Goal: Transaction & Acquisition: Book appointment/travel/reservation

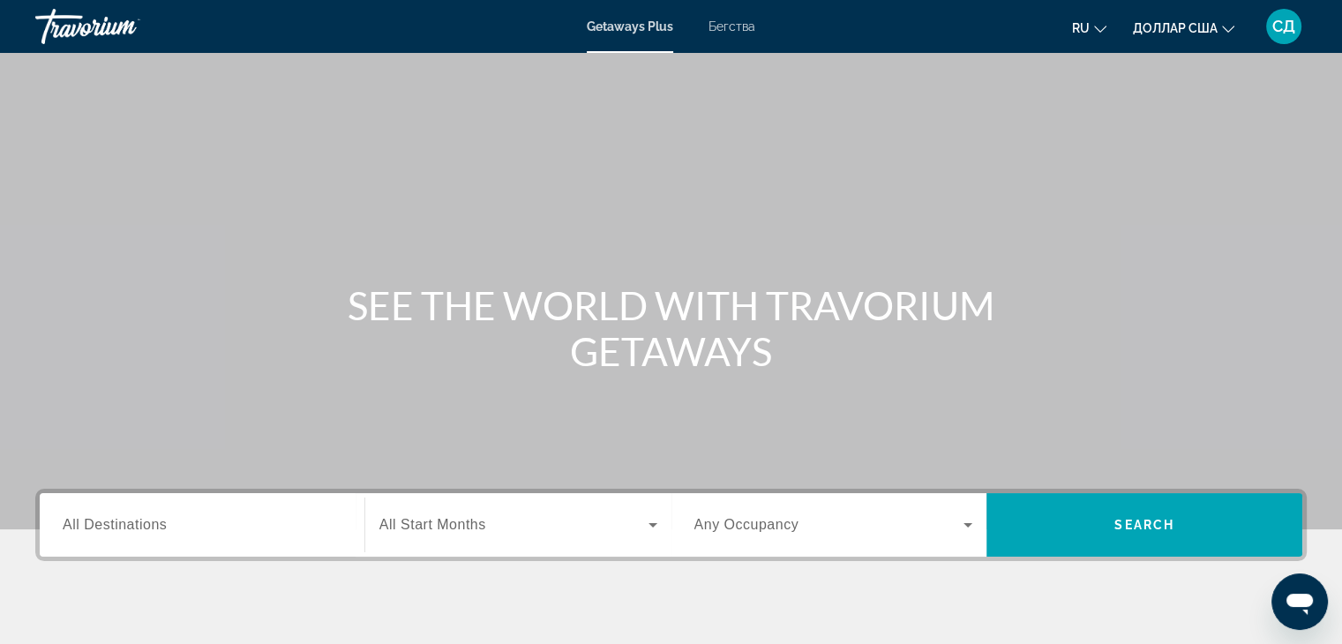
click at [233, 518] on input "Destination All Destinations" at bounding box center [202, 525] width 279 height 21
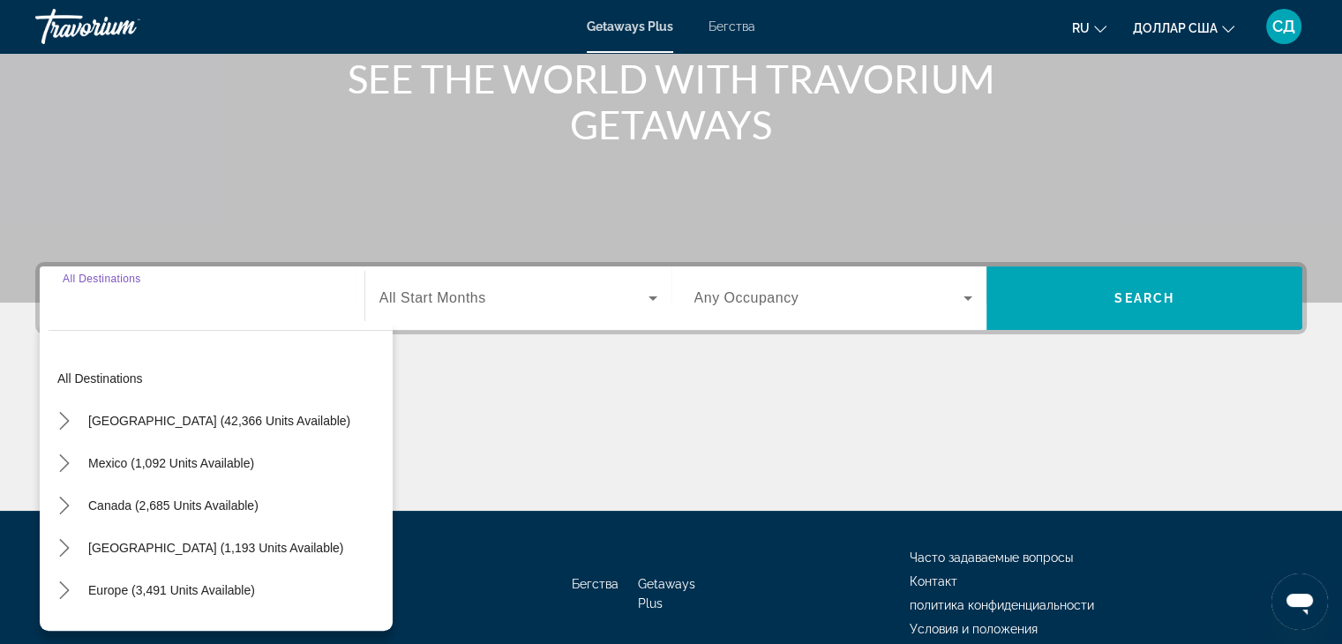
scroll to position [310, 0]
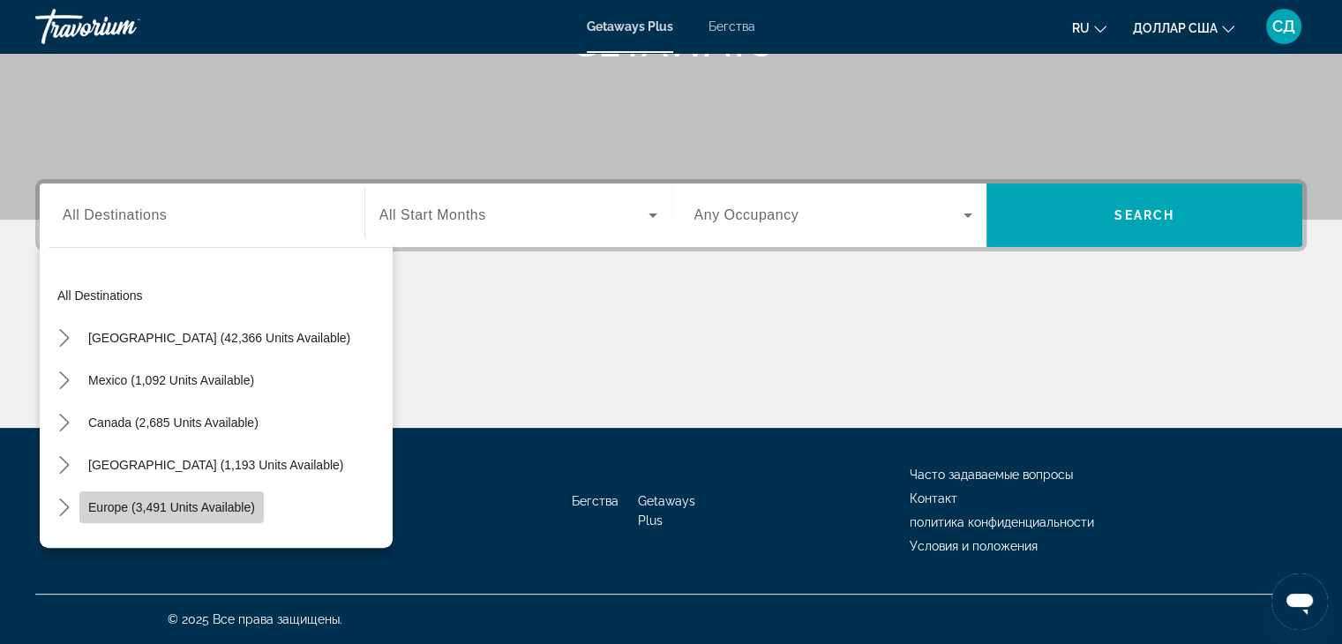
click at [116, 489] on span "Select destination: Europe (3,491 units available)" at bounding box center [171, 507] width 184 height 42
type input "**********"
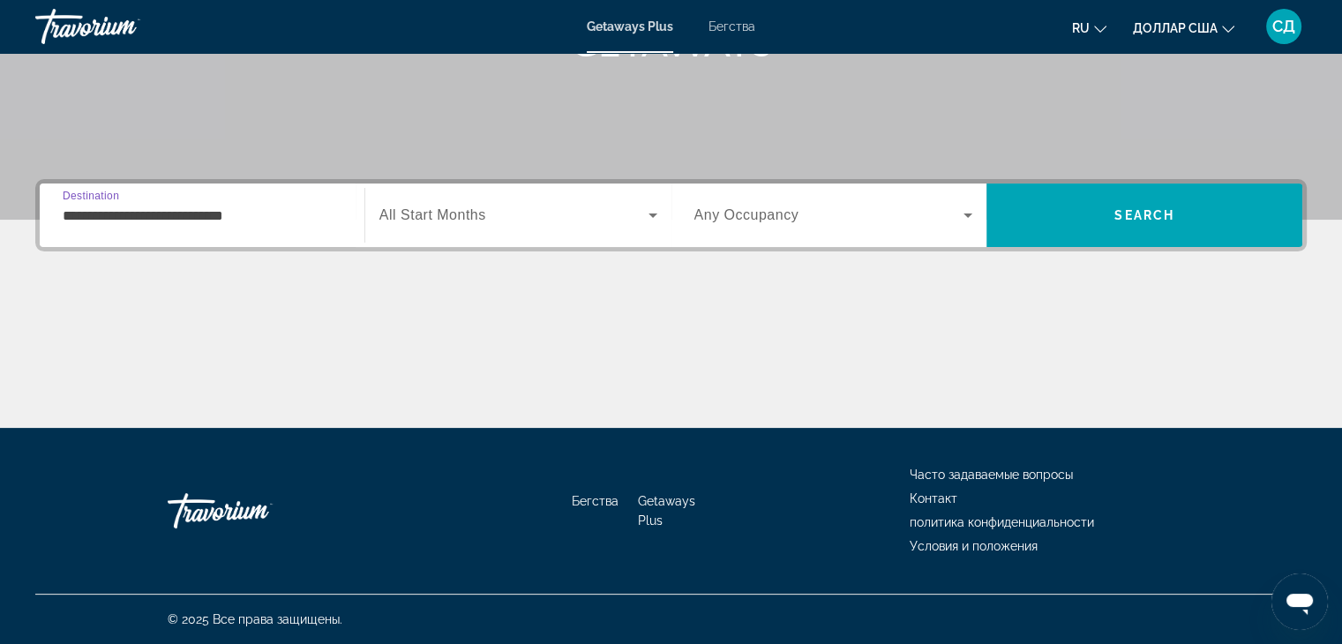
click at [652, 212] on icon "Виджет поиска" at bounding box center [652, 215] width 21 height 21
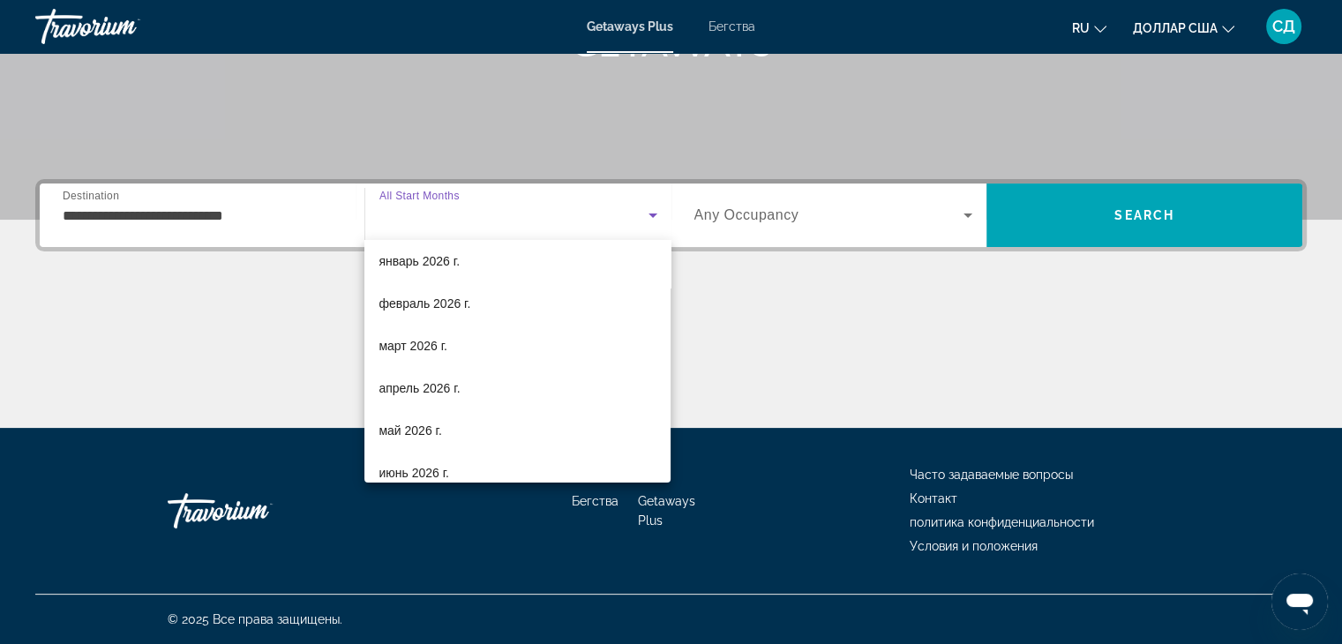
scroll to position [265, 0]
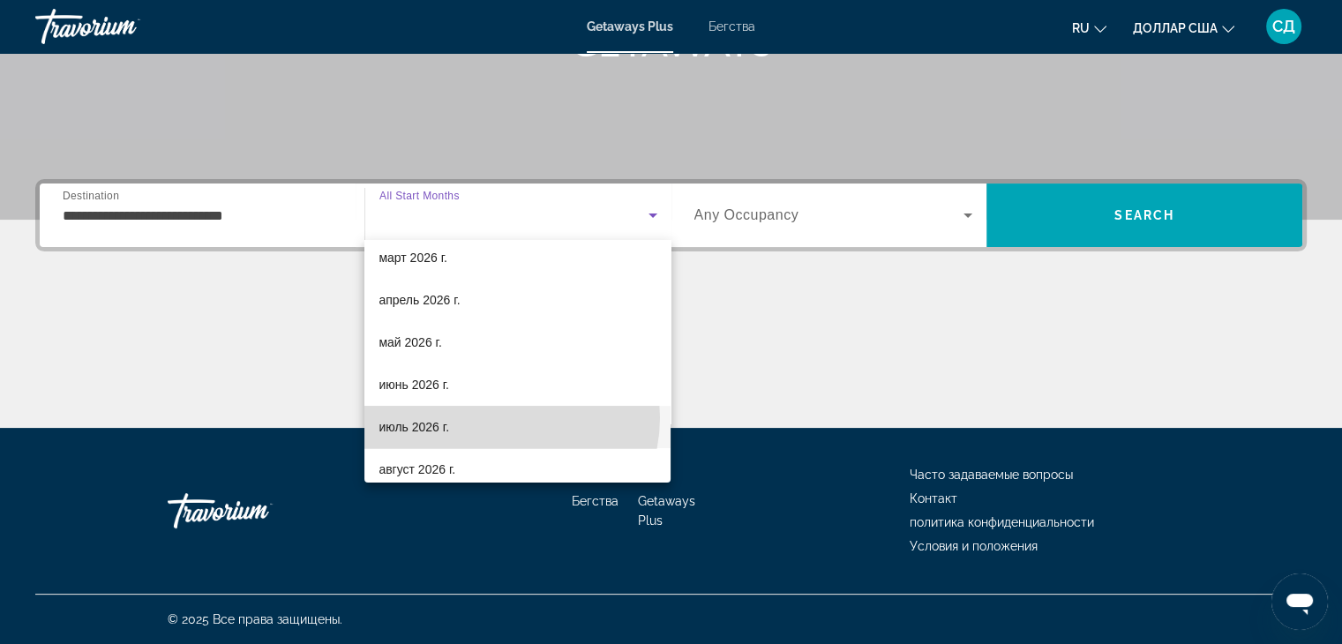
click at [497, 417] on mat-option "июль 2026 г." at bounding box center [517, 427] width 306 height 42
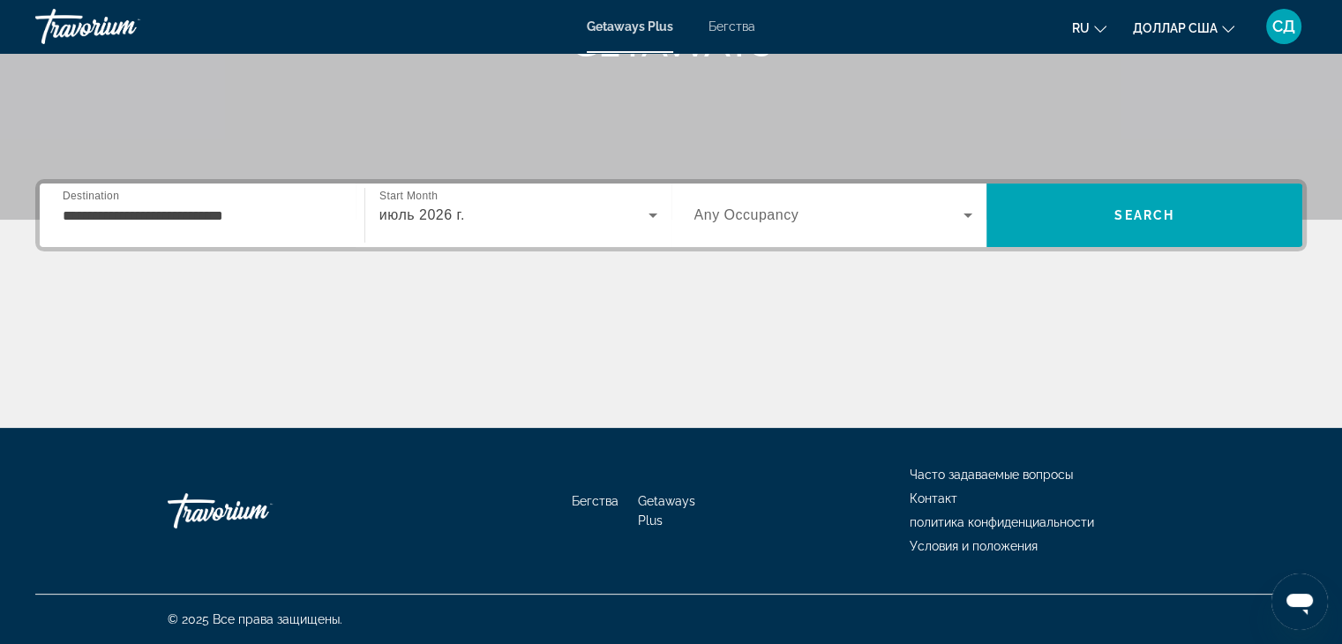
click at [732, 26] on font "Бегства" at bounding box center [731, 26] width 47 height 14
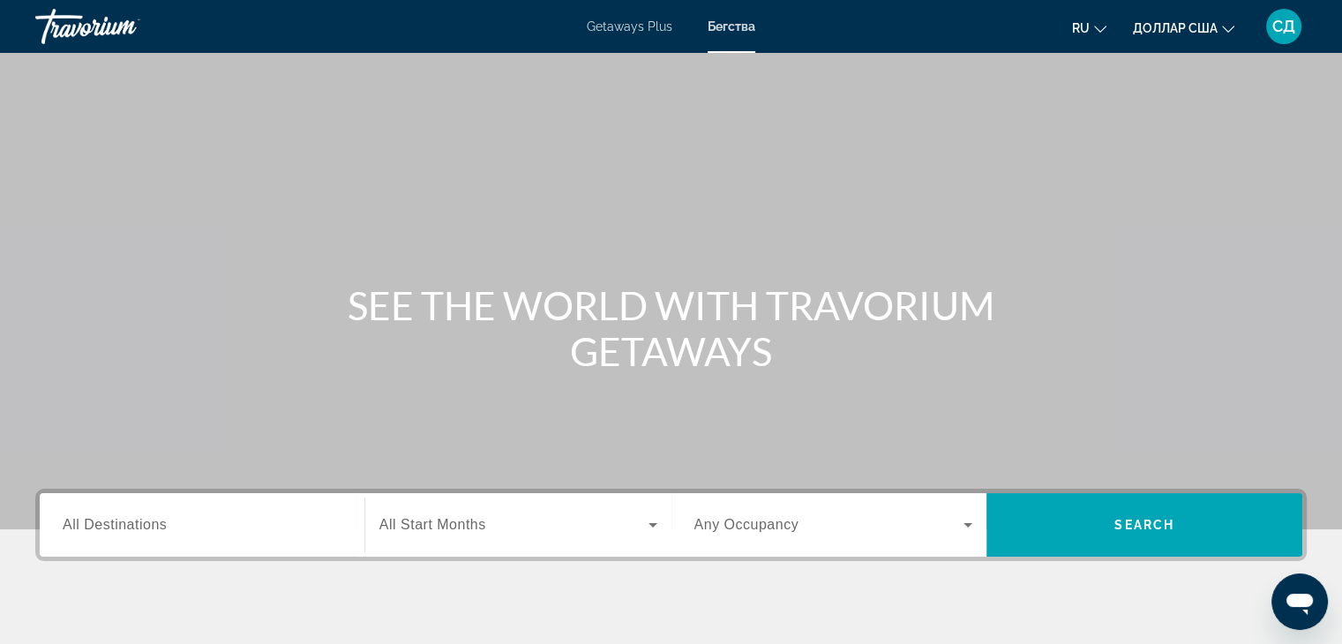
click at [153, 525] on span "All Destinations" at bounding box center [115, 524] width 104 height 15
click at [153, 525] on input "Destination All Destinations" at bounding box center [202, 525] width 279 height 21
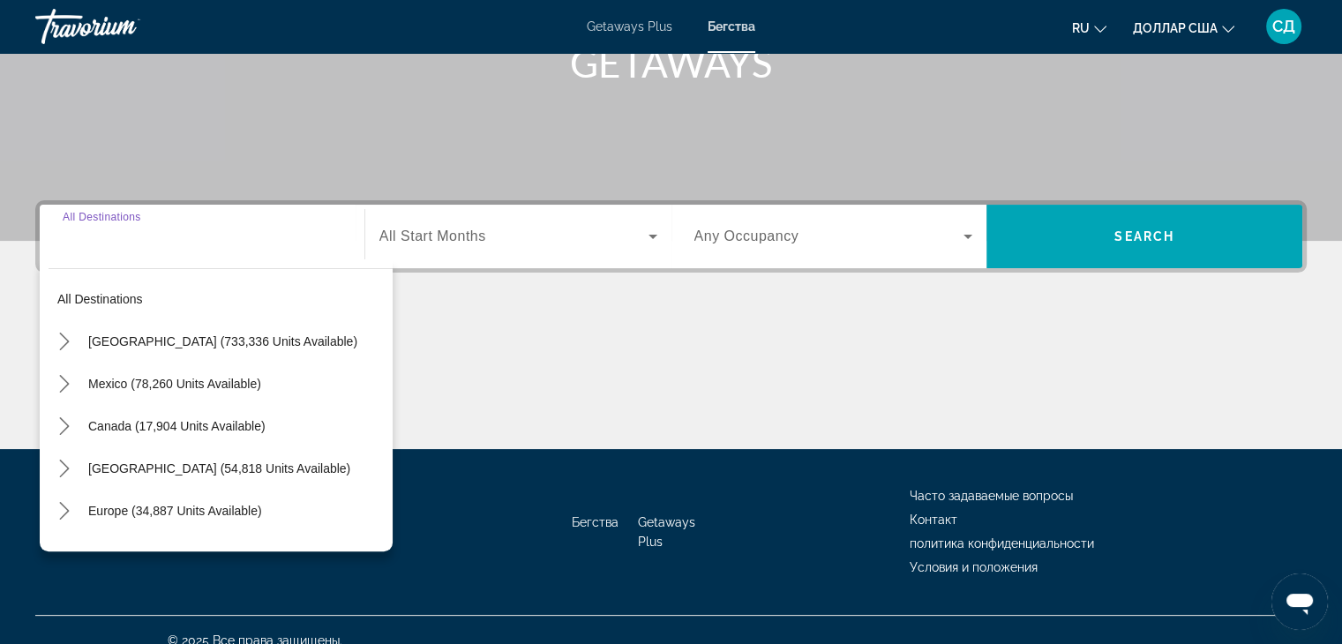
scroll to position [310, 0]
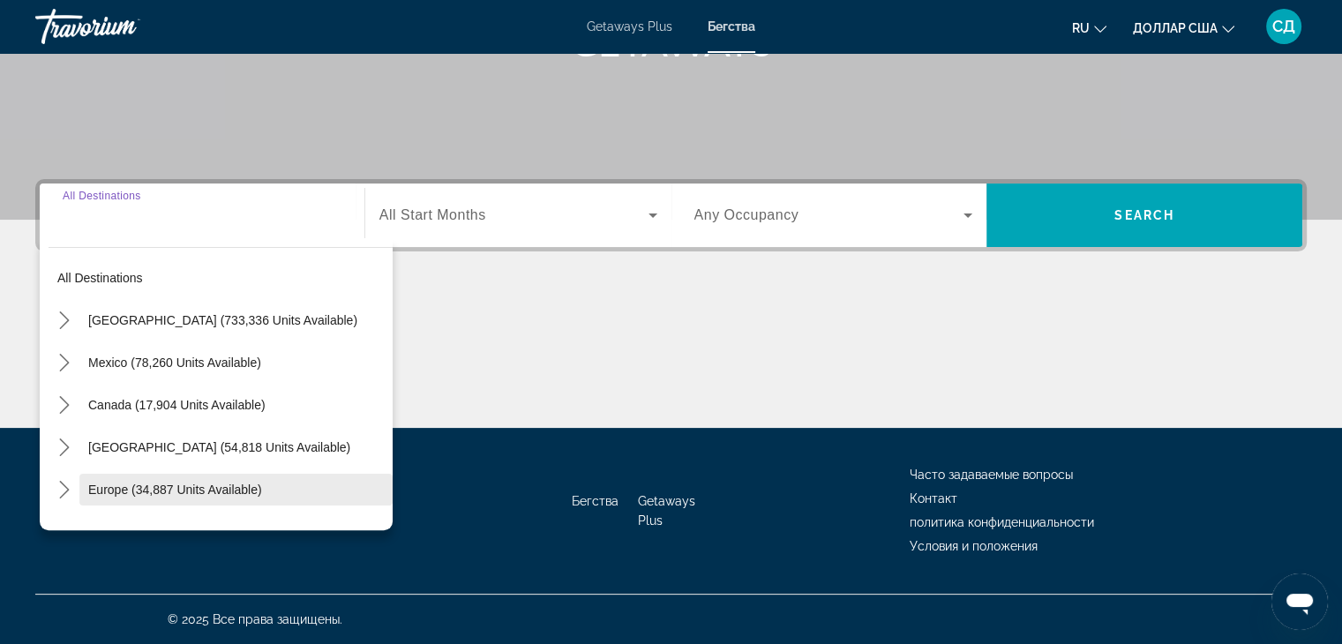
click at [127, 484] on span "Europe (34,887 units available)" at bounding box center [175, 489] width 174 height 14
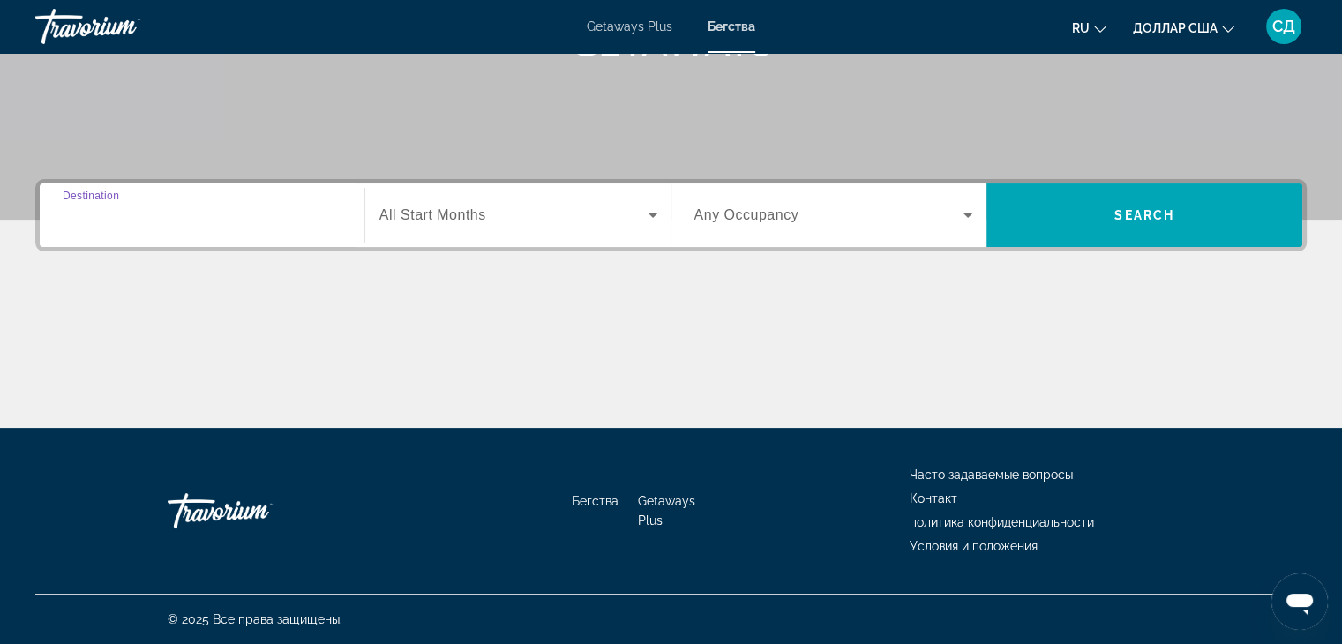
type input "**********"
click at [638, 210] on span "Search widget" at bounding box center [513, 215] width 269 height 21
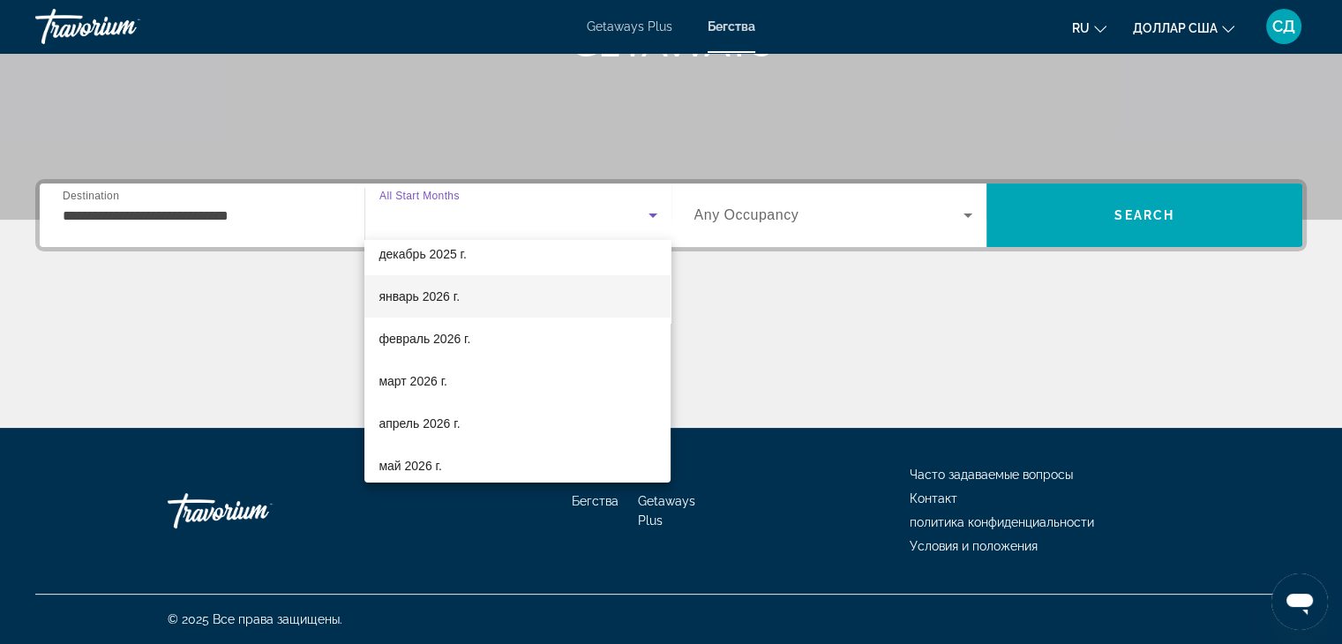
scroll to position [265, 0]
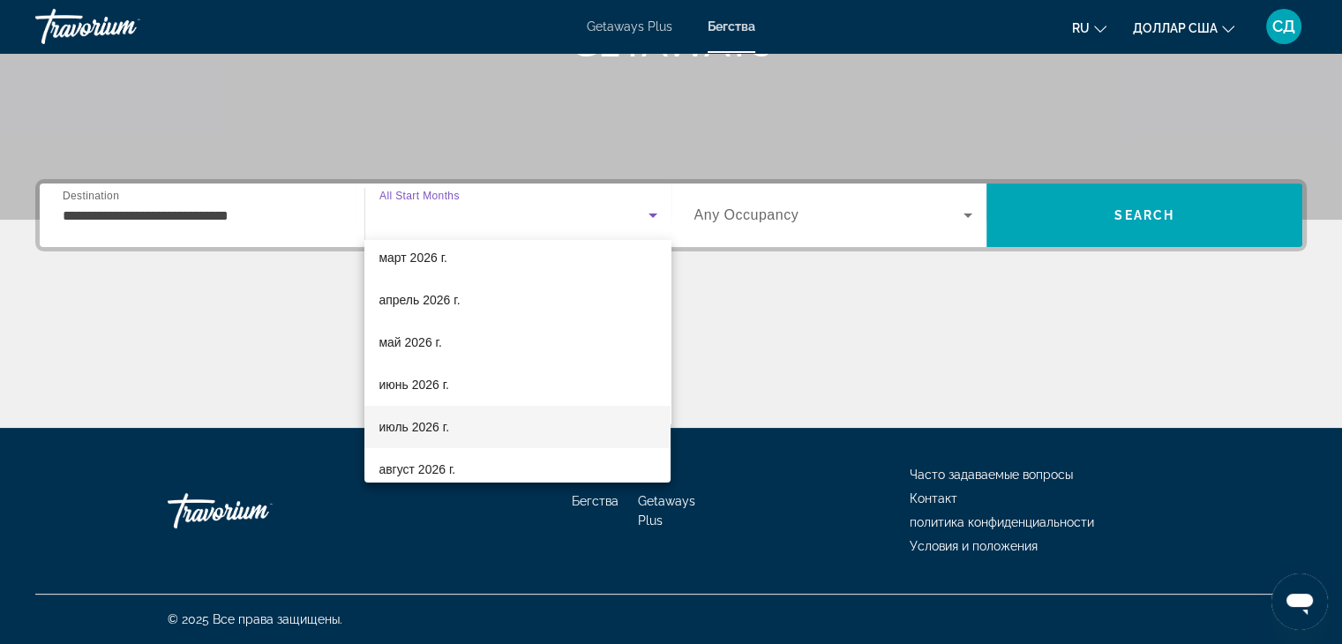
click at [462, 420] on mat-option "июль 2026 г." at bounding box center [517, 427] width 306 height 42
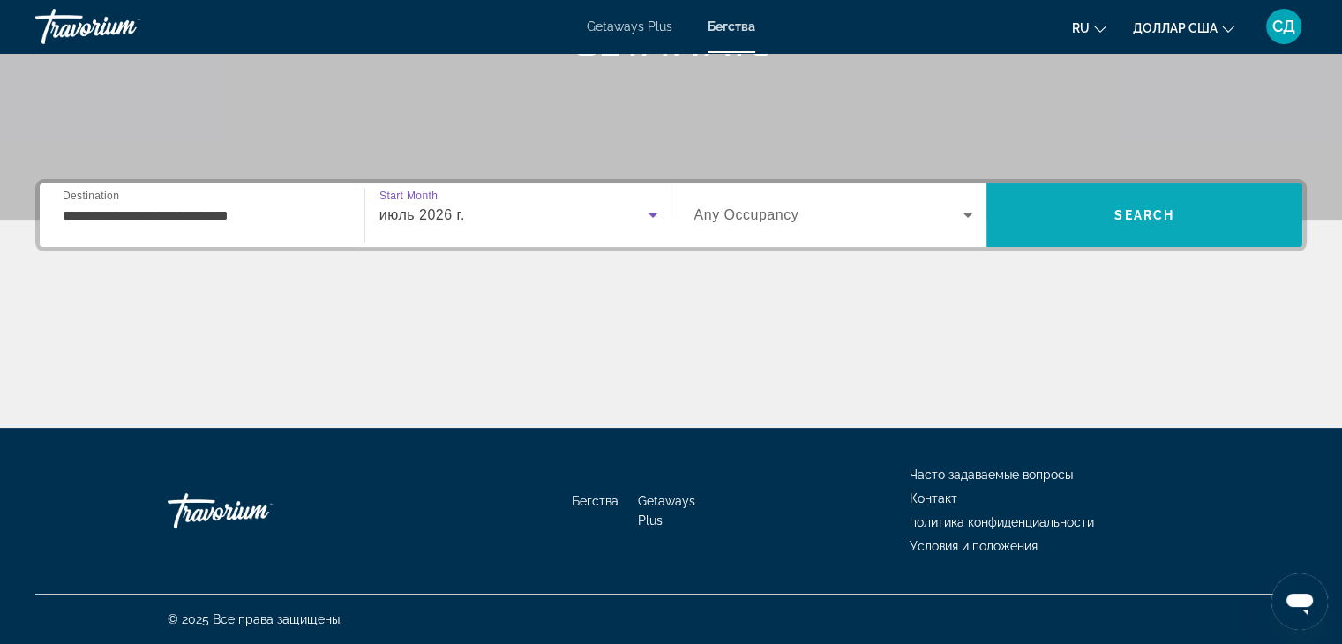
click at [1063, 208] on span "Search" at bounding box center [1144, 215] width 316 height 42
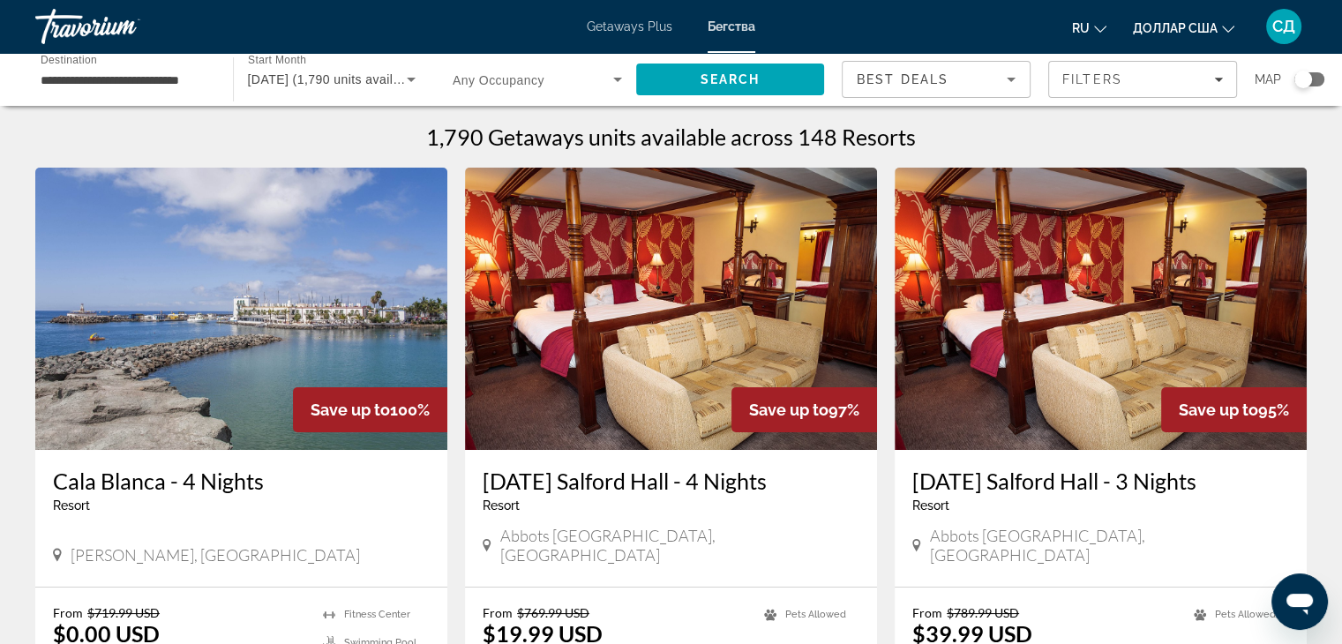
click at [1305, 78] on div "Search widget" at bounding box center [1303, 80] width 18 height 18
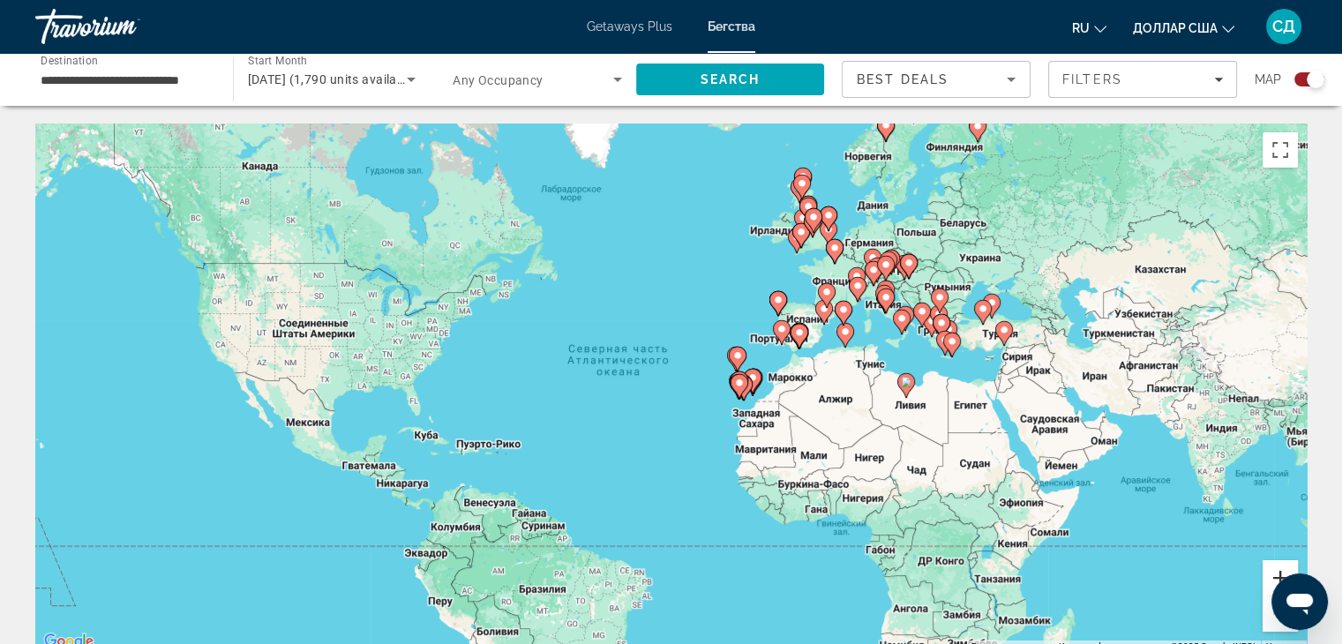
click at [1270, 573] on button "Увеличить" at bounding box center [1279, 577] width 35 height 35
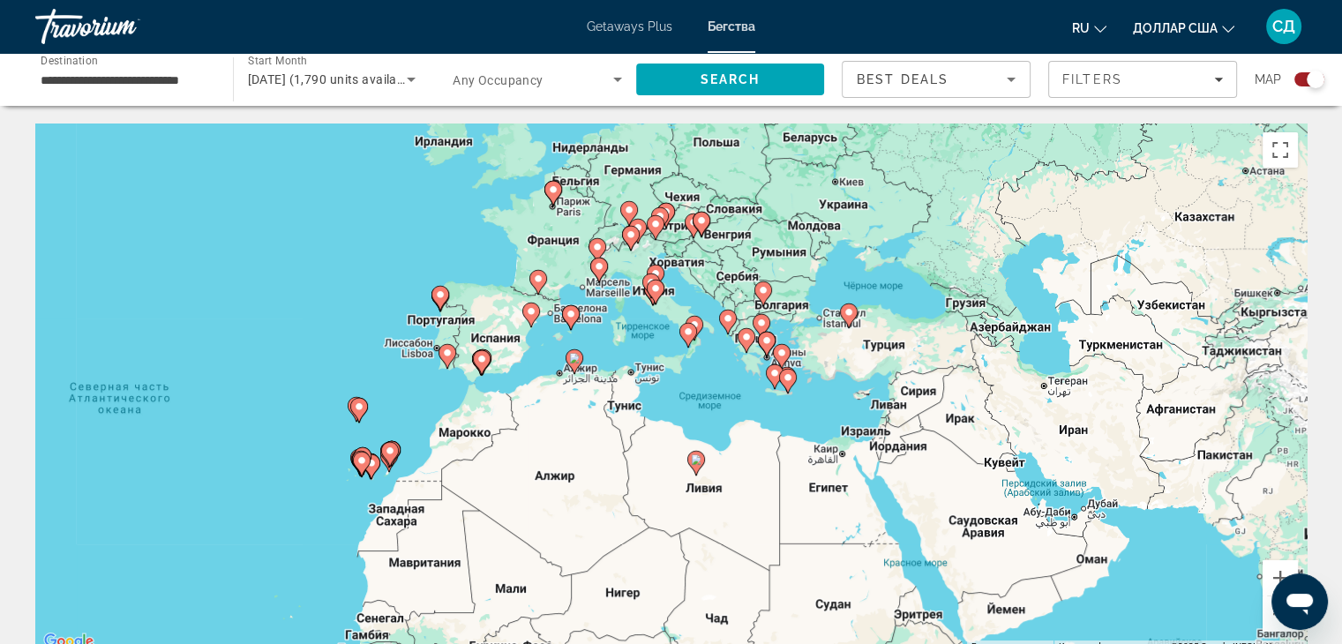
drag, startPoint x: 1054, startPoint y: 462, endPoint x: 731, endPoint y: 495, distance: 324.5
click at [730, 499] on div "Чтобы активировать перетаскивание с помощью клавиатуры, нажмите Alt + Ввод. Пос…" at bounding box center [670, 387] width 1271 height 529
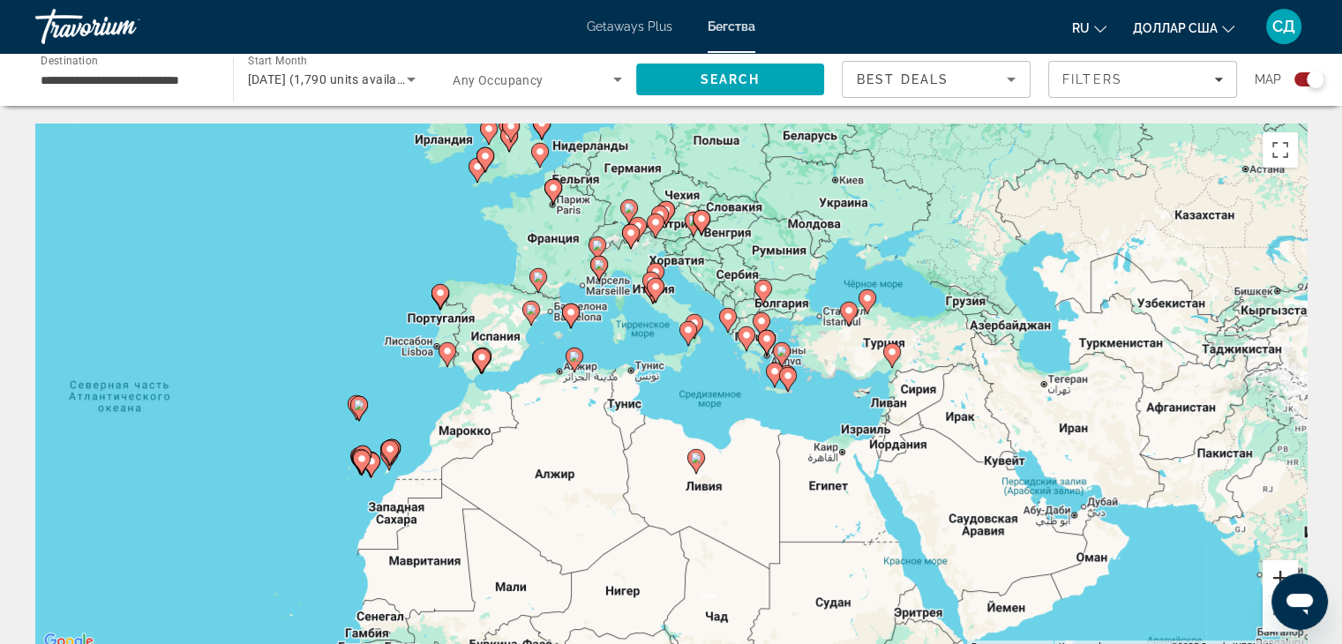
click at [1270, 576] on button "Увеличить" at bounding box center [1279, 577] width 35 height 35
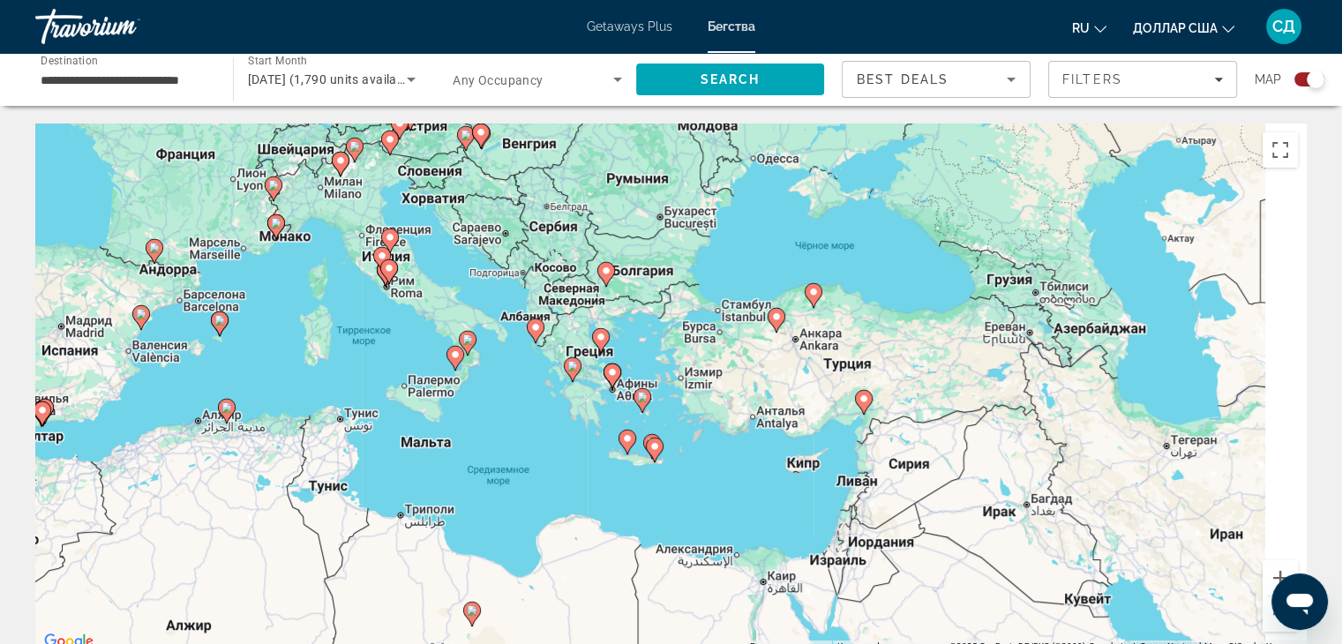
drag, startPoint x: 1082, startPoint y: 318, endPoint x: 868, endPoint y: 369, distance: 220.4
click at [868, 369] on div "Чтобы активировать перетаскивание с помощью клавиатуры, нажмите Alt + Ввод. Пос…" at bounding box center [670, 387] width 1271 height 529
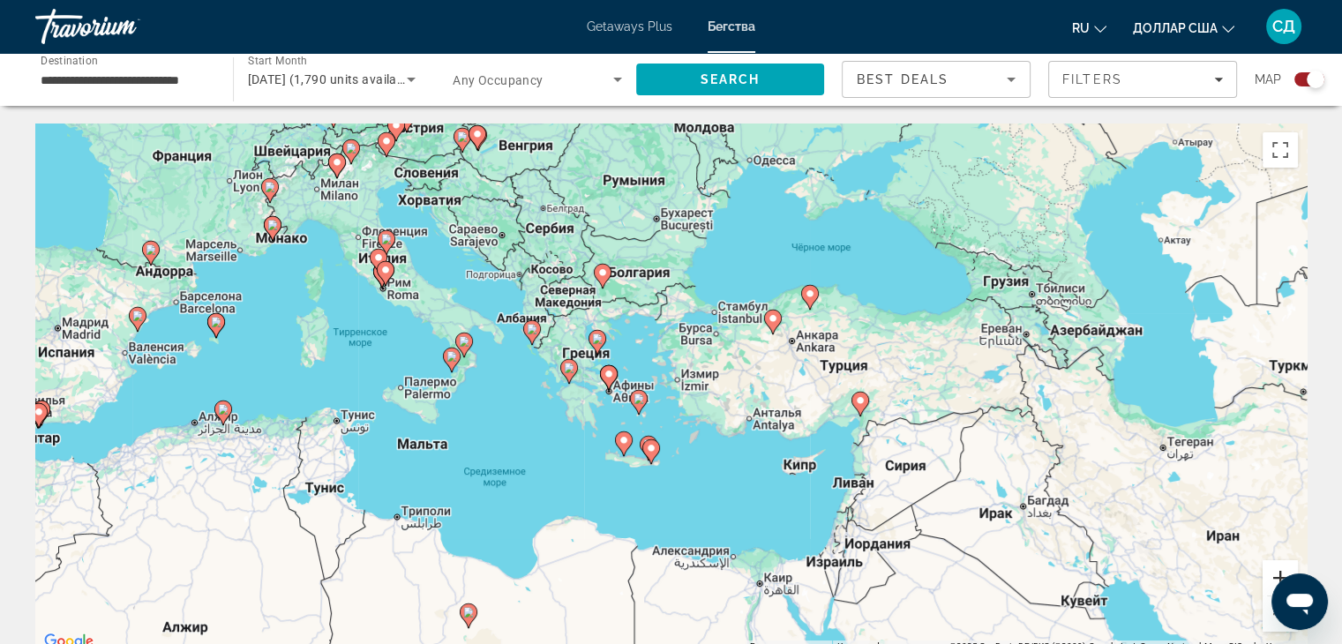
click at [1267, 576] on button "Увеличить" at bounding box center [1279, 577] width 35 height 35
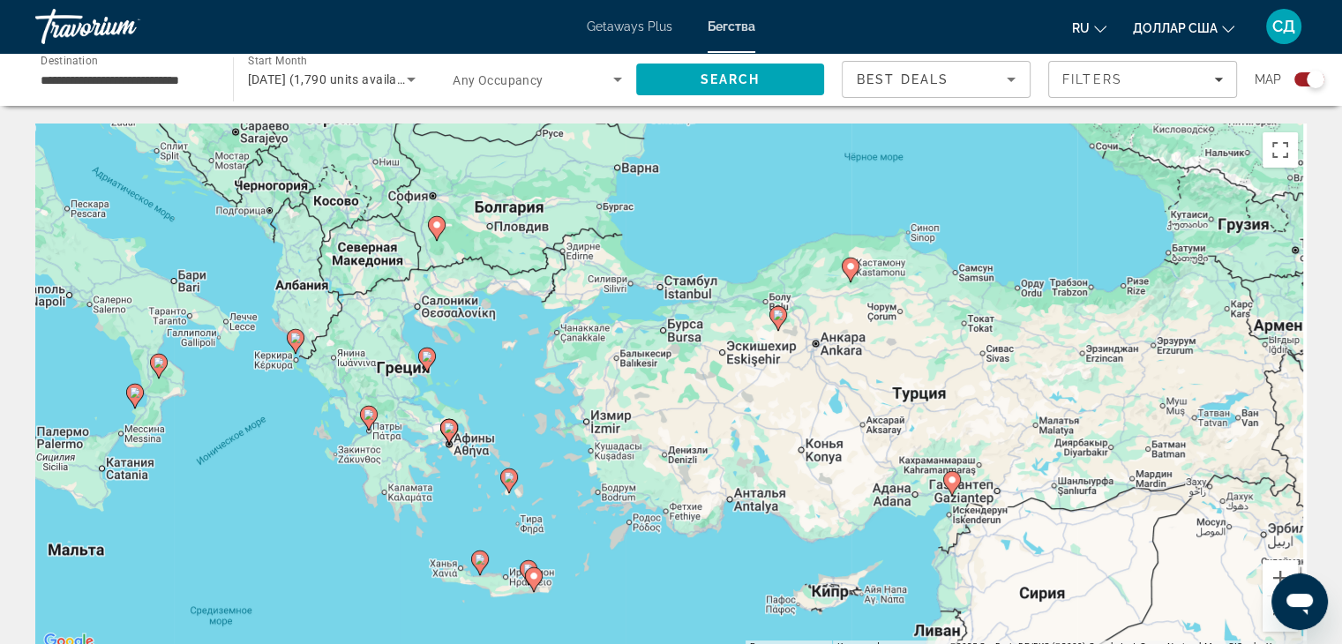
drag, startPoint x: 1004, startPoint y: 312, endPoint x: 906, endPoint y: 363, distance: 110.1
click at [906, 363] on div "Чтобы активировать перетаскивание с помощью клавиатуры, нажмите Alt + Ввод. Пос…" at bounding box center [670, 387] width 1271 height 529
click at [1274, 572] on button "Увеличить" at bounding box center [1279, 577] width 35 height 35
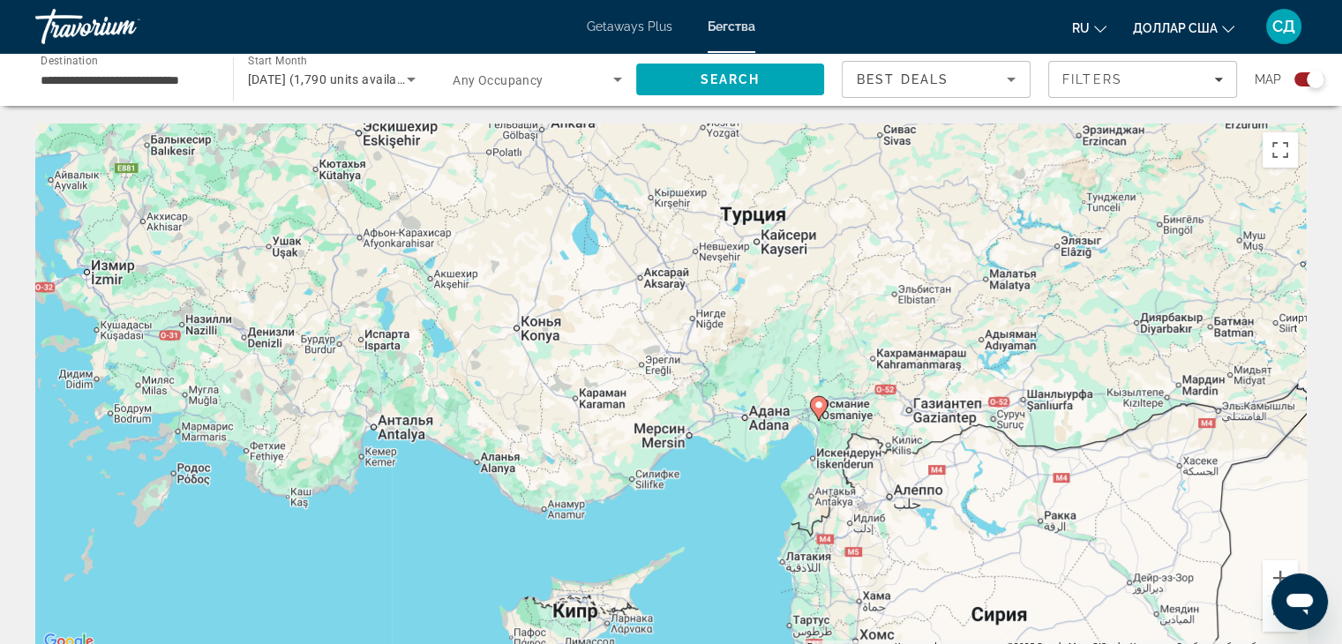
drag, startPoint x: 1140, startPoint y: 493, endPoint x: 773, endPoint y: 306, distance: 411.8
click at [773, 306] on div "Чтобы активировать перетаскивание с помощью клавиатуры, нажмите Alt + Ввод. Пос…" at bounding box center [670, 387] width 1271 height 529
click at [1270, 574] on button "Увеличить" at bounding box center [1279, 577] width 35 height 35
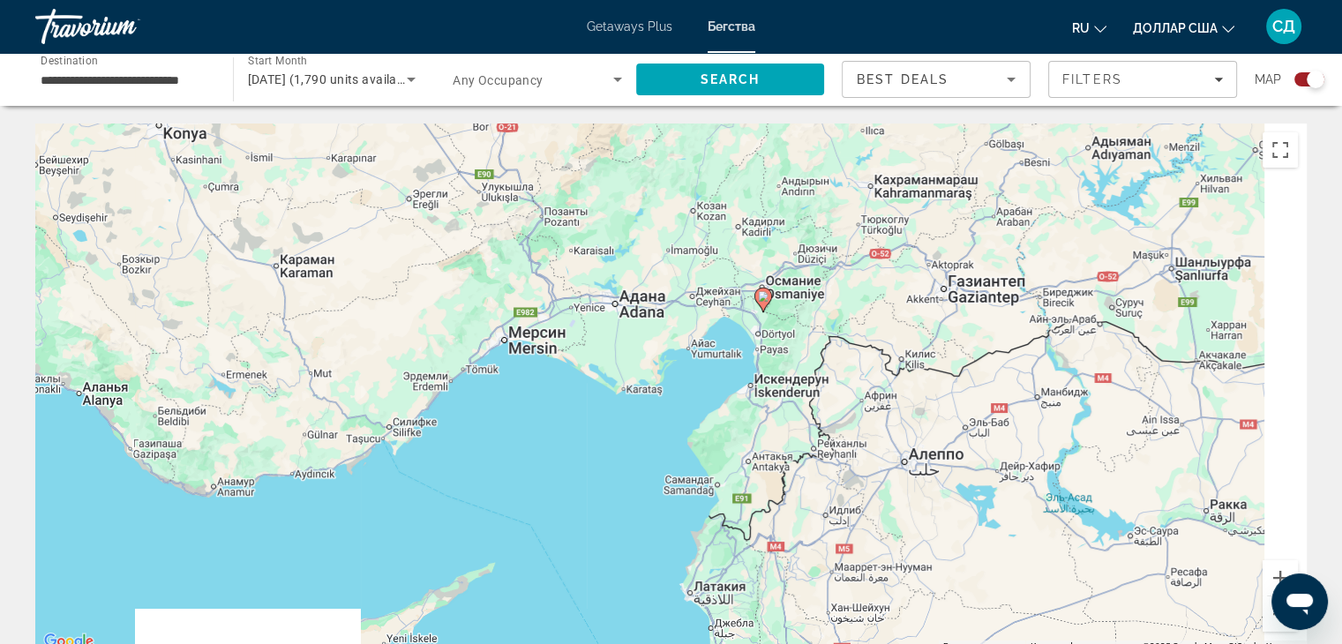
drag, startPoint x: 1108, startPoint y: 455, endPoint x: 907, endPoint y: 329, distance: 237.4
click at [907, 329] on div "Чтобы активировать перетаскивание с помощью клавиатуры, нажмите Alt + Ввод. Пос…" at bounding box center [670, 387] width 1271 height 529
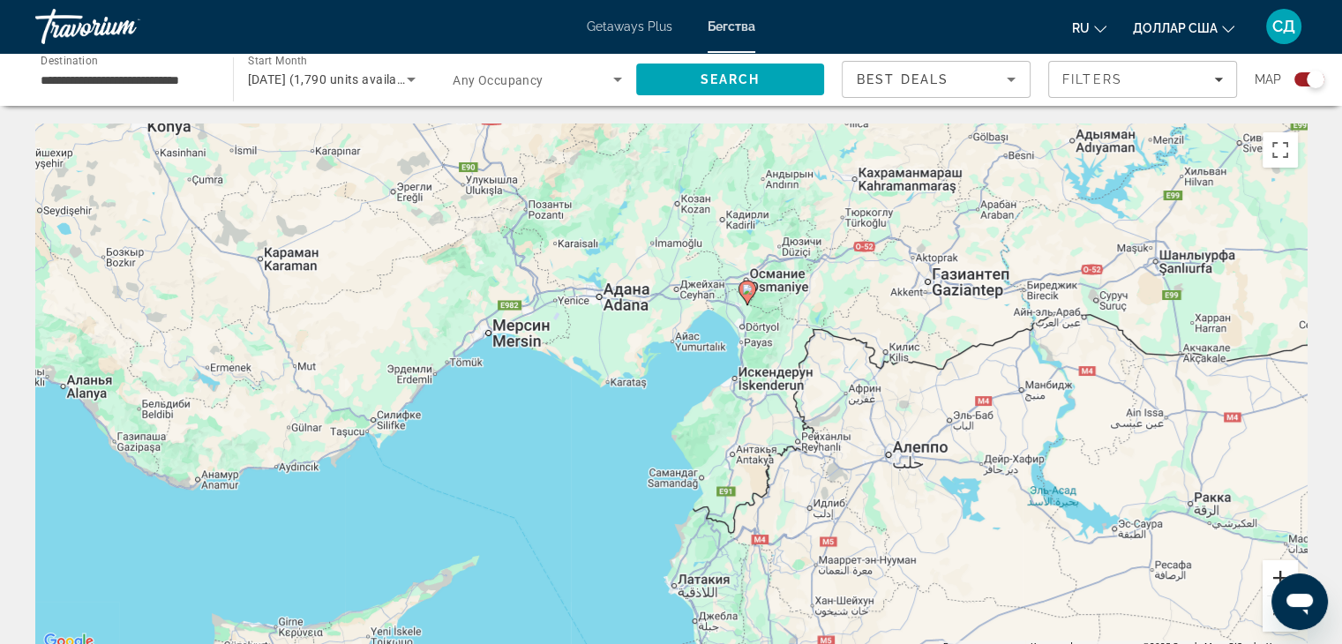
click at [1276, 570] on button "Увеличить" at bounding box center [1279, 577] width 35 height 35
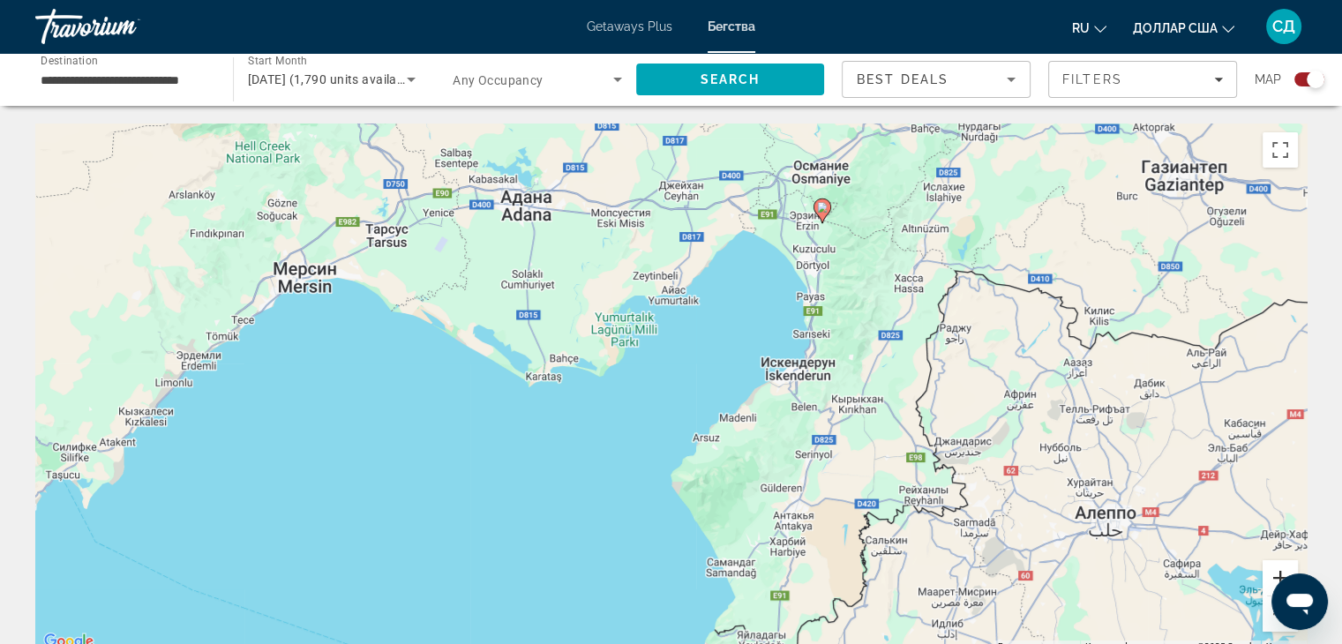
click at [1271, 568] on button "Увеличить" at bounding box center [1279, 577] width 35 height 35
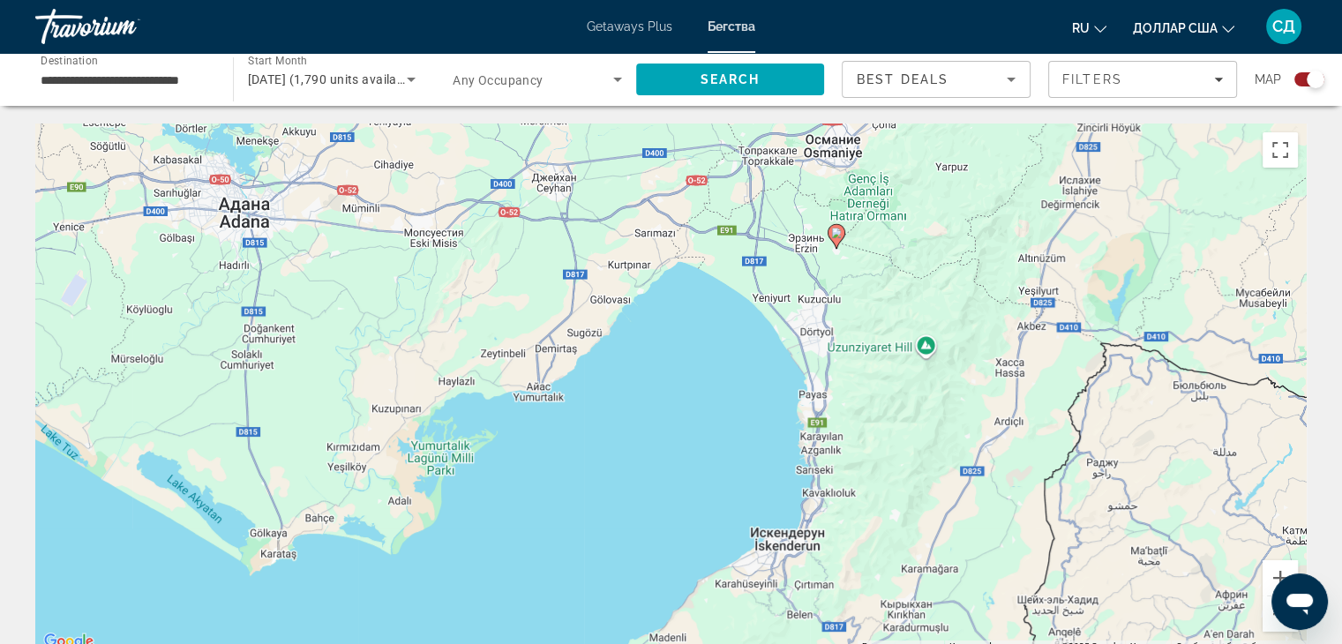
drag, startPoint x: 1066, startPoint y: 211, endPoint x: 929, endPoint y: 400, distance: 233.8
click at [929, 400] on div "Чтобы активировать перетаскивание с помощью клавиатуры, нажмите Alt + Ввод. Пос…" at bounding box center [670, 387] width 1271 height 529
click at [837, 236] on image "Основное содержание" at bounding box center [836, 233] width 11 height 11
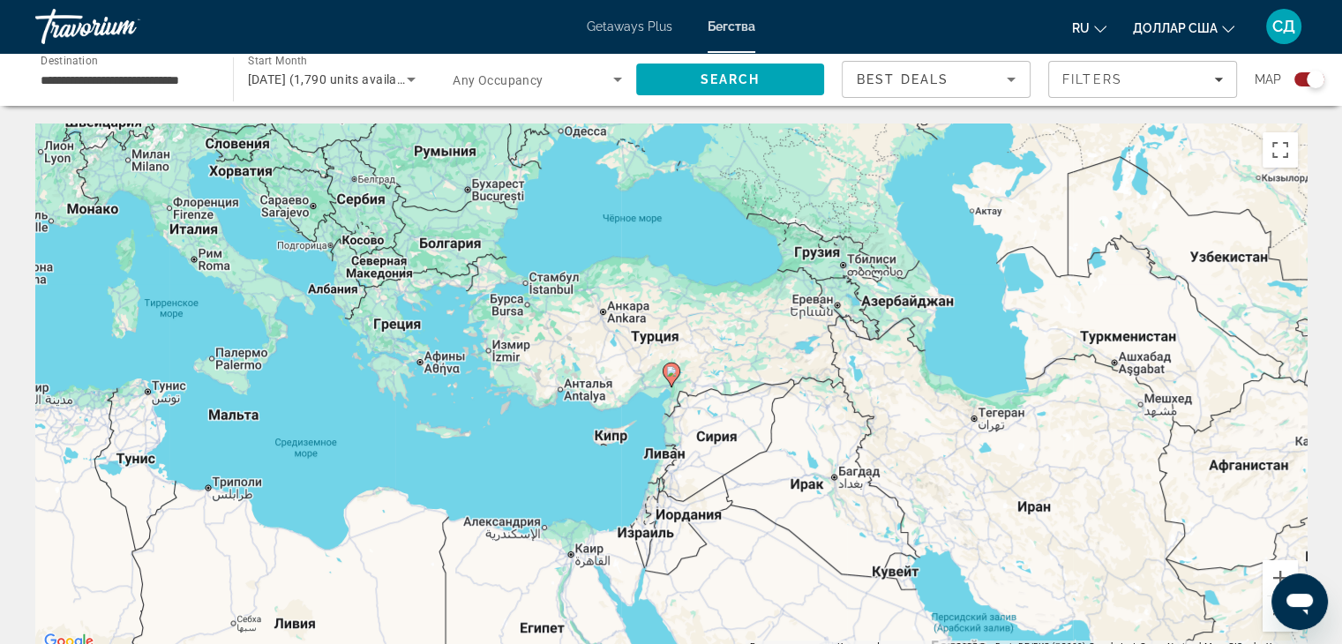
click at [672, 372] on image "Основное содержание" at bounding box center [671, 371] width 11 height 11
type input "**********"
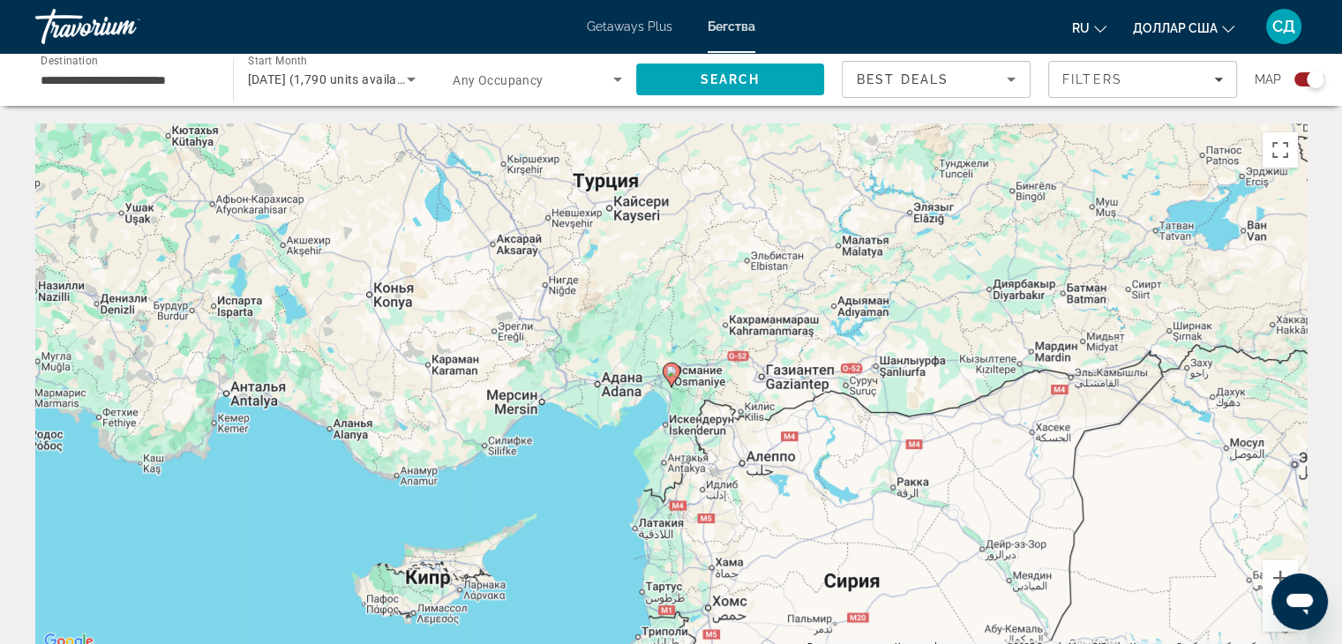
click at [672, 372] on image "Основное содержание" at bounding box center [671, 371] width 11 height 11
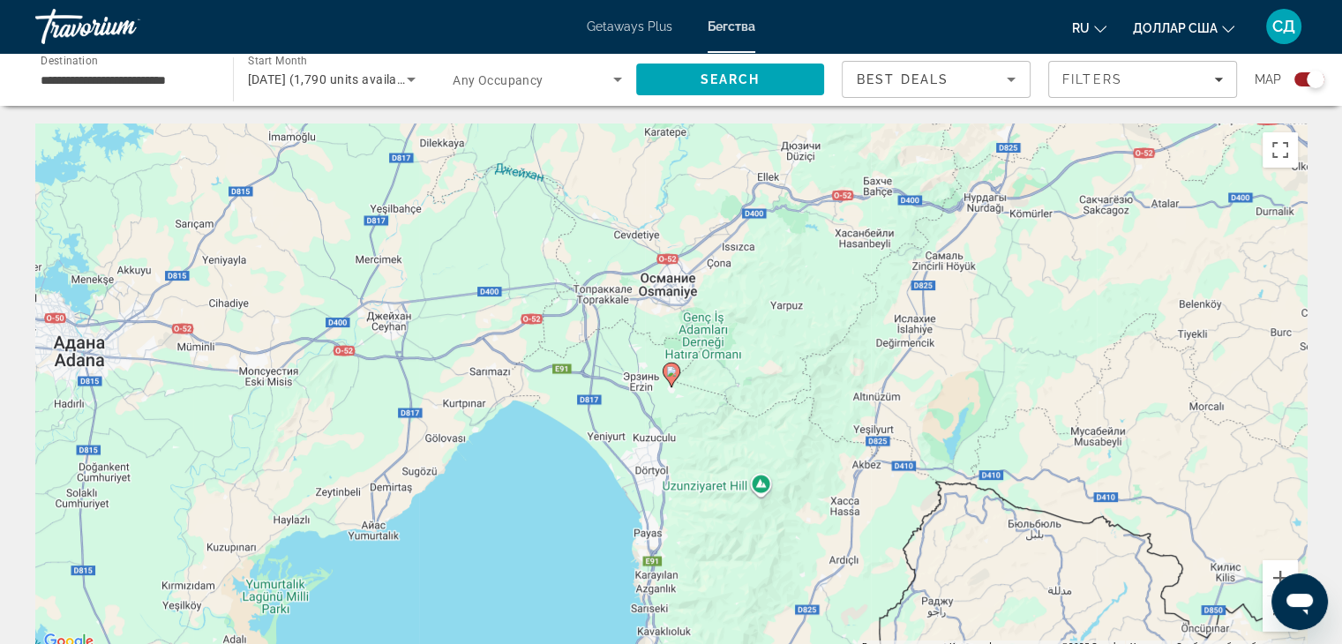
click at [672, 371] on image "Основное содержание" at bounding box center [671, 371] width 11 height 11
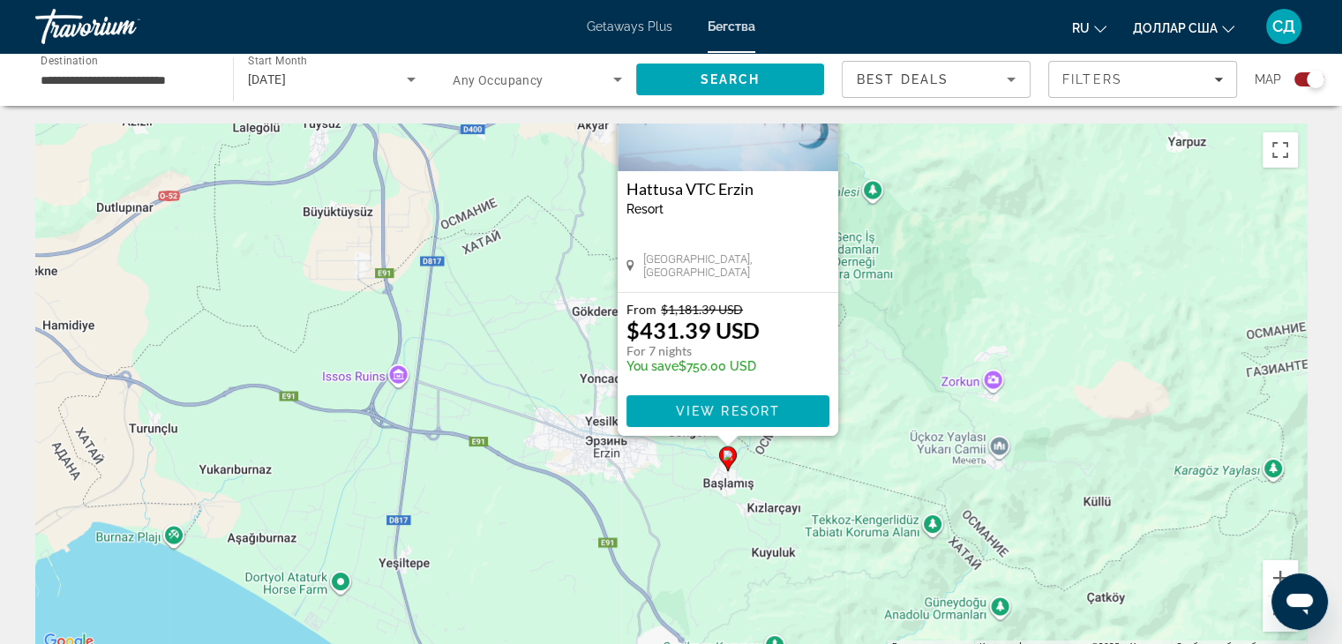
drag, startPoint x: 916, startPoint y: 388, endPoint x: 973, endPoint y: 230, distance: 168.0
click at [973, 230] on div "Чтобы активировать перетаскивание с помощью клавиатуры, нажмите Alt + Ввод. Пос…" at bounding box center [670, 387] width 1271 height 529
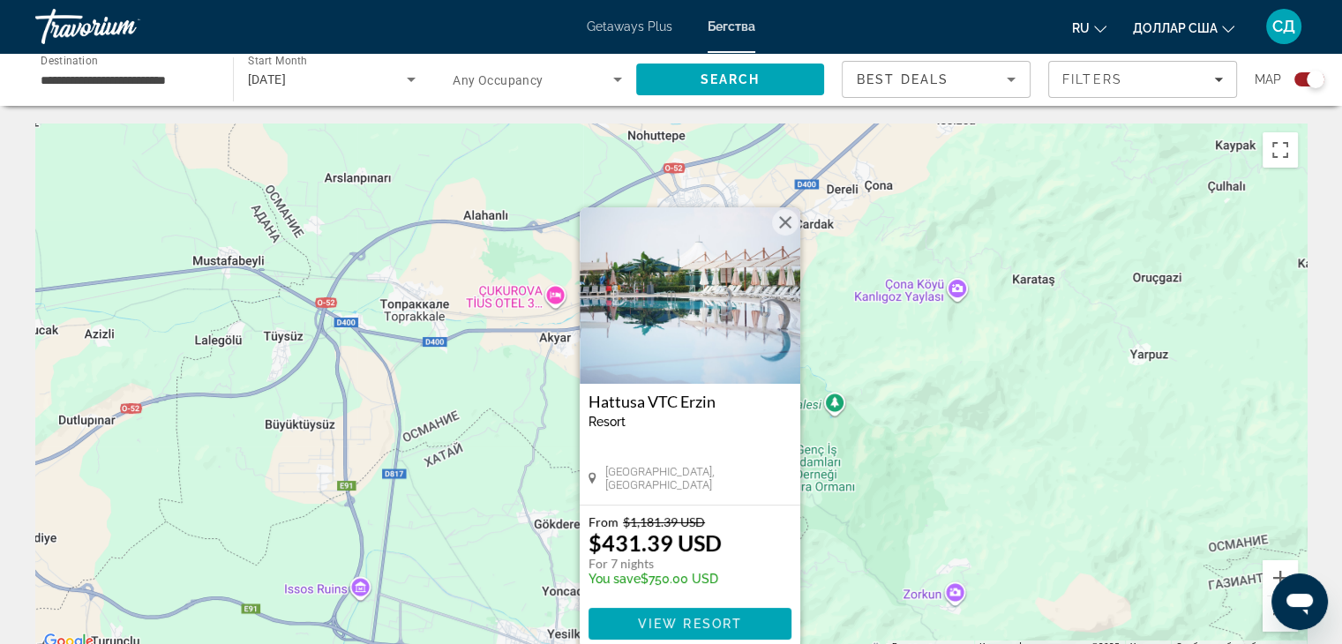
drag, startPoint x: 941, startPoint y: 289, endPoint x: 886, endPoint y: 524, distance: 240.9
click at [886, 524] on div "Чтобы активировать перетаскивание с помощью клавиатуры, нажмите Alt + Ввод. Пос…" at bounding box center [670, 387] width 1271 height 529
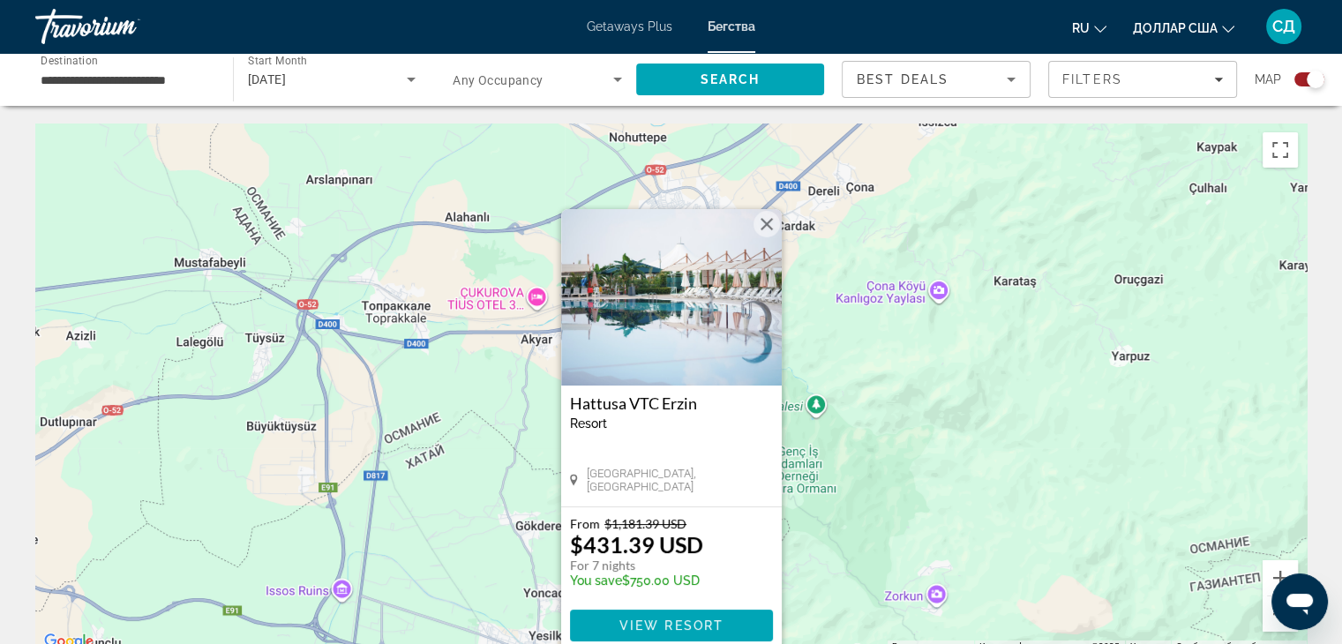
click at [771, 223] on button "Закрыть" at bounding box center [766, 224] width 26 height 26
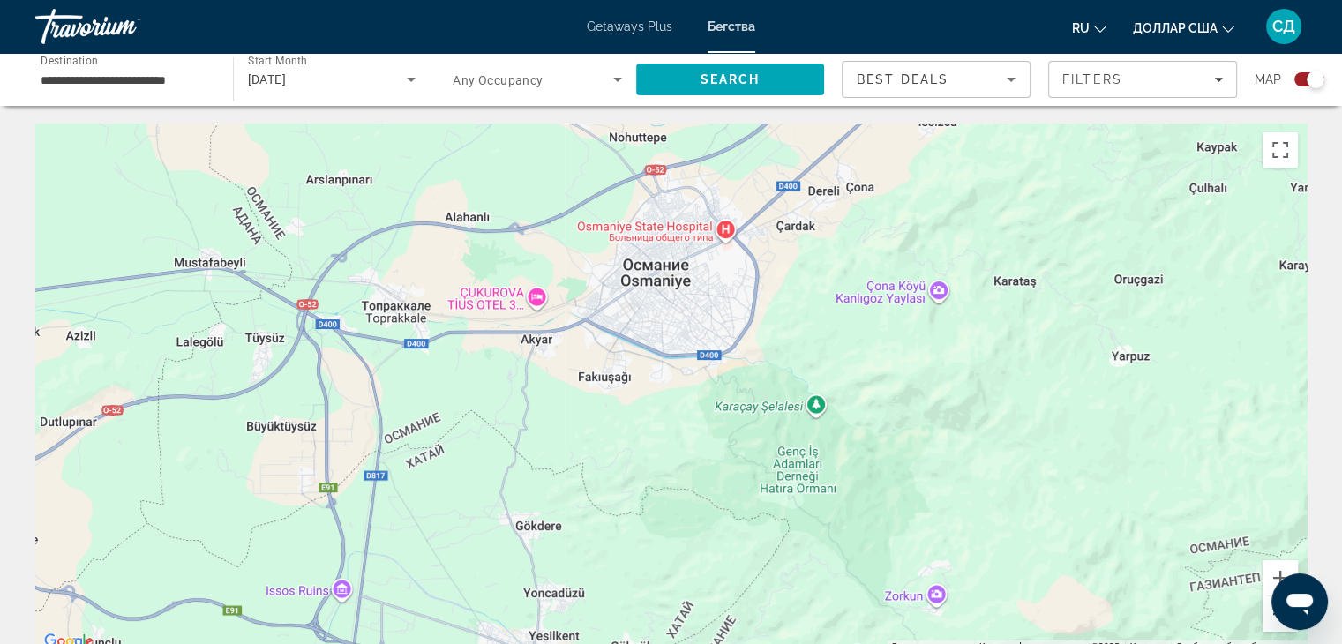
click at [1267, 618] on button "Уменьшить" at bounding box center [1279, 613] width 35 height 35
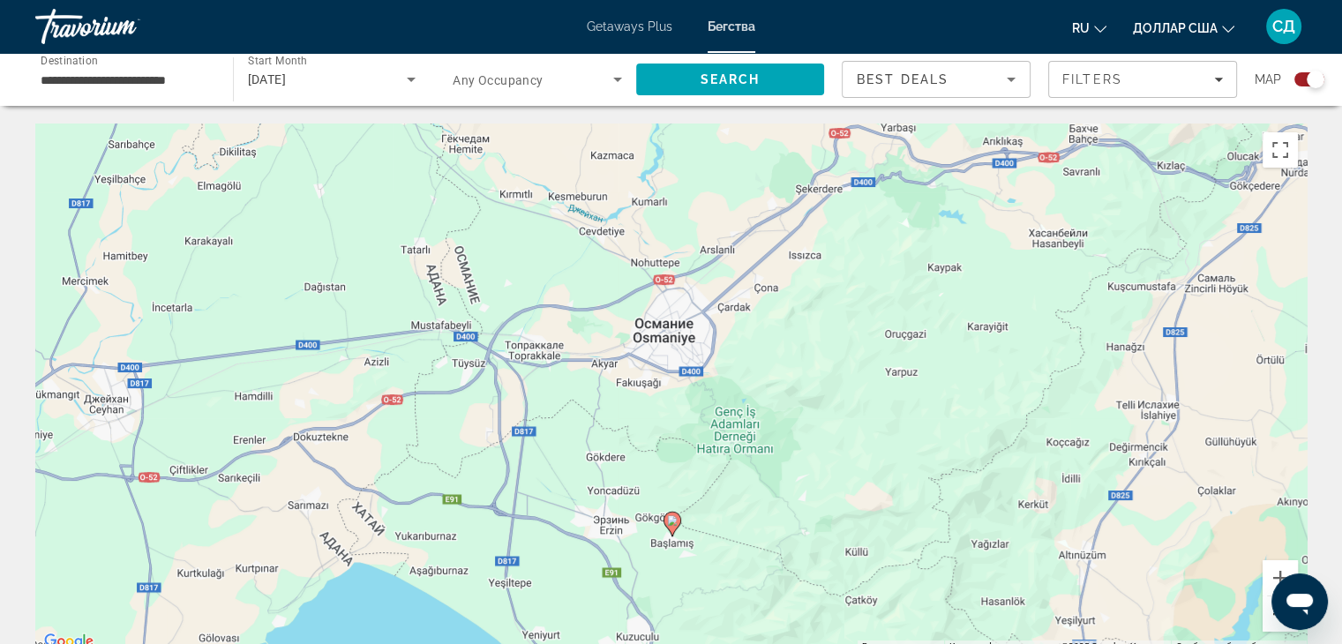
click at [1267, 618] on button "Уменьшить" at bounding box center [1279, 613] width 35 height 35
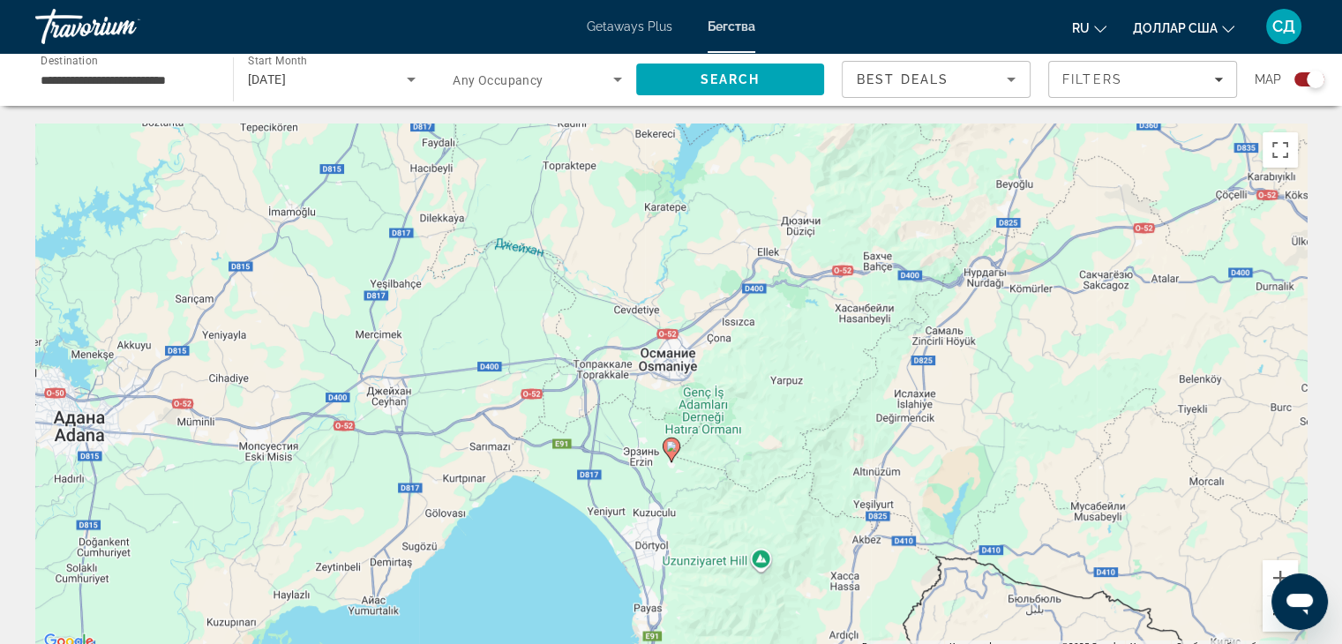
click at [1267, 618] on button "Уменьшить" at bounding box center [1279, 613] width 35 height 35
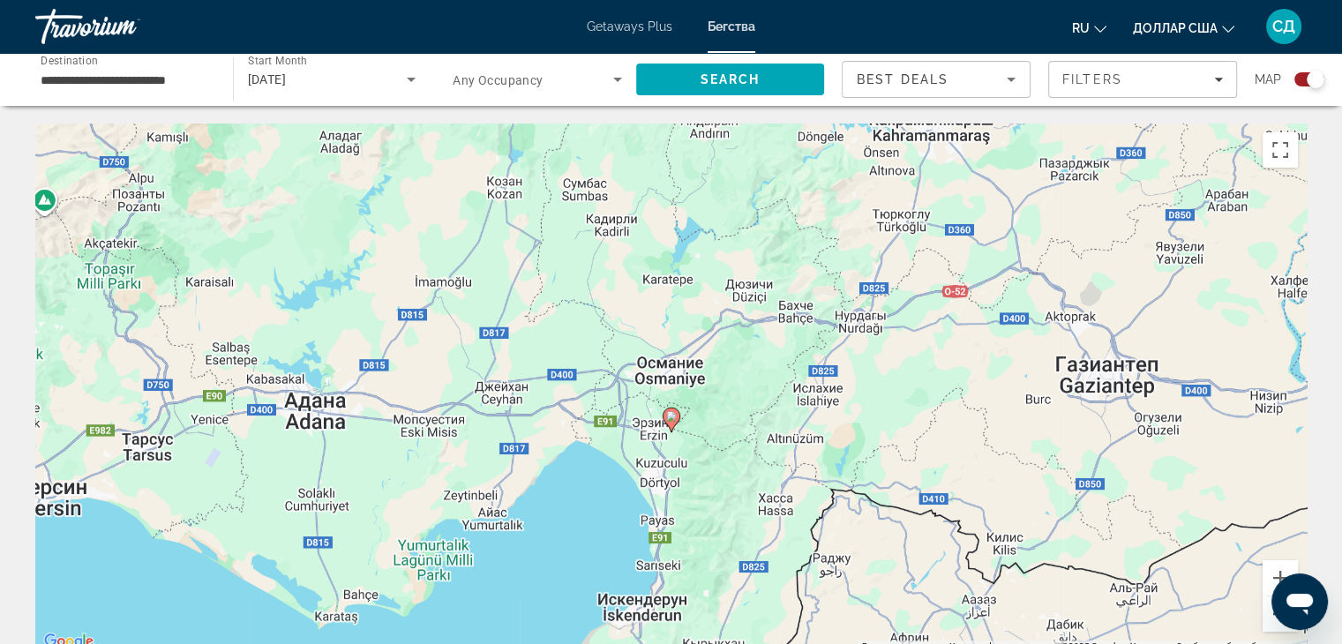
click at [1267, 618] on button "Уменьшить" at bounding box center [1279, 613] width 35 height 35
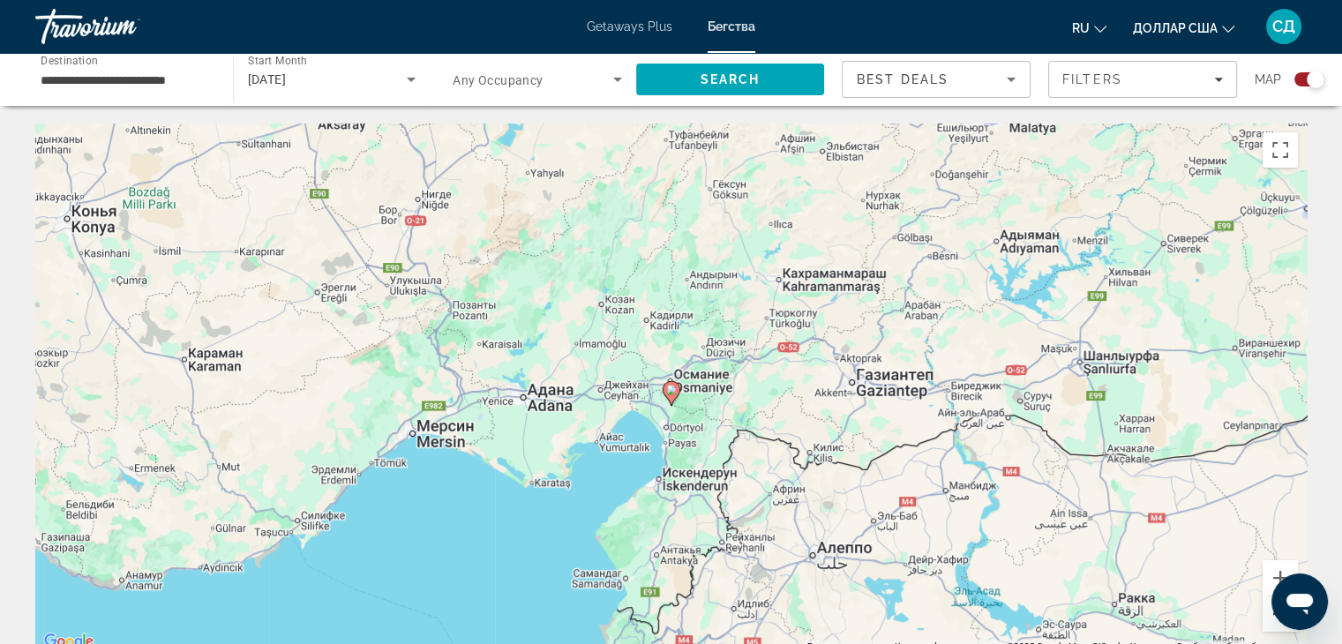
click at [1267, 618] on button "Уменьшить" at bounding box center [1279, 613] width 35 height 35
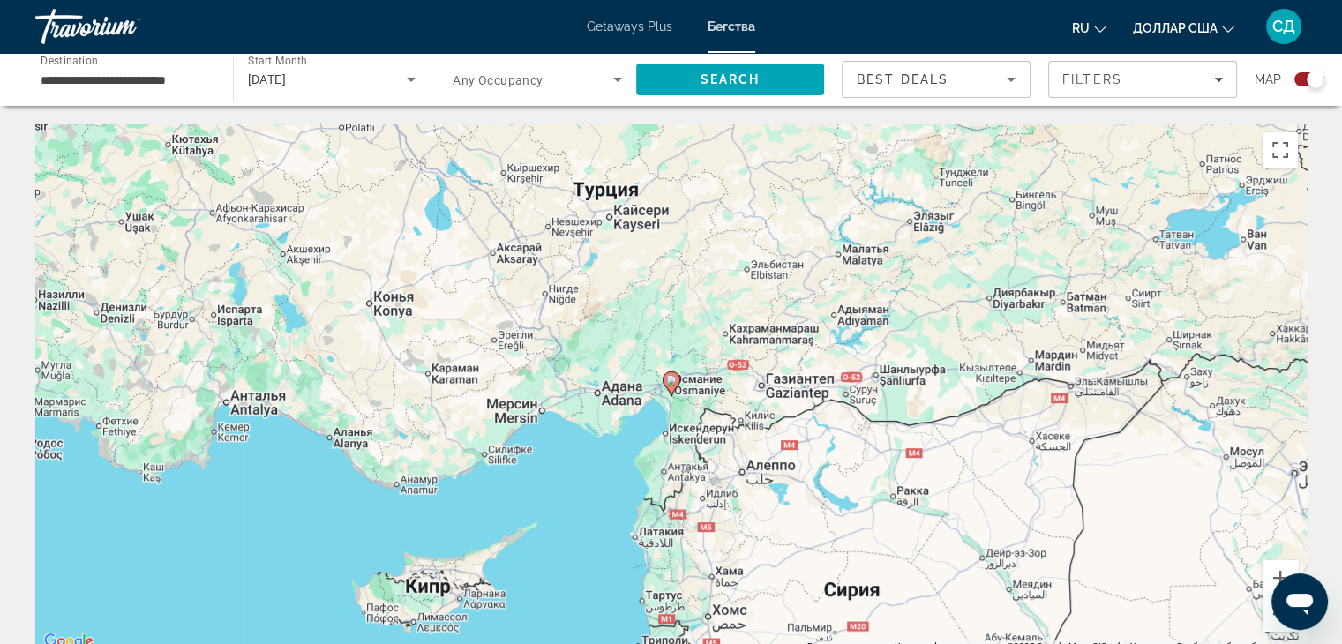
click at [1267, 618] on button "Уменьшить" at bounding box center [1279, 613] width 35 height 35
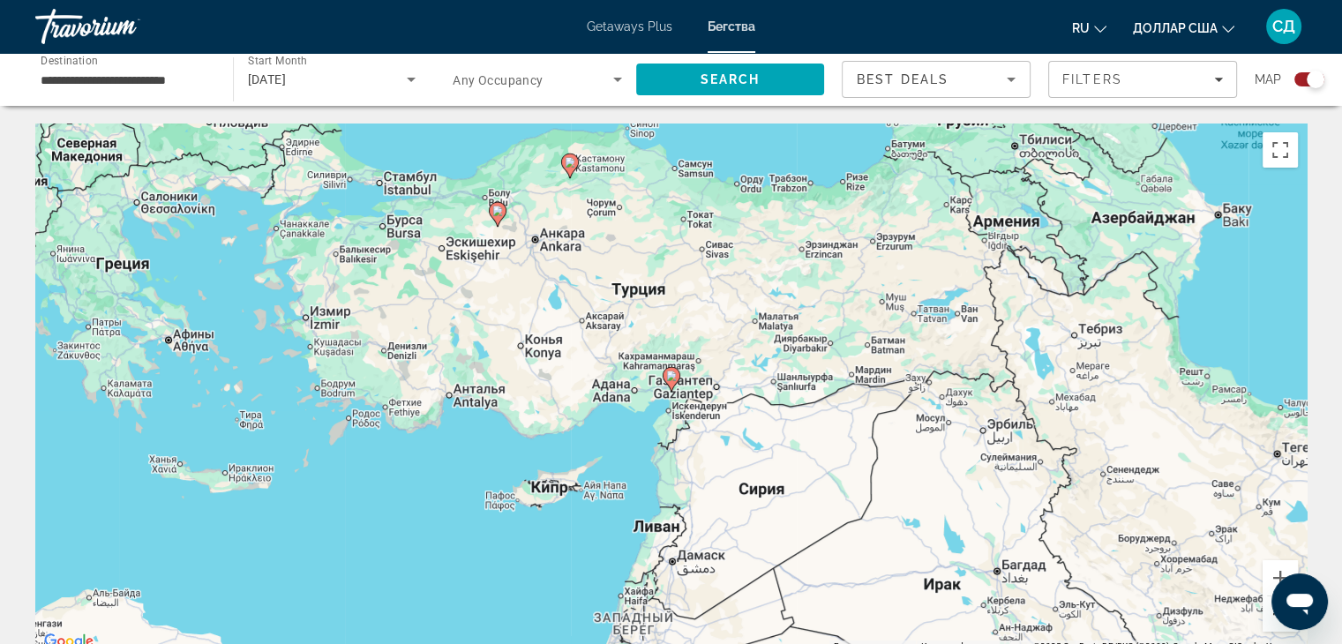
click at [1268, 611] on button "Уменьшить" at bounding box center [1279, 613] width 35 height 35
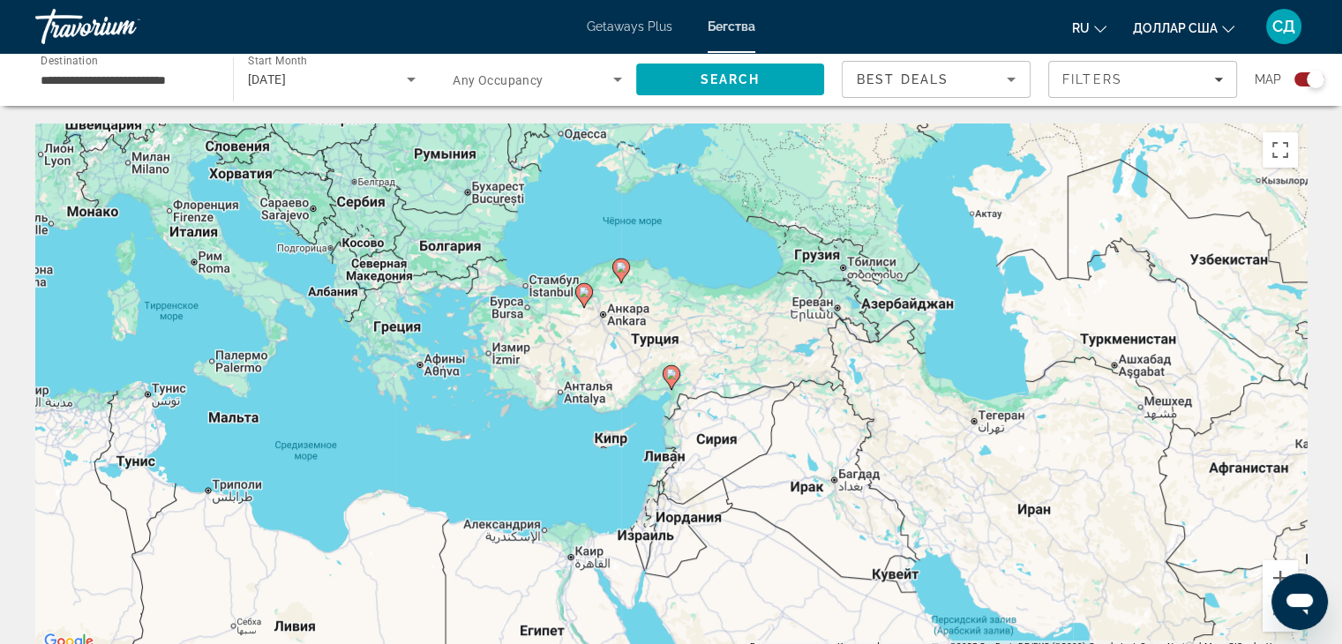
click at [619, 269] on image "Основное содержание" at bounding box center [621, 267] width 11 height 11
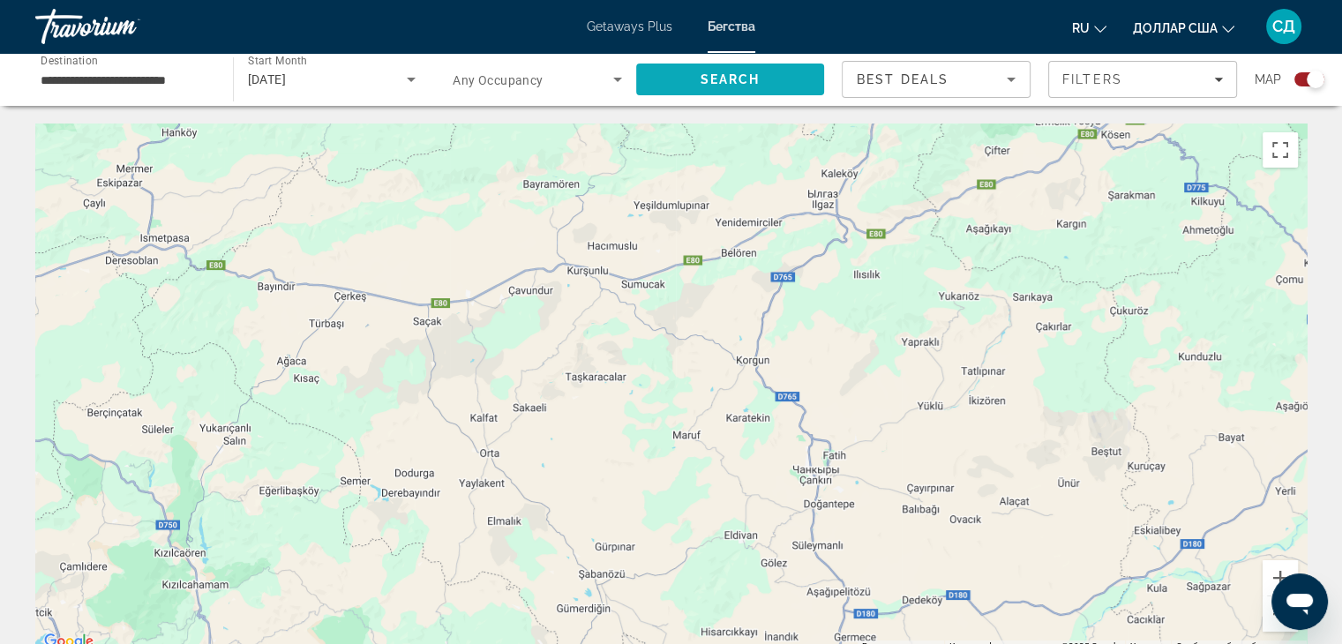
drag, startPoint x: 633, startPoint y: 301, endPoint x: 783, endPoint y: 85, distance: 263.0
click at [1270, 625] on button "Уменьшить" at bounding box center [1279, 613] width 35 height 35
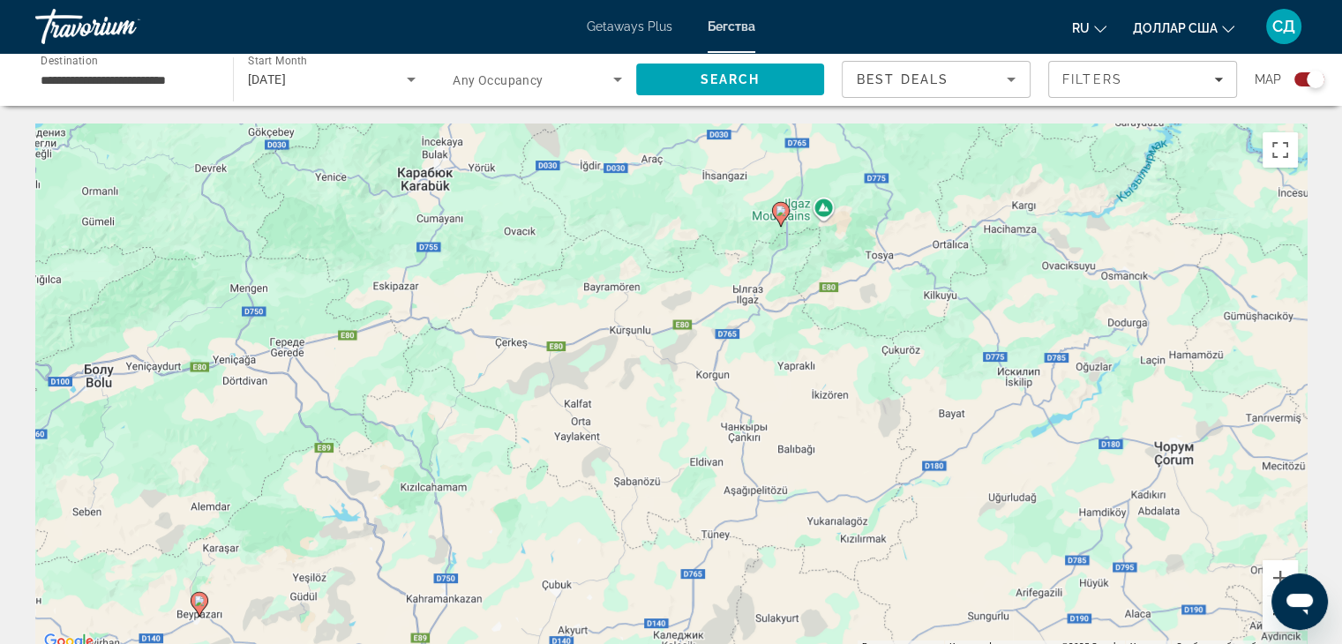
click at [1270, 625] on button "Уменьшить" at bounding box center [1279, 613] width 35 height 35
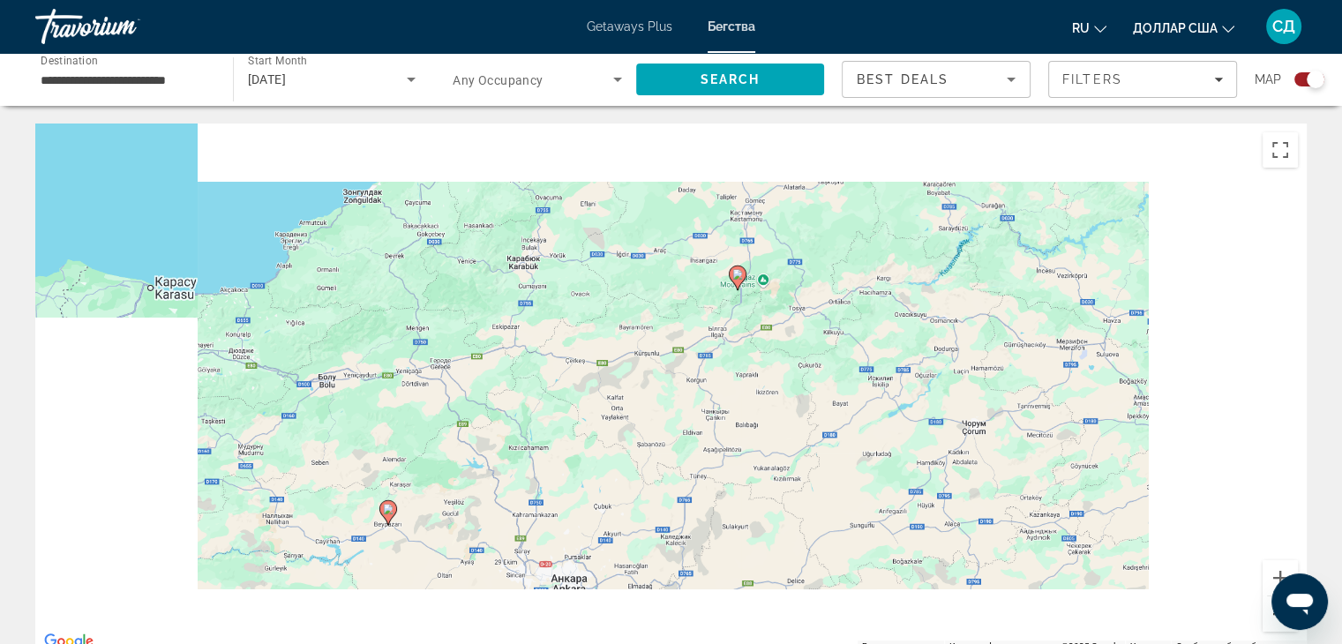
click at [1270, 625] on button "Уменьшить" at bounding box center [1279, 613] width 35 height 35
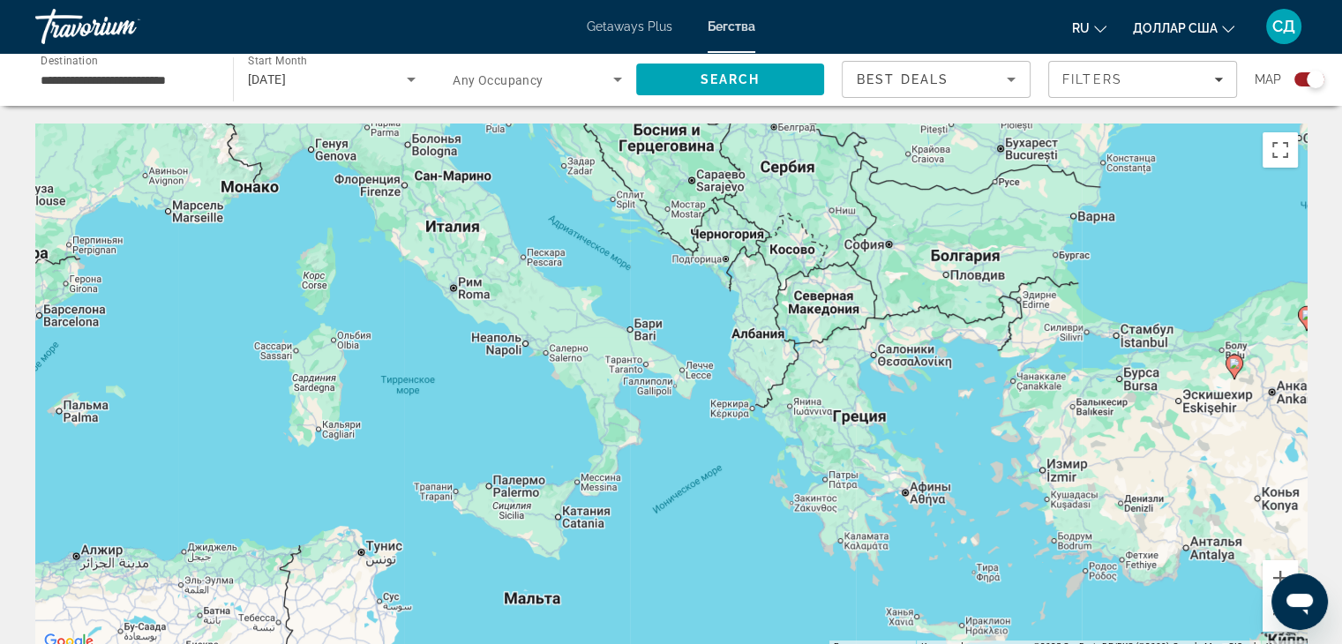
drag, startPoint x: 318, startPoint y: 318, endPoint x: 945, endPoint y: 284, distance: 627.2
click at [945, 284] on div "Для навигации используйте клавиши со стрелками. Чтобы активировать перетаскиван…" at bounding box center [670, 387] width 1271 height 529
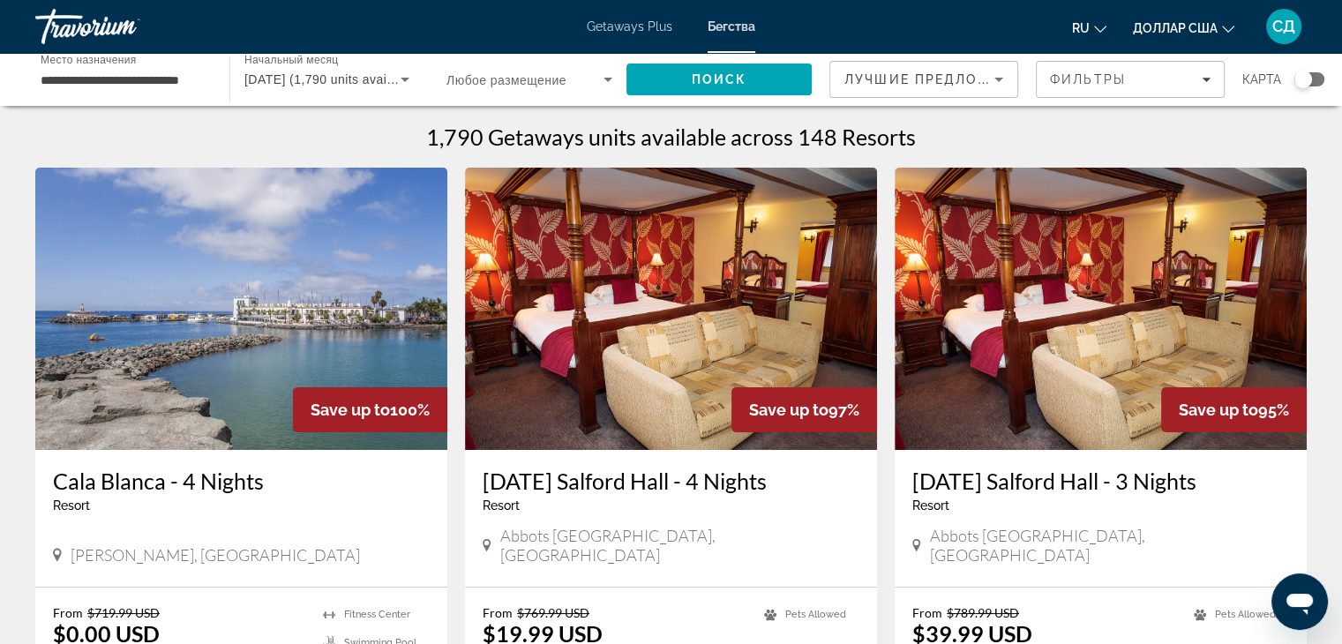
click at [1302, 82] on div "Виджет поиска" at bounding box center [1303, 80] width 18 height 18
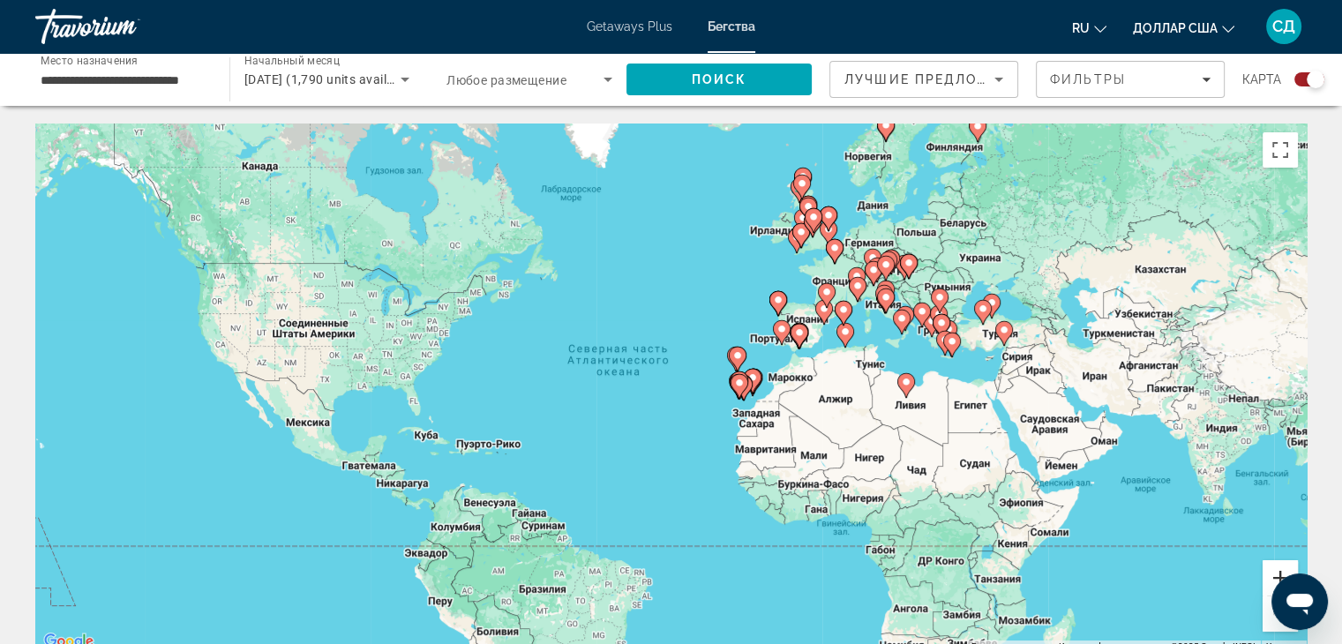
click at [1275, 569] on button "Увеличить" at bounding box center [1279, 577] width 35 height 35
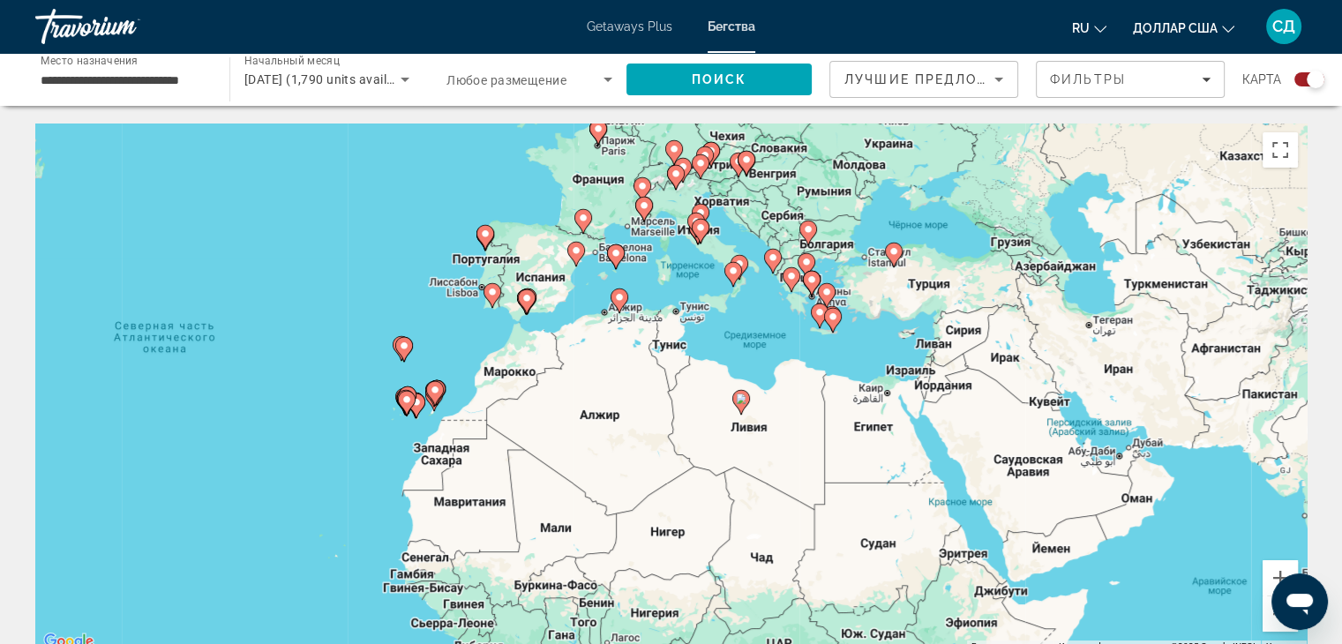
drag, startPoint x: 1125, startPoint y: 503, endPoint x: 789, endPoint y: 508, distance: 335.2
click at [789, 508] on div "Чтобы активировать перетаскивание с помощью клавиатуры, нажмите Alt + Ввод. Пос…" at bounding box center [670, 387] width 1271 height 529
click at [1275, 567] on button "Увеличить" at bounding box center [1279, 577] width 35 height 35
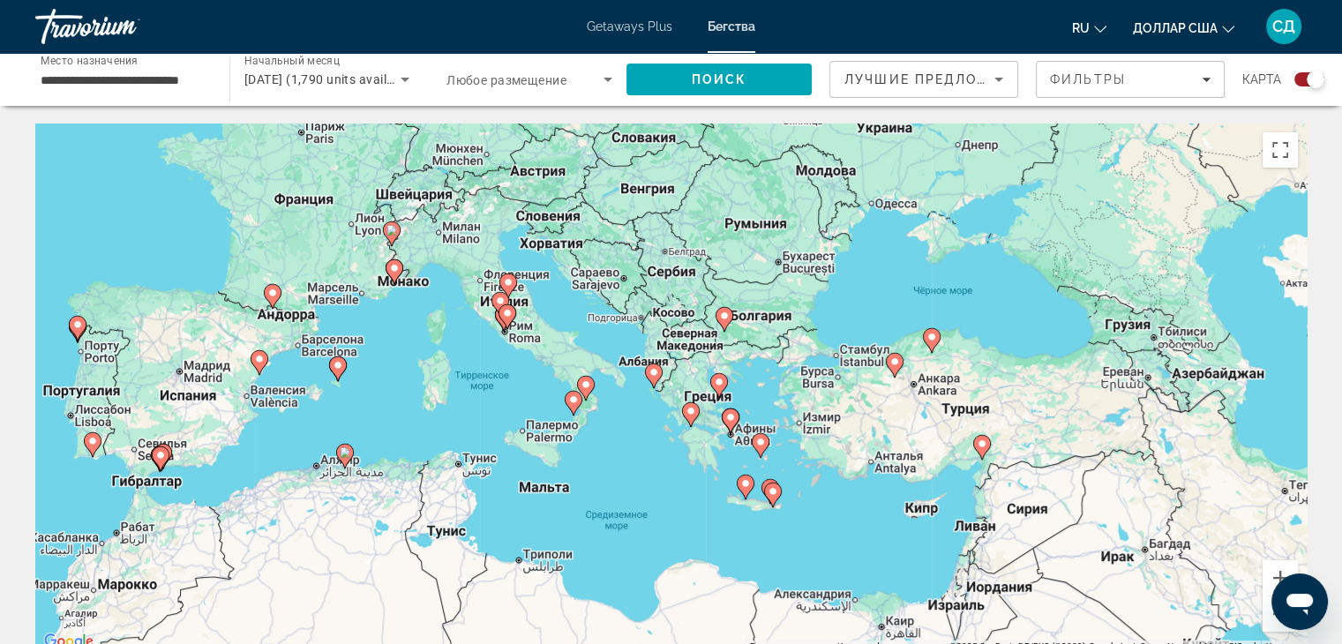
drag, startPoint x: 1052, startPoint y: 221, endPoint x: 823, endPoint y: 459, distance: 330.6
click at [823, 460] on div "Чтобы активировать перетаскивание с помощью клавиатуры, нажмите Alt + Ввод. Пос…" at bounding box center [670, 387] width 1271 height 529
click at [1271, 572] on button "Увеличить" at bounding box center [1279, 577] width 35 height 35
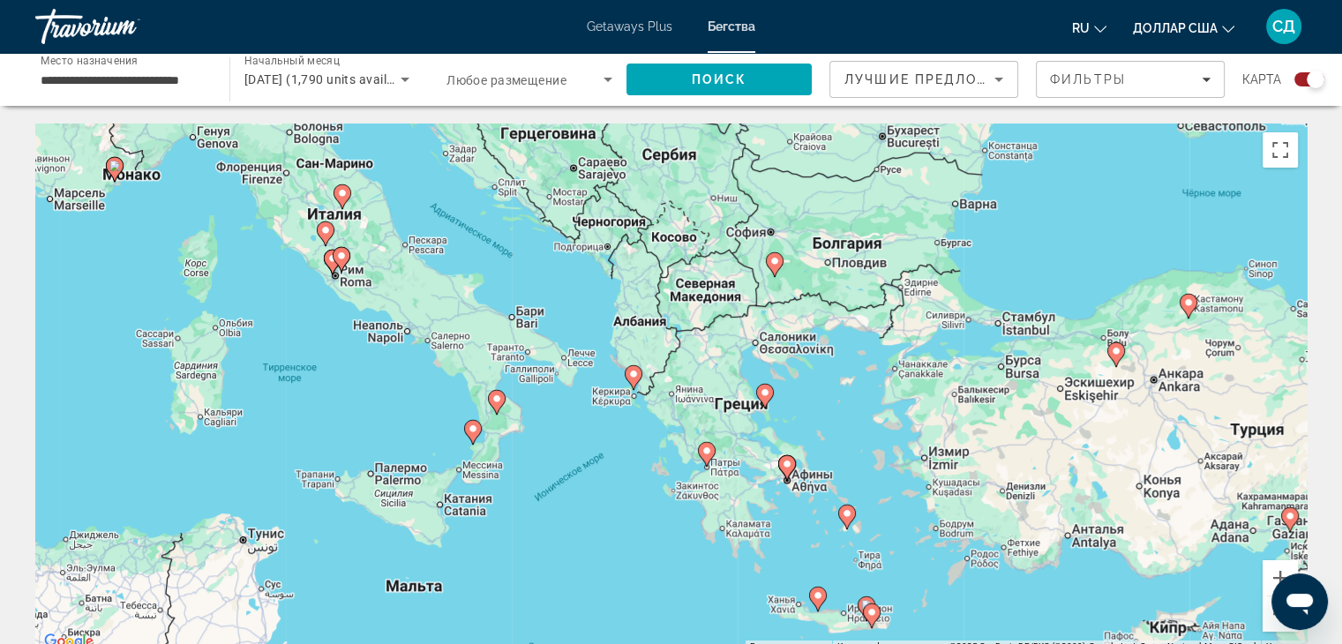
click at [471, 434] on icon "Основное содержание" at bounding box center [472, 432] width 16 height 23
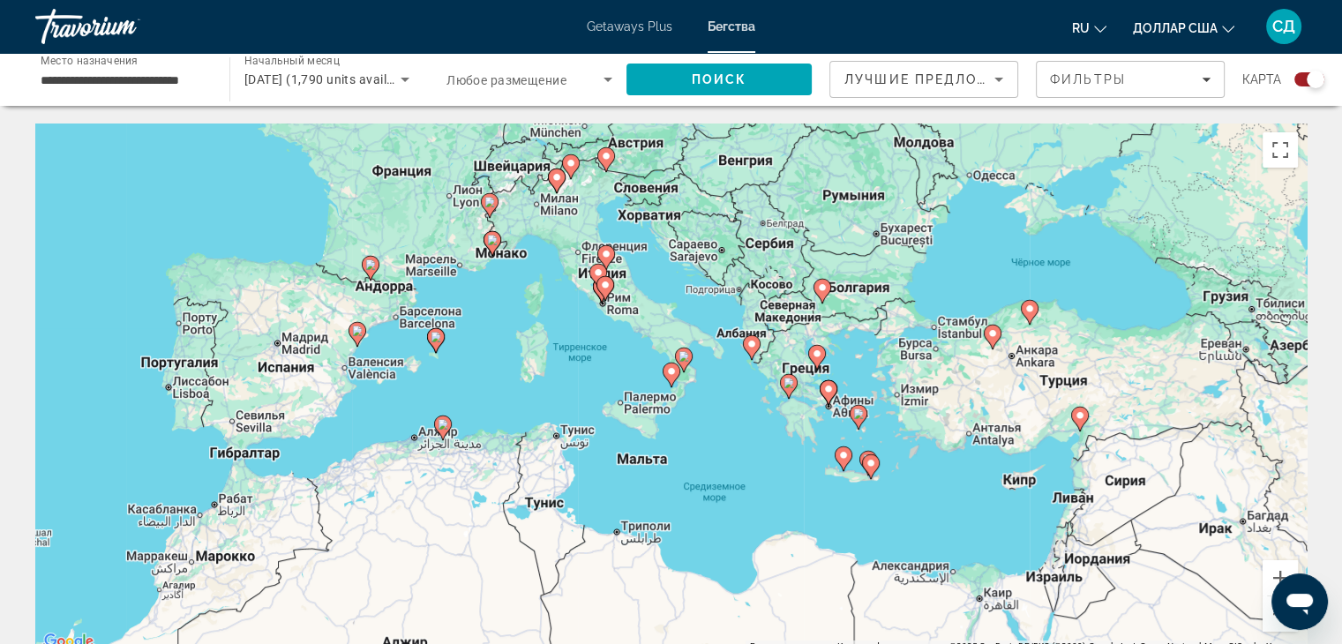
click at [671, 375] on image "Основное содержание" at bounding box center [671, 371] width 11 height 11
type input "**********"
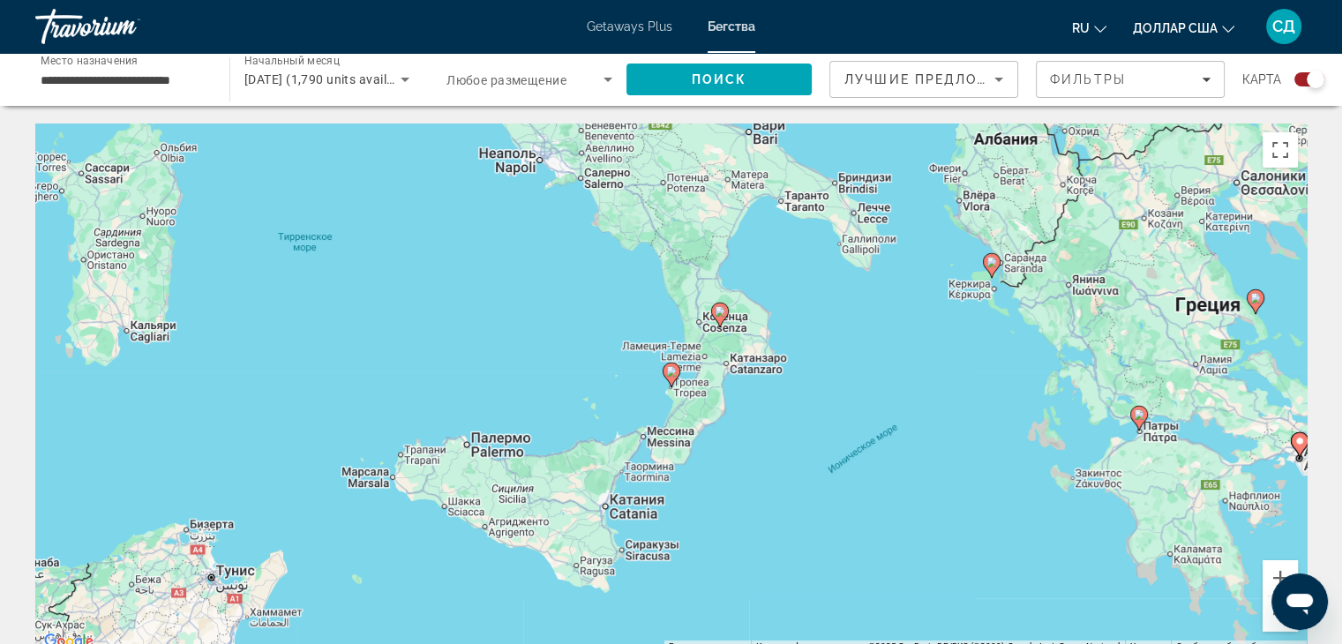
click at [671, 375] on image "Основное содержание" at bounding box center [671, 371] width 11 height 11
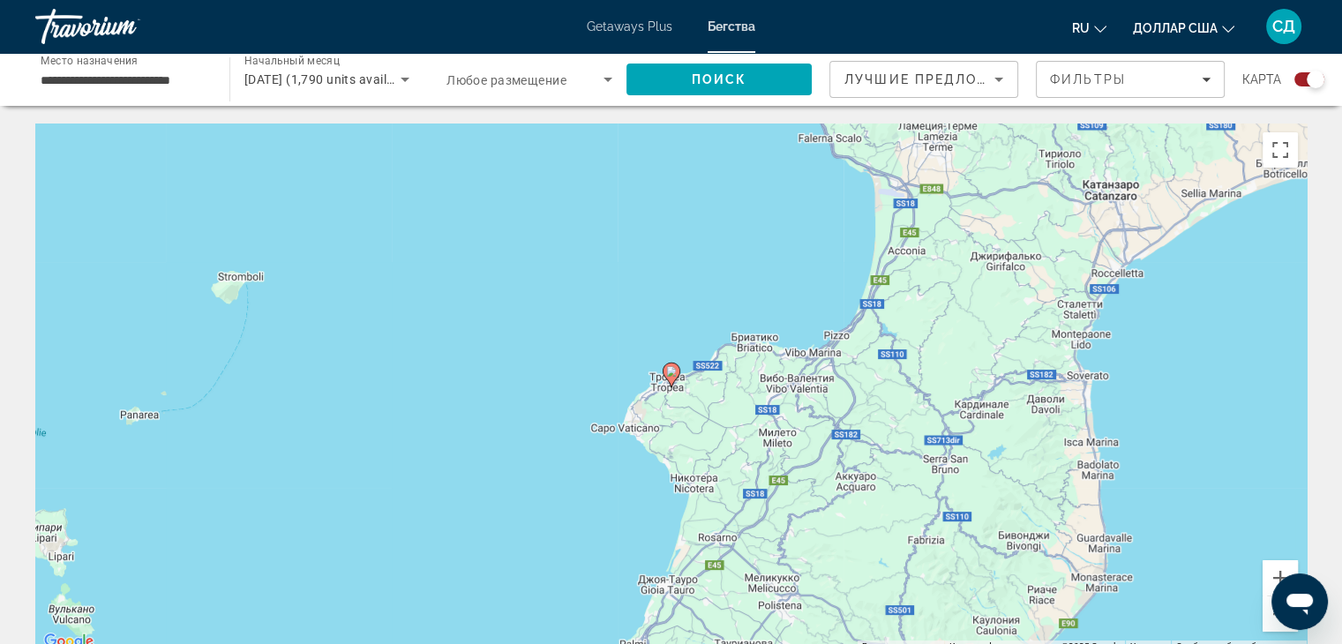
click at [671, 375] on image "Основное содержание" at bounding box center [671, 371] width 11 height 11
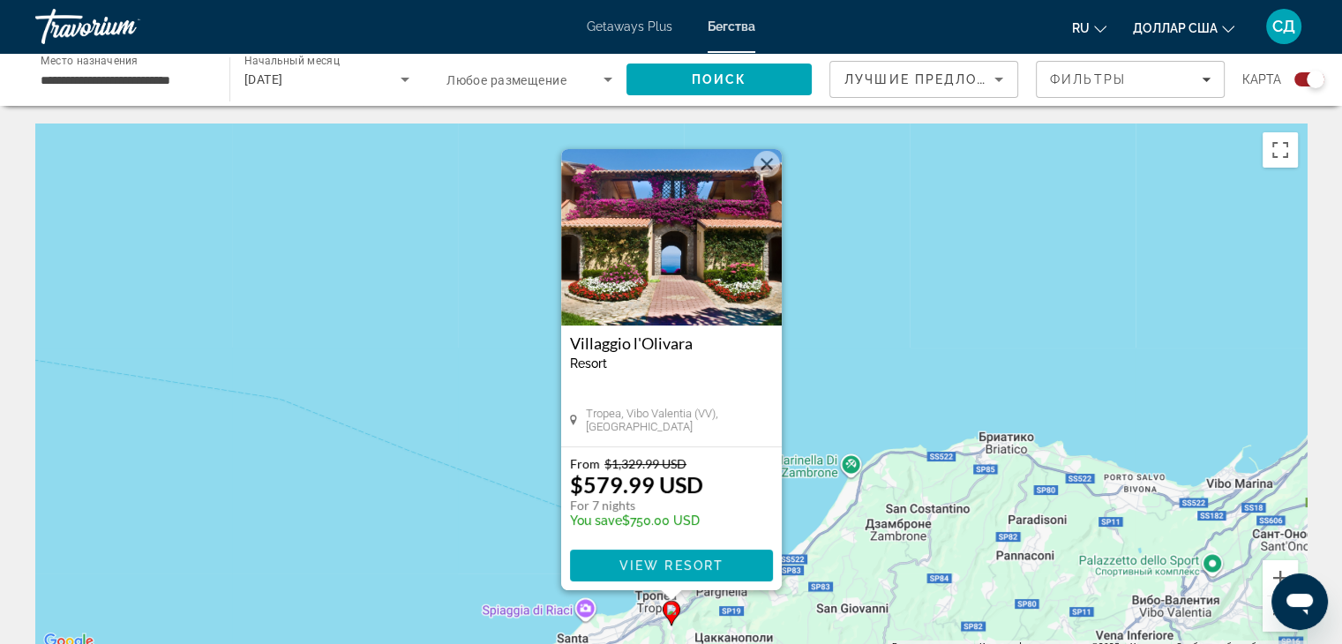
click at [766, 165] on button "Закрыть" at bounding box center [766, 164] width 26 height 26
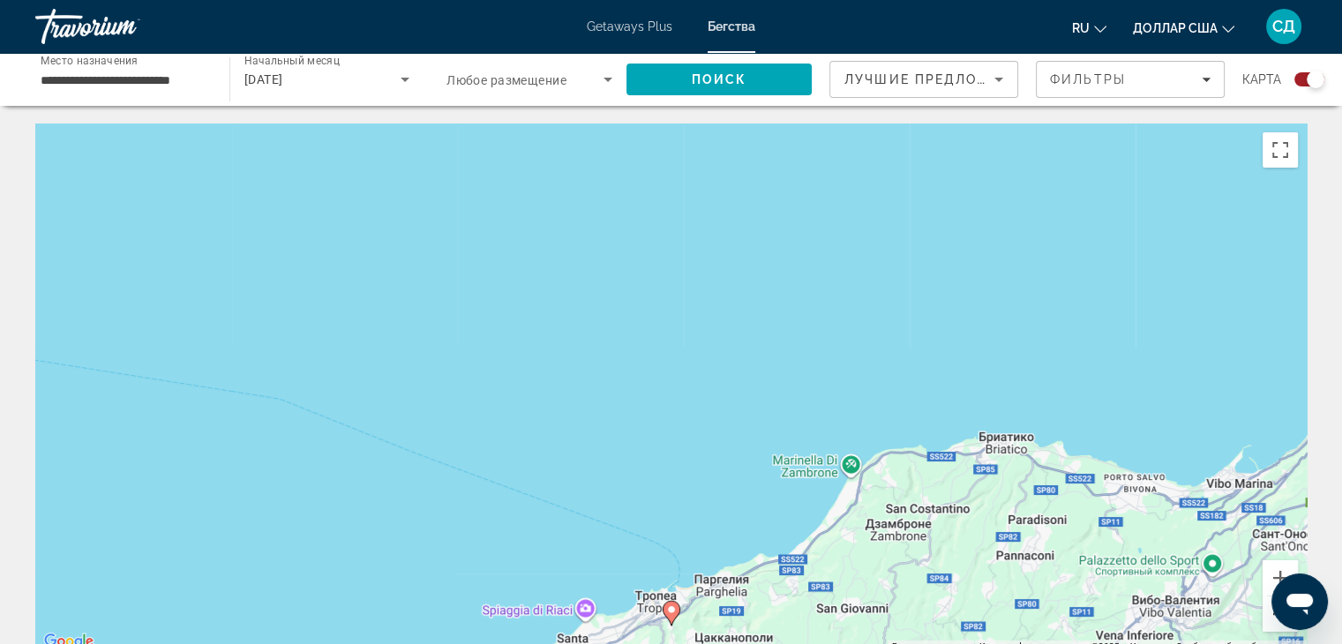
click at [1268, 618] on button "Уменьшить" at bounding box center [1279, 613] width 35 height 35
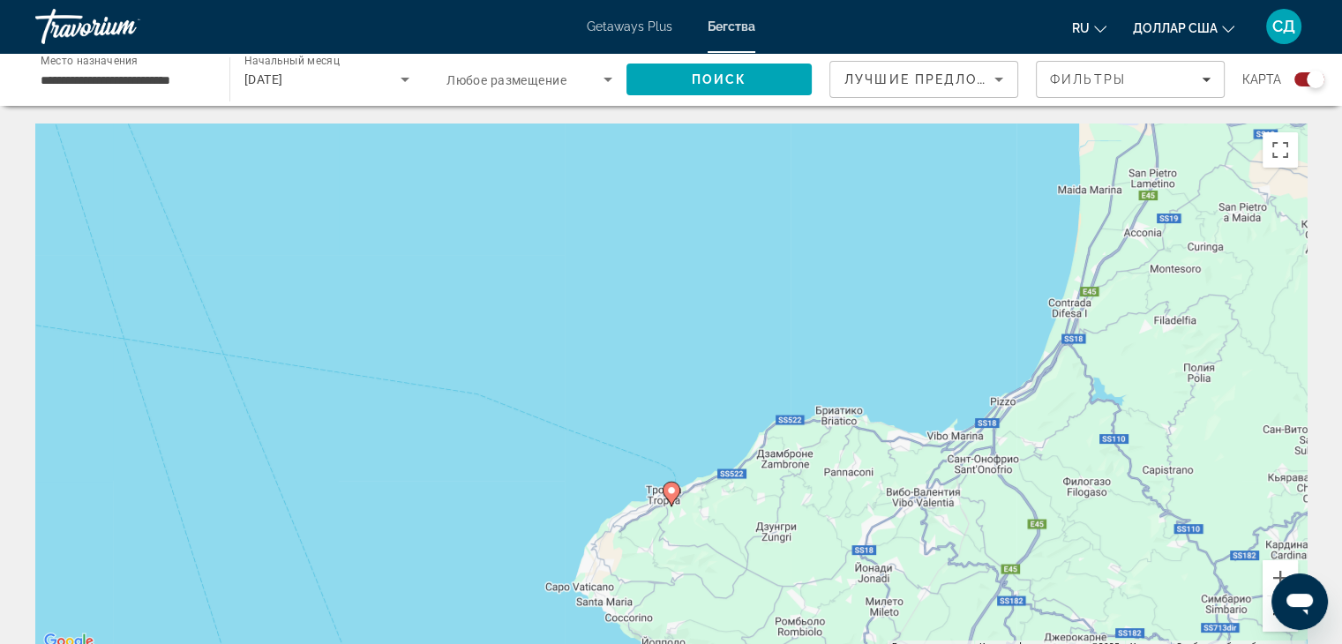
click at [1268, 617] on button "Уменьшить" at bounding box center [1279, 613] width 35 height 35
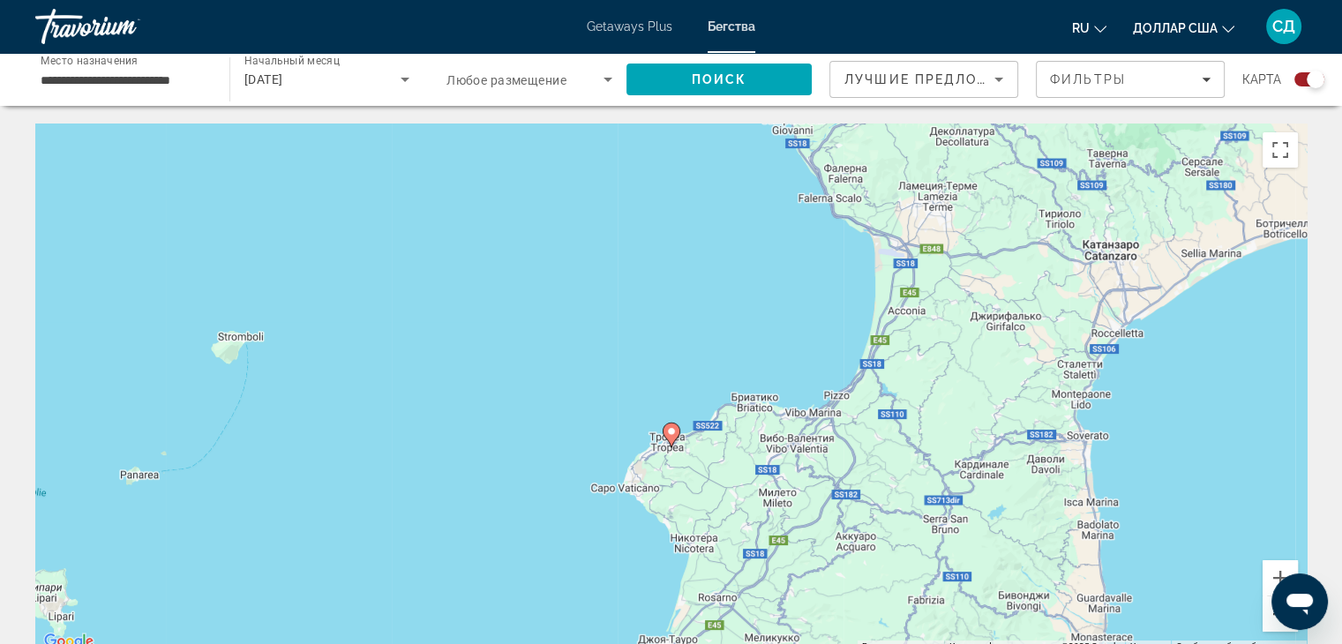
click at [1268, 617] on button "Уменьшить" at bounding box center [1279, 613] width 35 height 35
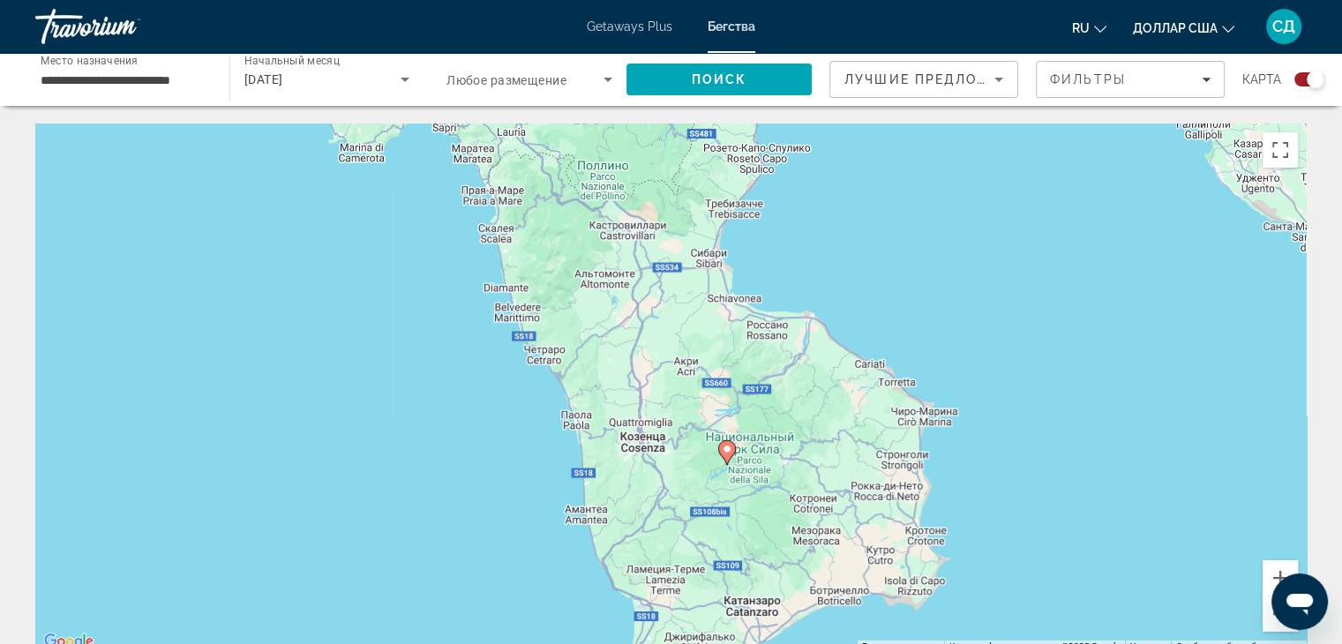
drag, startPoint x: 844, startPoint y: 347, endPoint x: 764, endPoint y: 492, distance: 166.2
click at [783, 519] on div "Чтобы активировать перетаскивание с помощью клавиатуры, нажмите Alt + Ввод. Пос…" at bounding box center [670, 387] width 1271 height 529
click at [727, 445] on image "Основное содержание" at bounding box center [724, 449] width 11 height 11
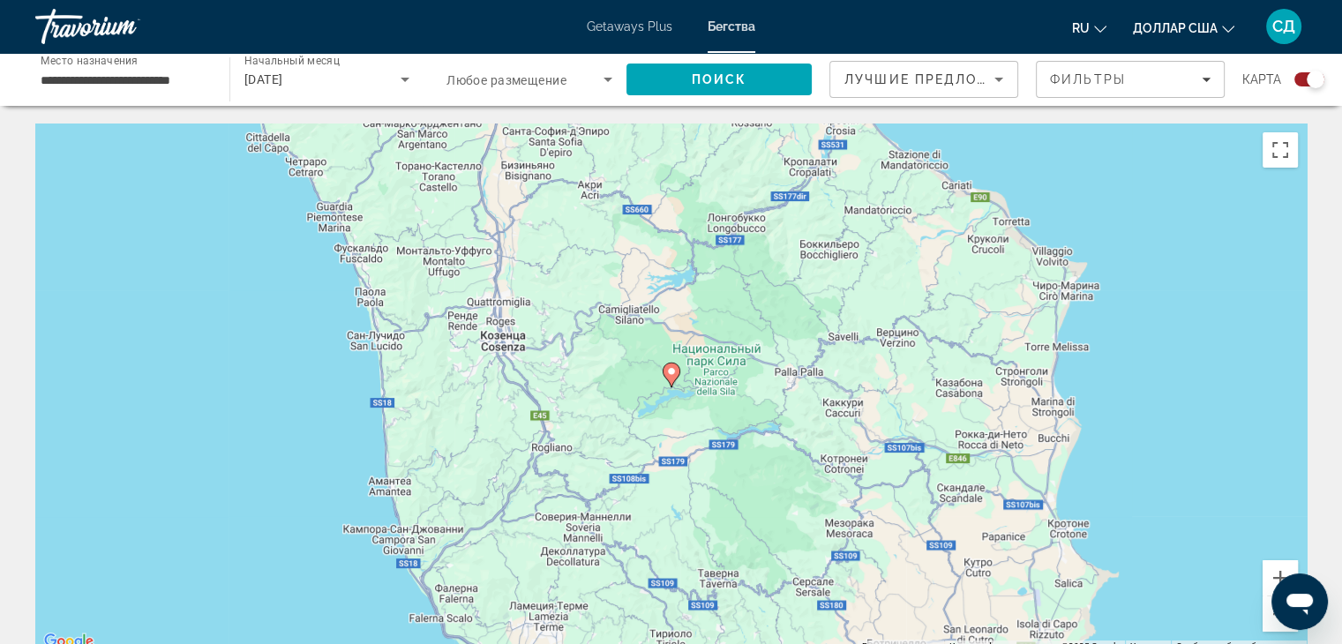
click at [672, 370] on image "Основное содержание" at bounding box center [671, 371] width 11 height 11
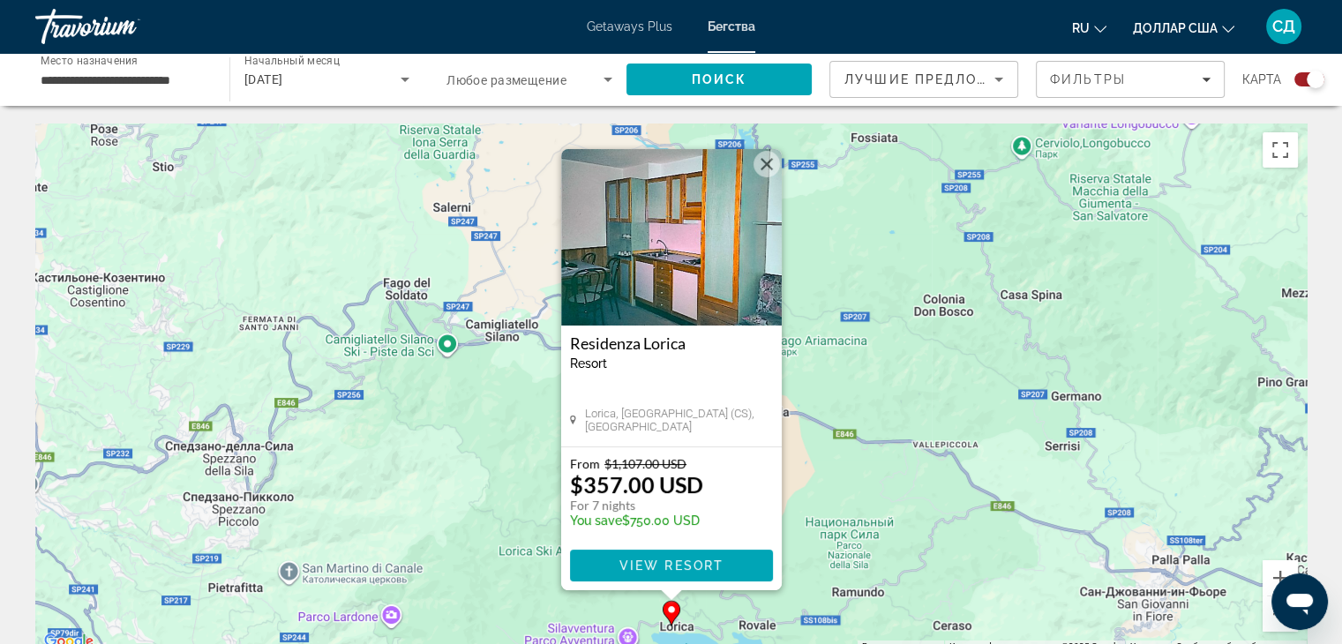
click at [768, 161] on button "Закрыть" at bounding box center [766, 164] width 26 height 26
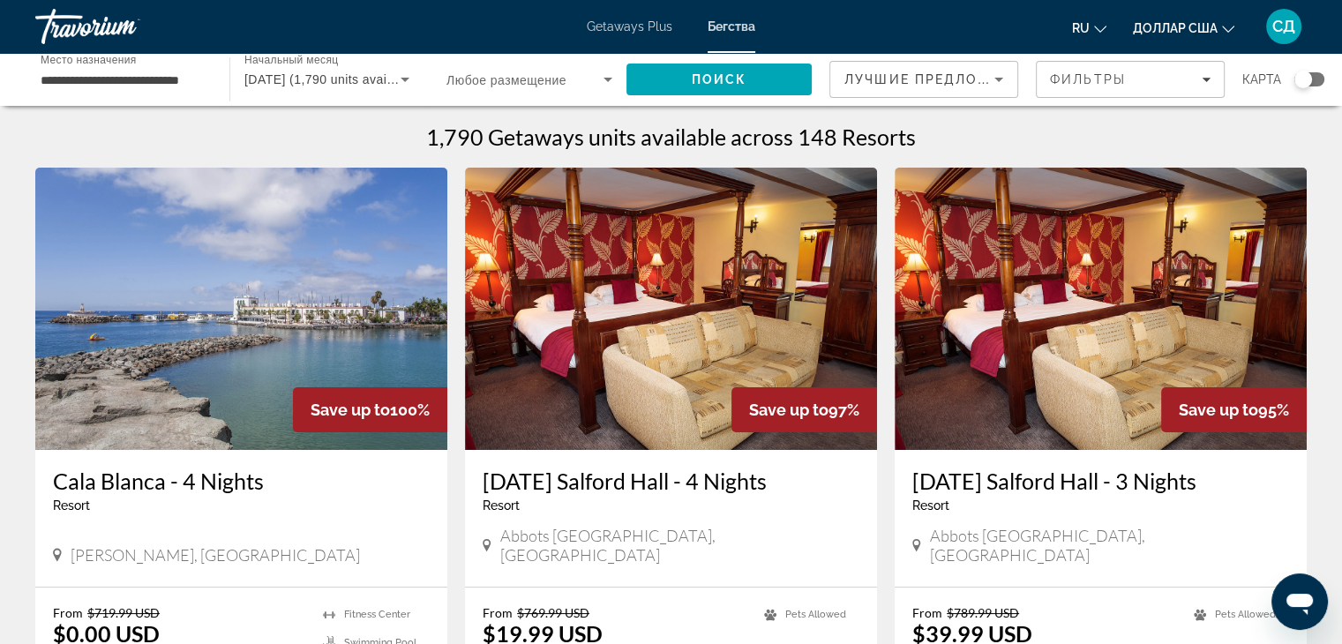
click at [1303, 72] on div "Виджет поиска" at bounding box center [1303, 80] width 18 height 18
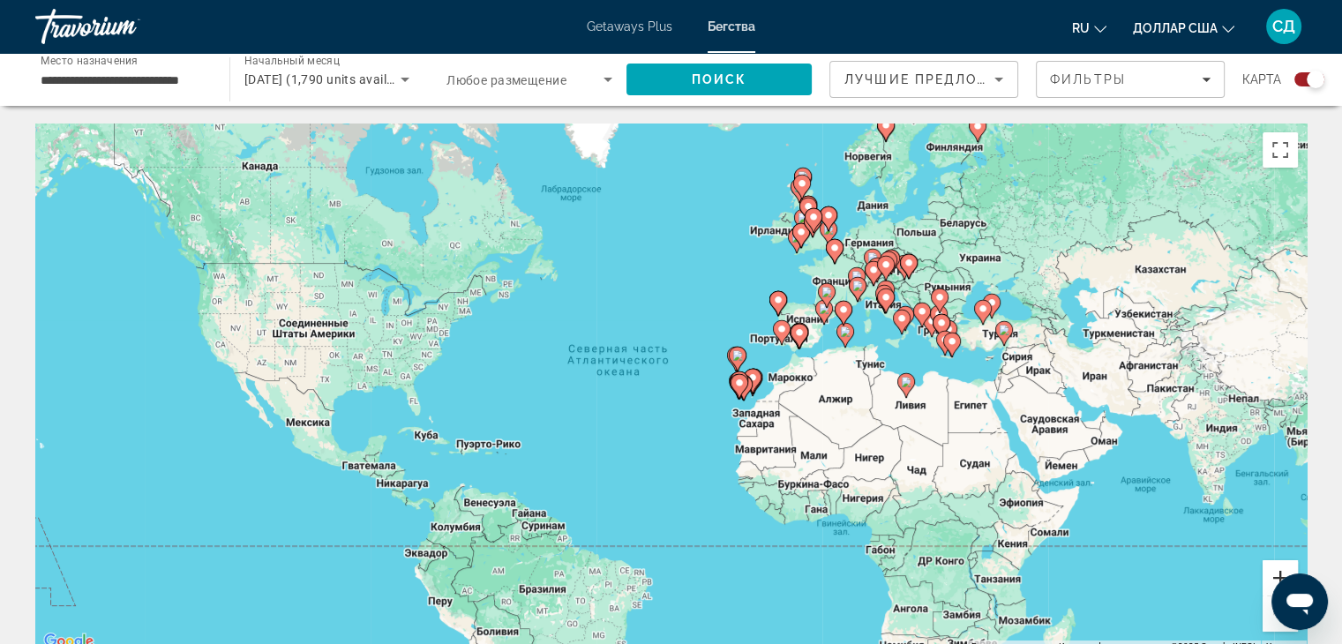
click at [1273, 568] on button "Увеличить" at bounding box center [1279, 577] width 35 height 35
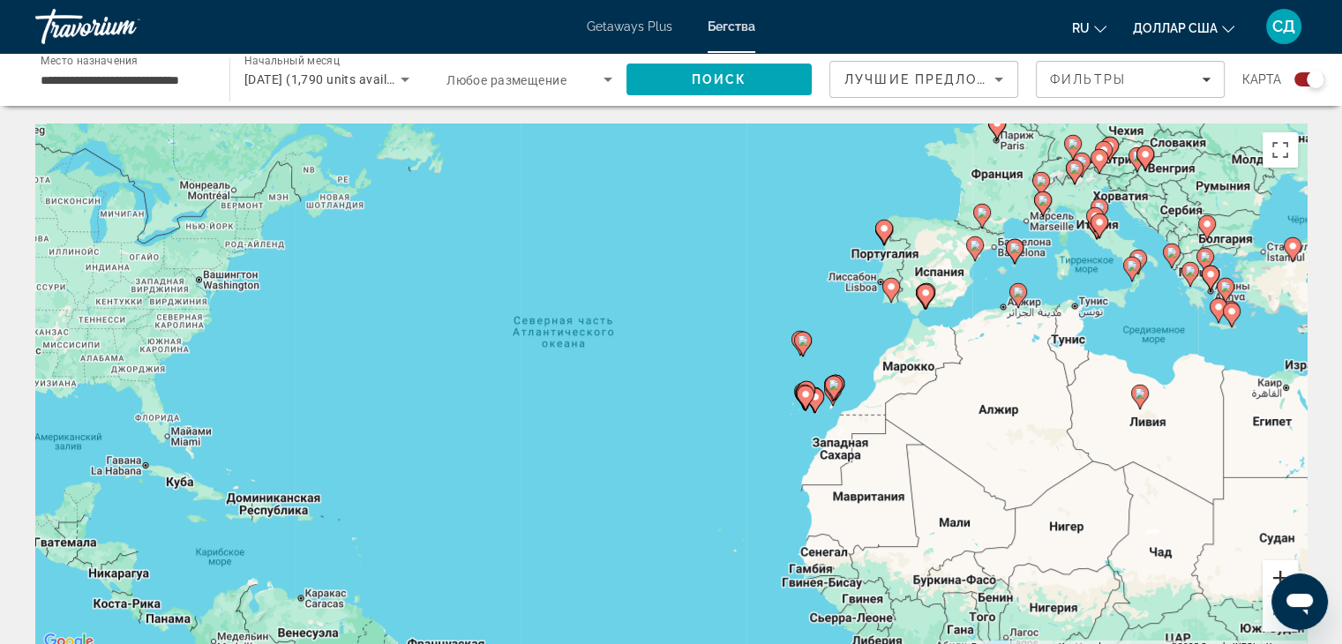
click at [1273, 568] on button "Увеличить" at bounding box center [1279, 577] width 35 height 35
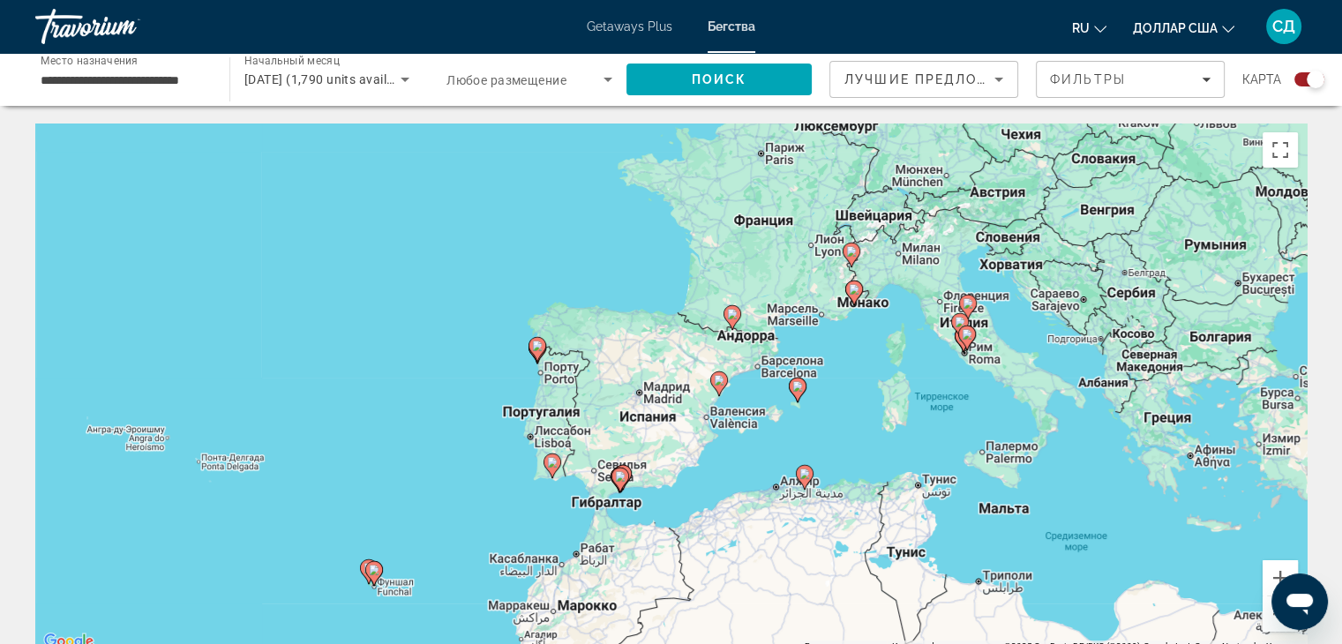
drag, startPoint x: 1129, startPoint y: 429, endPoint x: 707, endPoint y: 598, distance: 455.2
click at [707, 598] on div "Чтобы активировать перетаскивание с помощью клавиатуры, нажмите Alt + Ввод. Пос…" at bounding box center [670, 387] width 1271 height 529
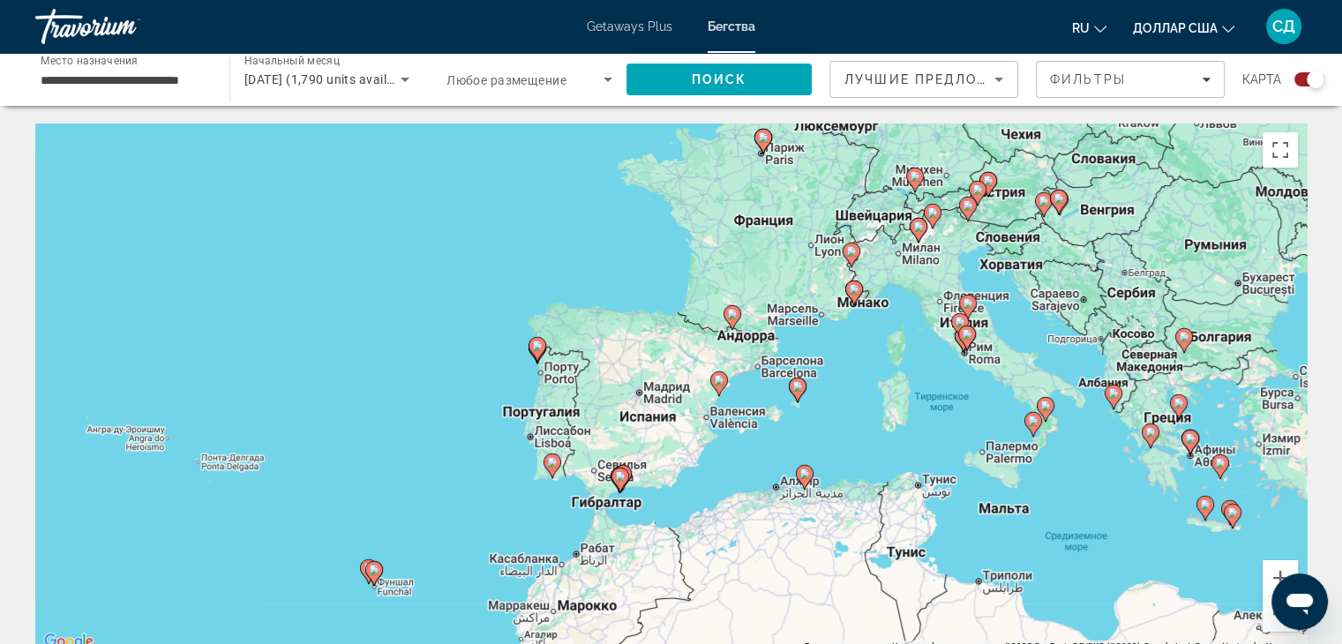
click at [550, 467] on image "Основное содержание" at bounding box center [552, 462] width 11 height 11
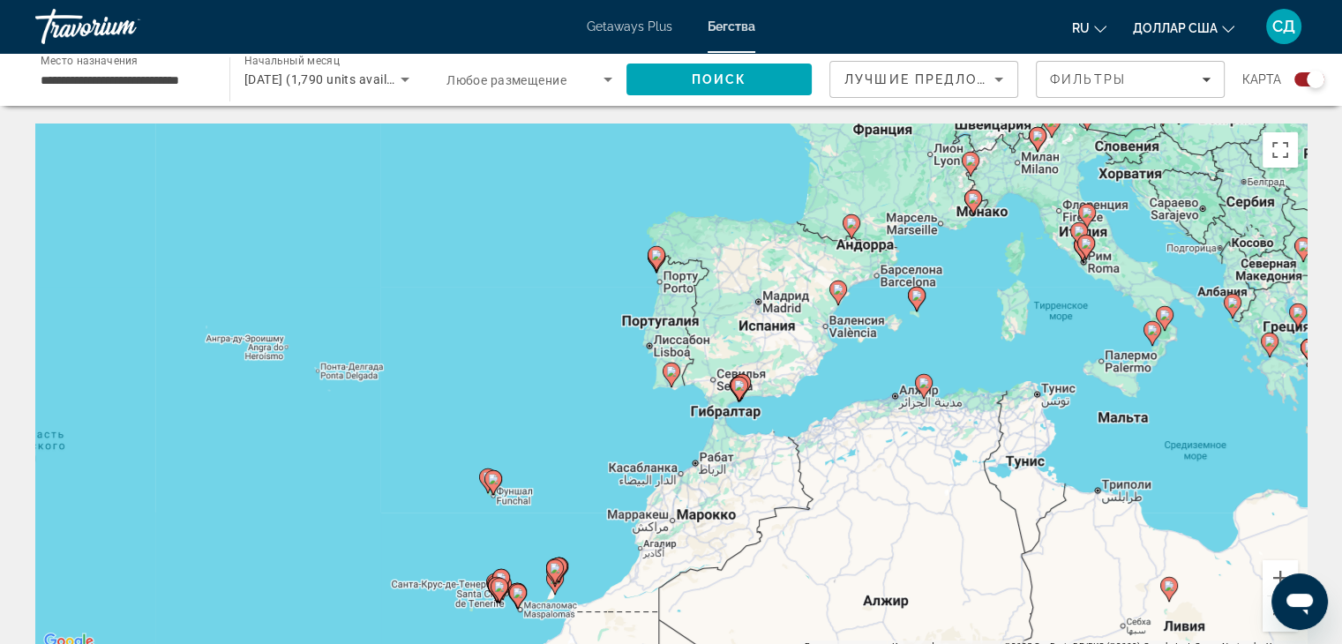
click at [669, 374] on image "Основное содержание" at bounding box center [671, 371] width 11 height 11
type input "**********"
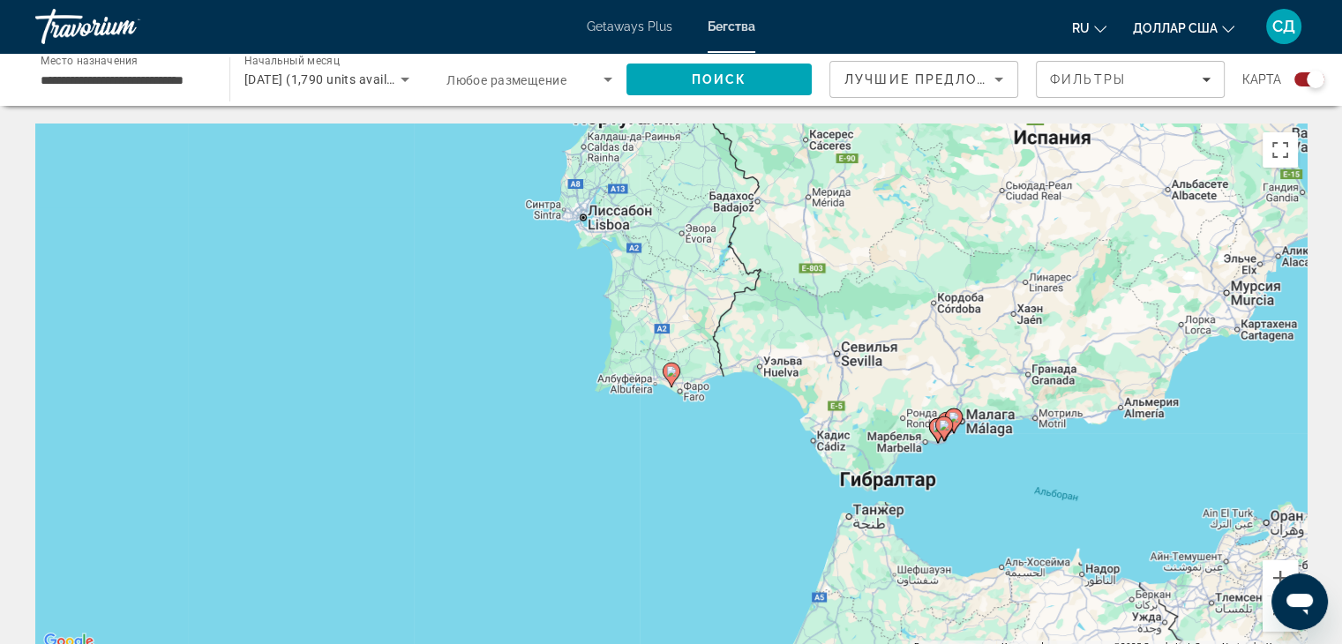
click at [670, 376] on image "Основное содержание" at bounding box center [671, 371] width 11 height 11
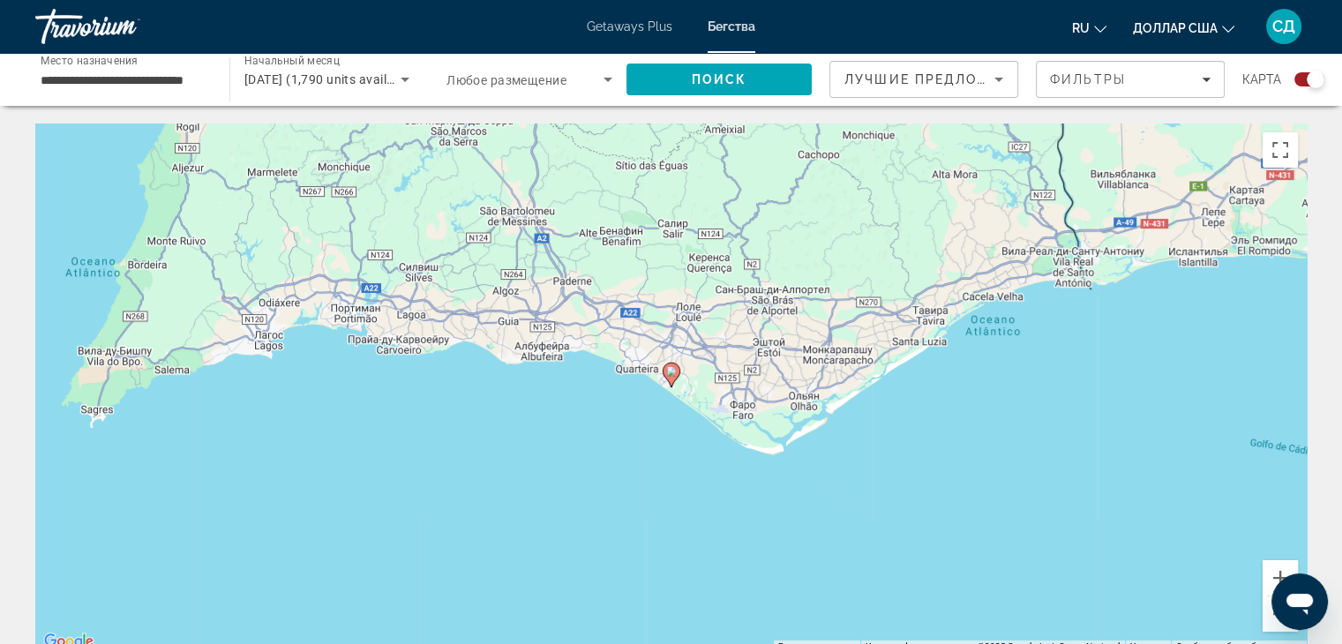
click at [670, 375] on image "Основное содержание" at bounding box center [671, 371] width 11 height 11
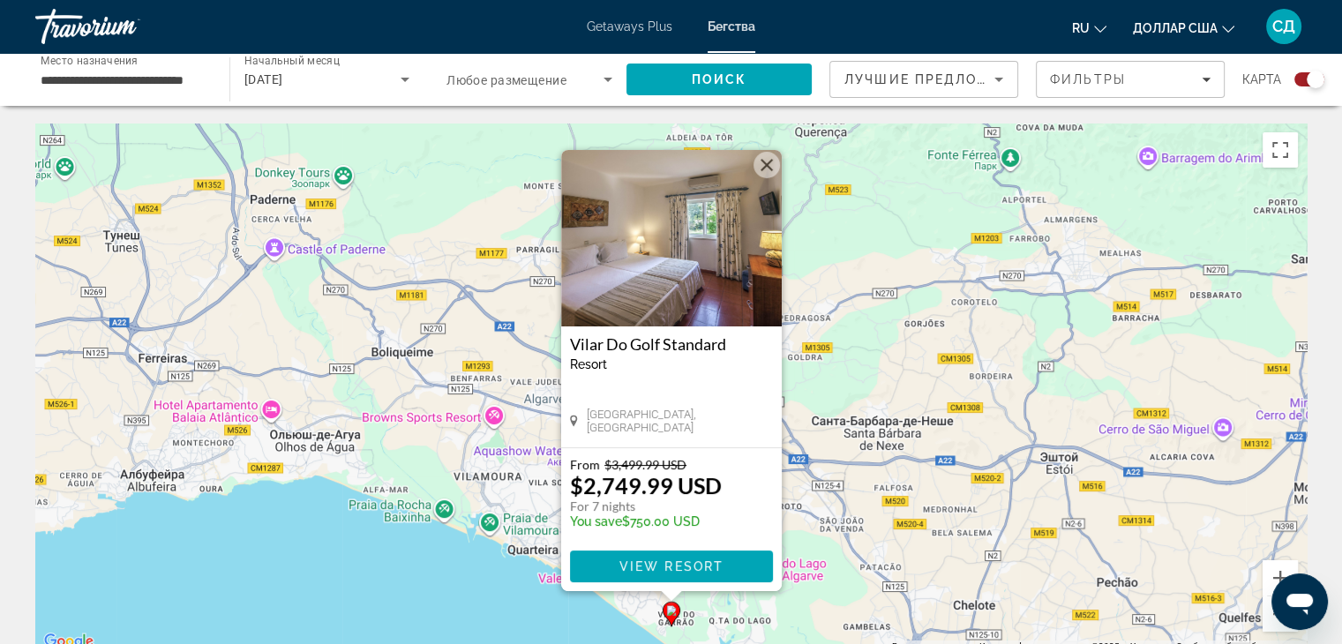
click at [761, 163] on button "Закрыть" at bounding box center [766, 165] width 26 height 26
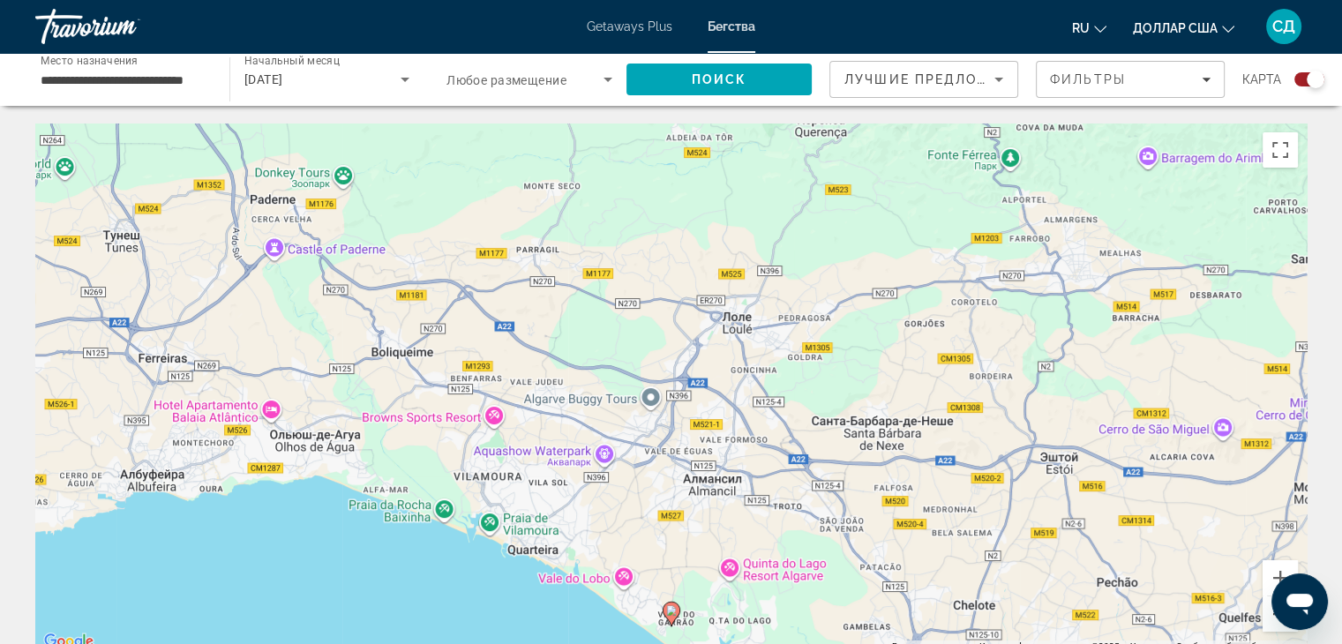
click at [1268, 618] on button "Уменьшить" at bounding box center [1279, 613] width 35 height 35
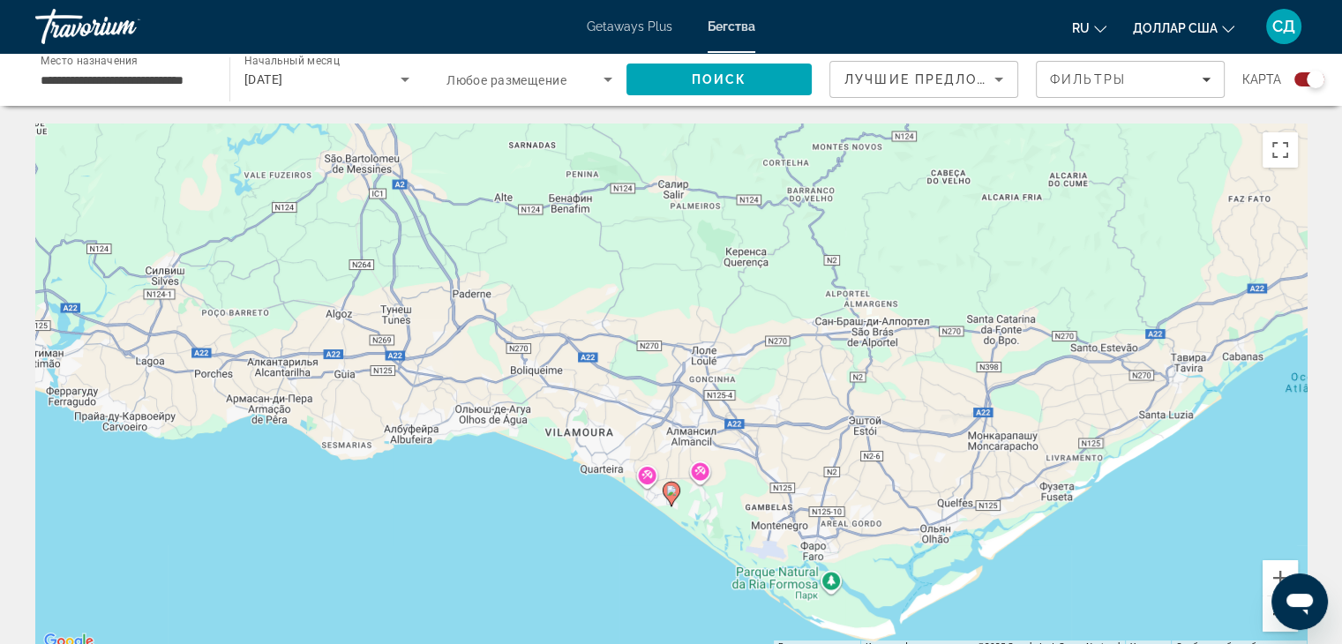
click at [1268, 618] on button "Уменьшить" at bounding box center [1279, 613] width 35 height 35
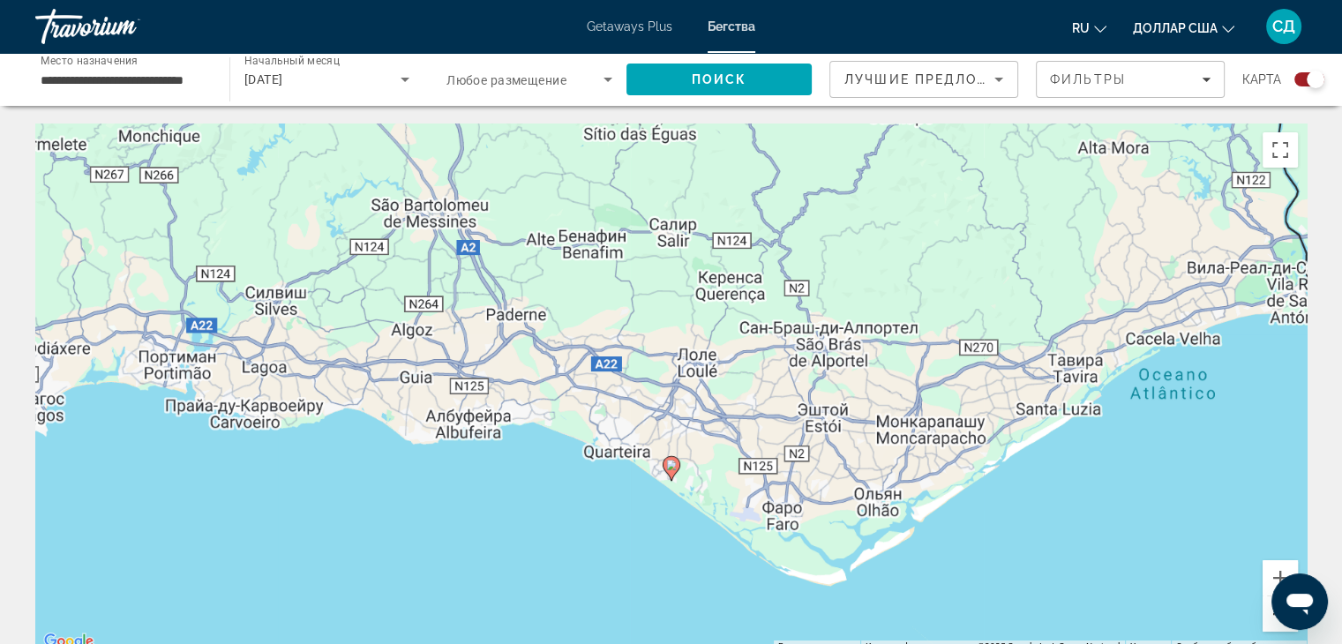
click at [1268, 618] on button "Уменьшить" at bounding box center [1279, 613] width 35 height 35
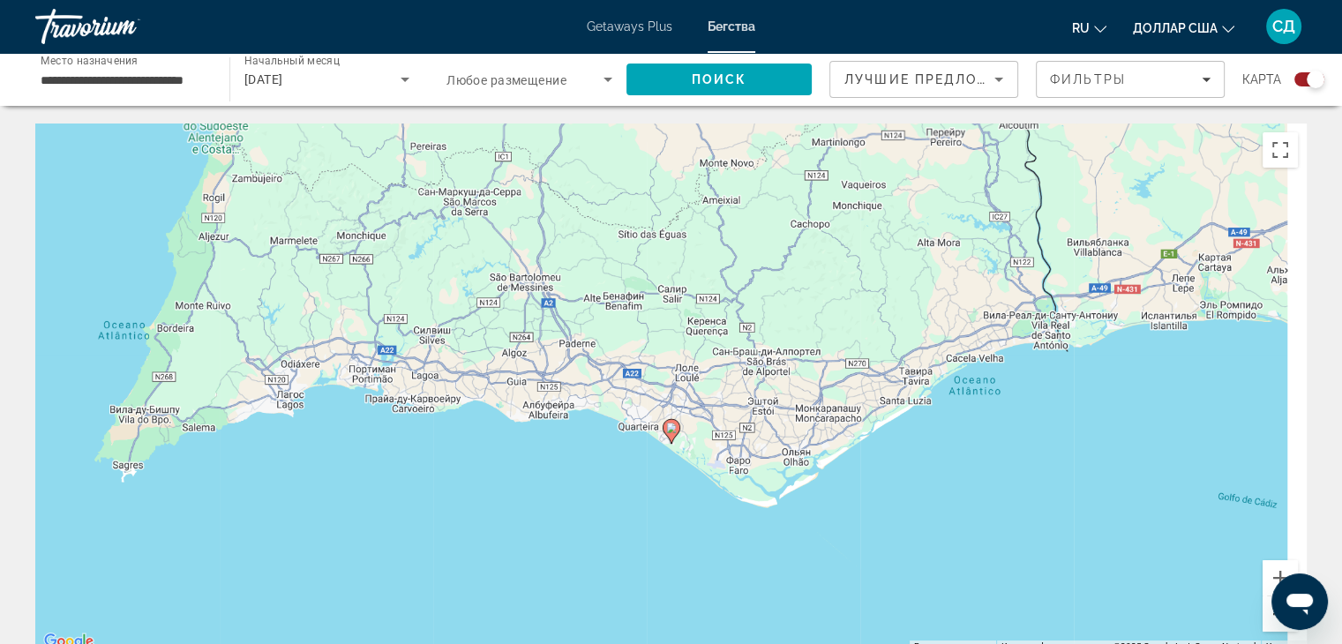
click at [1268, 618] on button "Уменьшить" at bounding box center [1279, 613] width 35 height 35
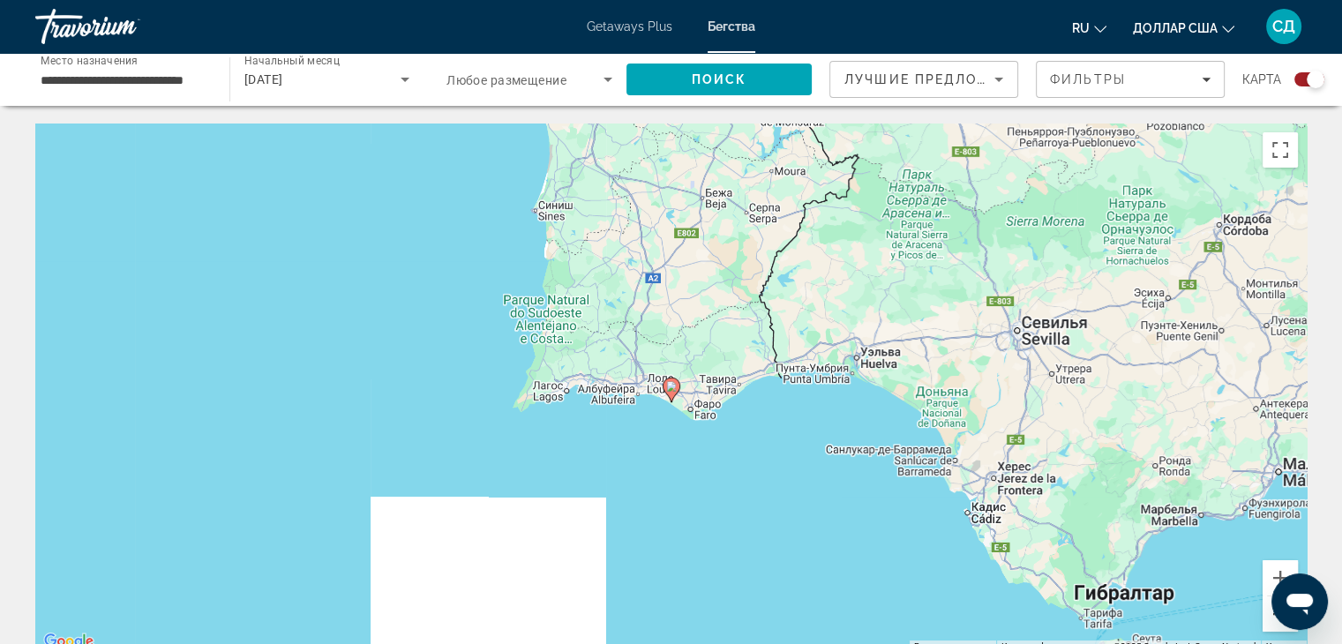
click at [1268, 618] on button "Уменьшить" at bounding box center [1279, 613] width 35 height 35
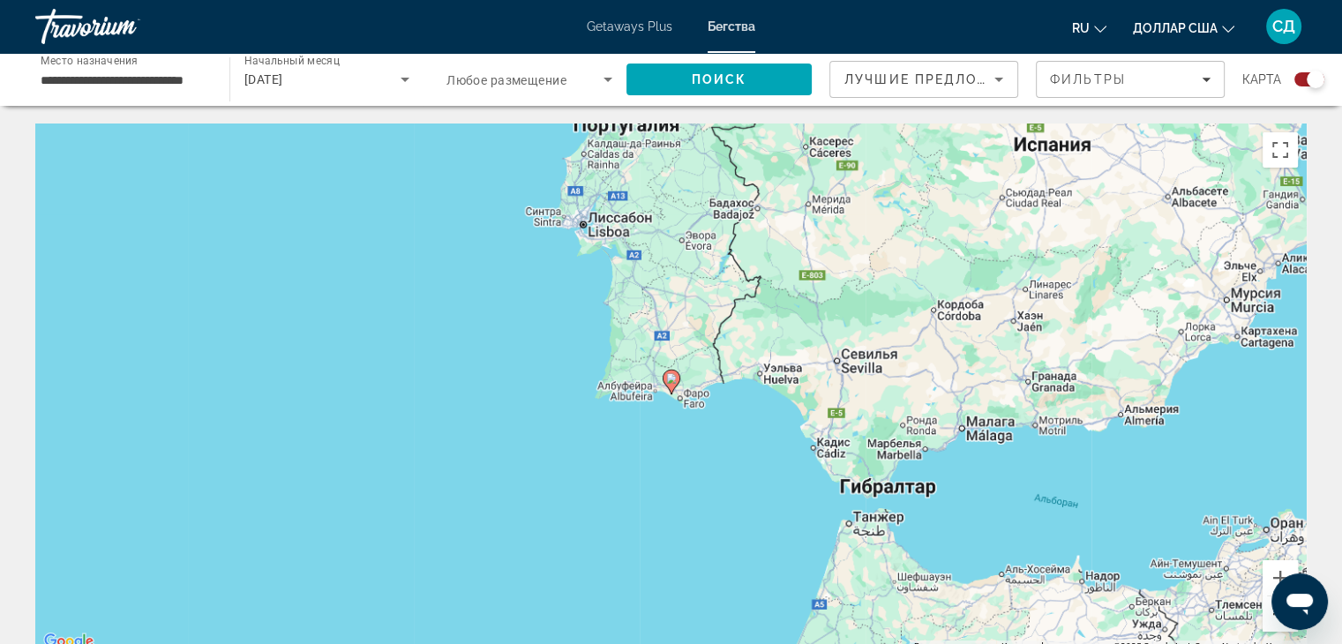
click at [1268, 618] on button "Уменьшить" at bounding box center [1279, 613] width 35 height 35
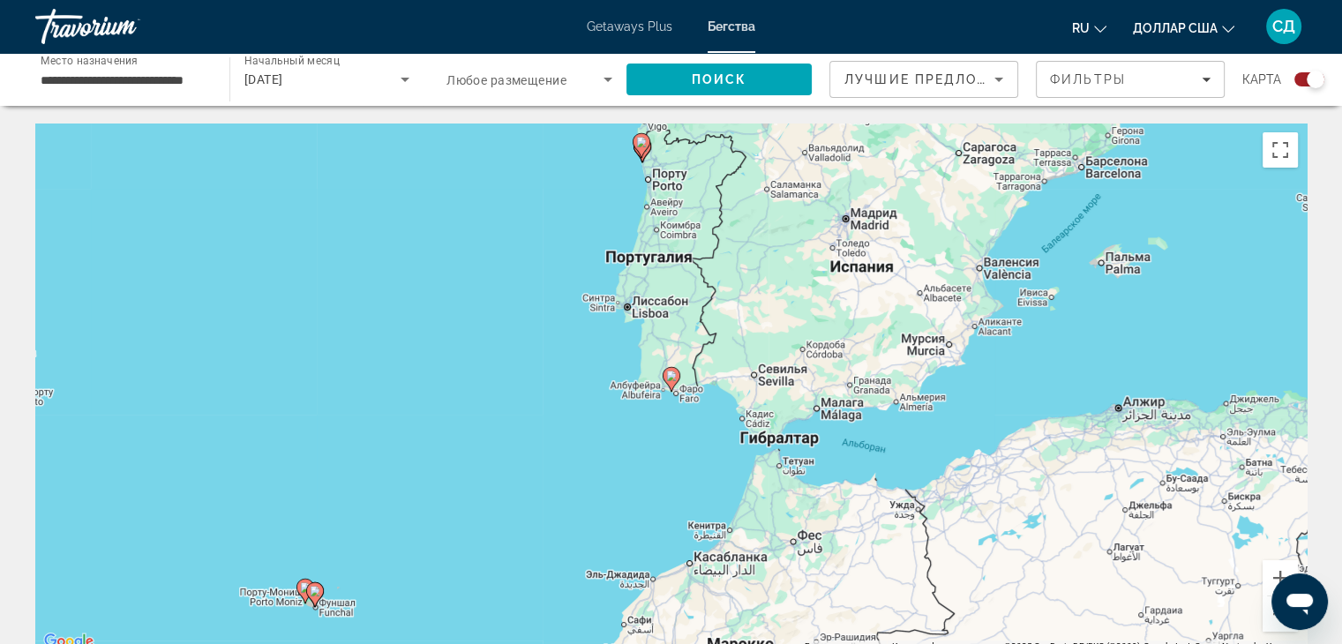
click at [641, 146] on image "Основное содержание" at bounding box center [641, 142] width 11 height 11
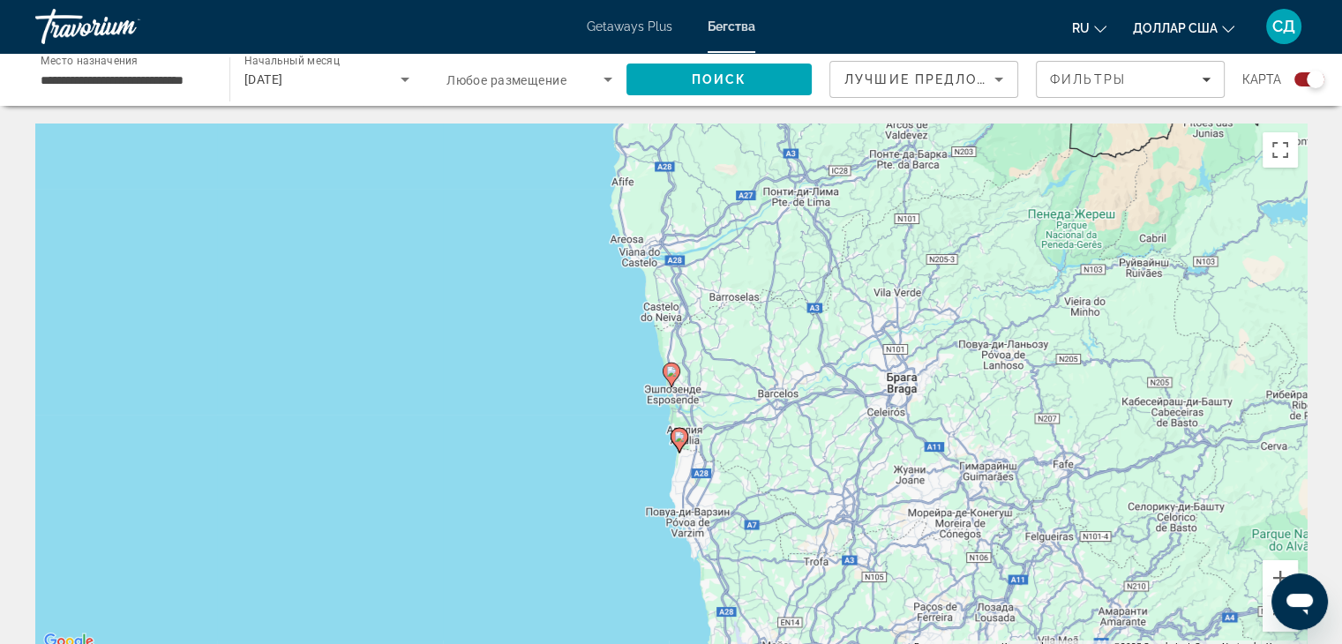
click at [670, 373] on image "Основное содержание" at bounding box center [671, 371] width 11 height 11
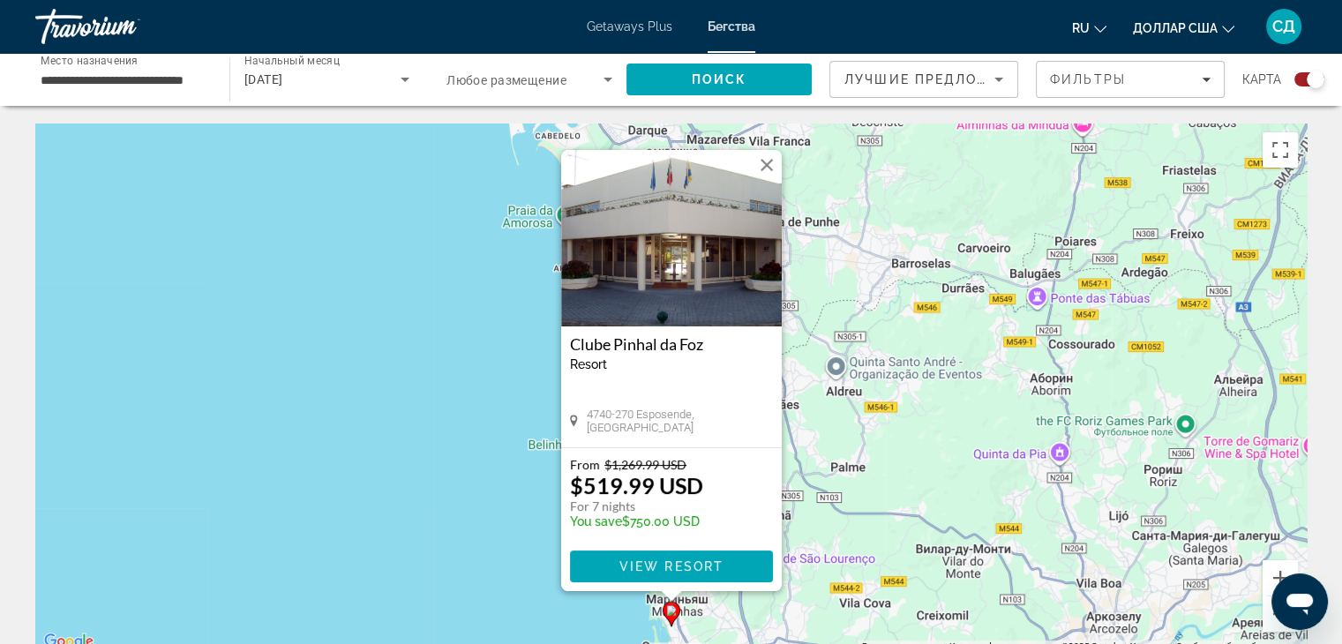
click at [767, 162] on button "Закрыть" at bounding box center [766, 165] width 26 height 26
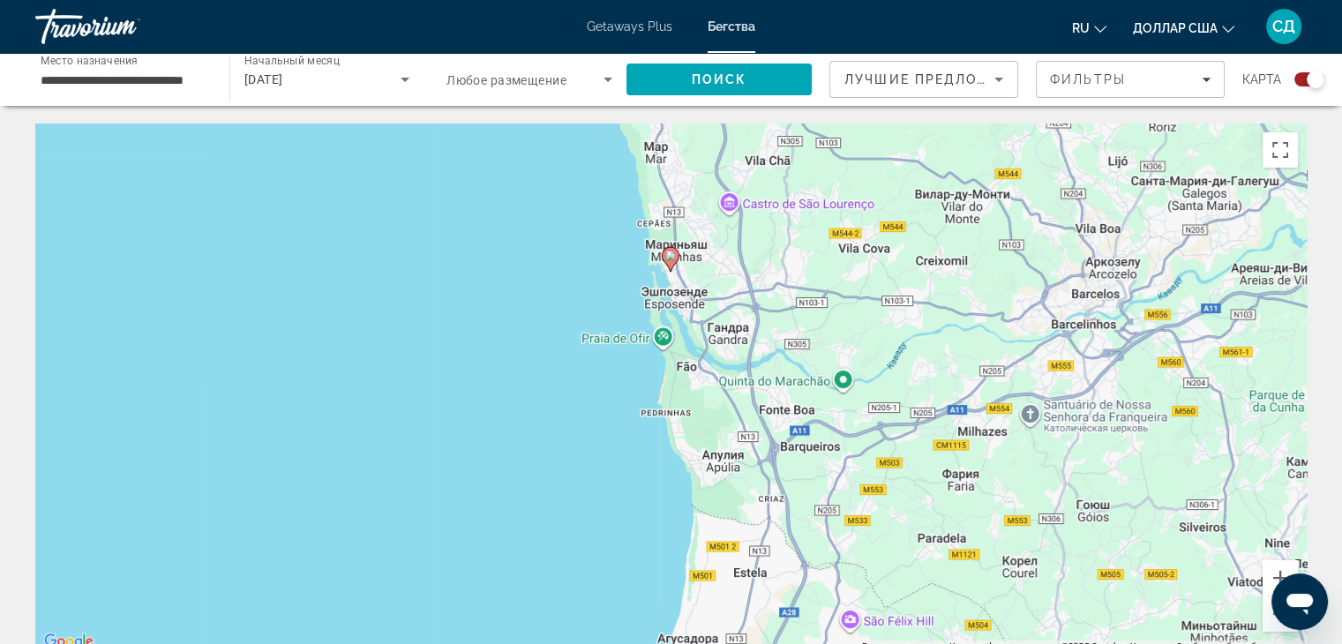
drag, startPoint x: 767, startPoint y: 522, endPoint x: 773, endPoint y: 144, distance: 378.5
click at [773, 144] on div "Чтобы активировать перетаскивание с помощью клавиатуры, нажмите Alt + Ввод. Пос…" at bounding box center [670, 387] width 1271 height 529
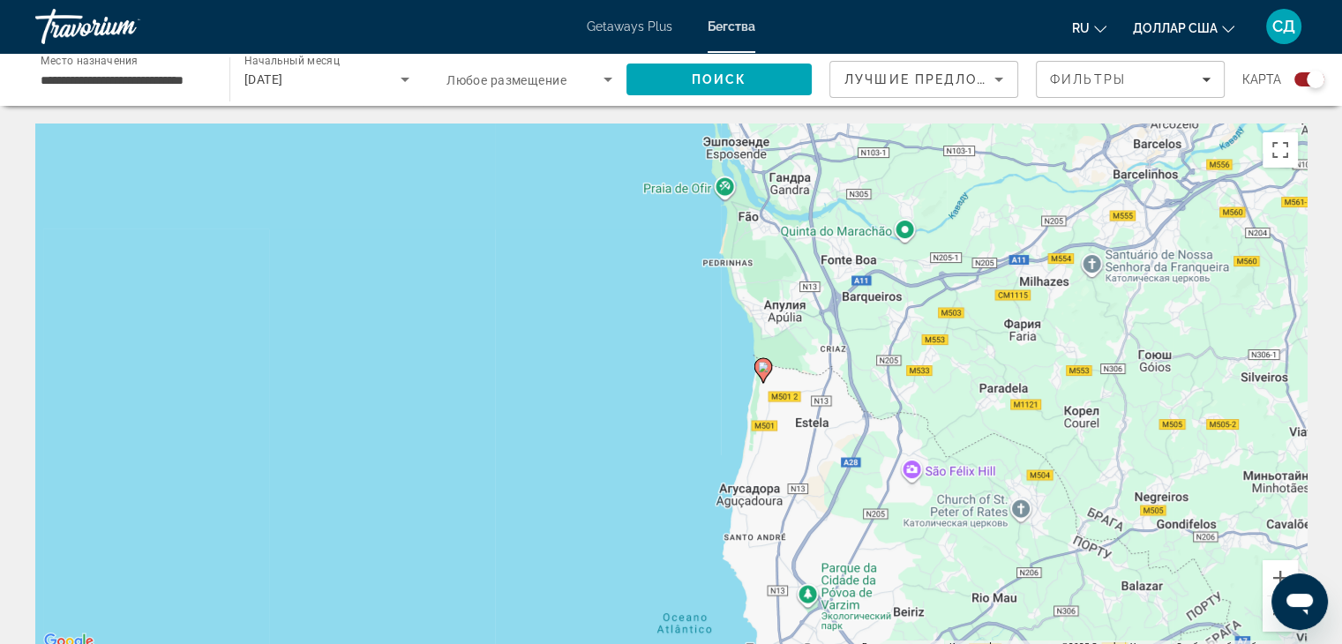
drag, startPoint x: 749, startPoint y: 361, endPoint x: 800, endPoint y: 244, distance: 127.2
click at [800, 244] on div "Чтобы активировать перетаскивание с помощью клавиатуры, нажмите Alt + Ввод. Пос…" at bounding box center [670, 387] width 1271 height 529
click at [762, 371] on image "Основное содержание" at bounding box center [763, 367] width 11 height 11
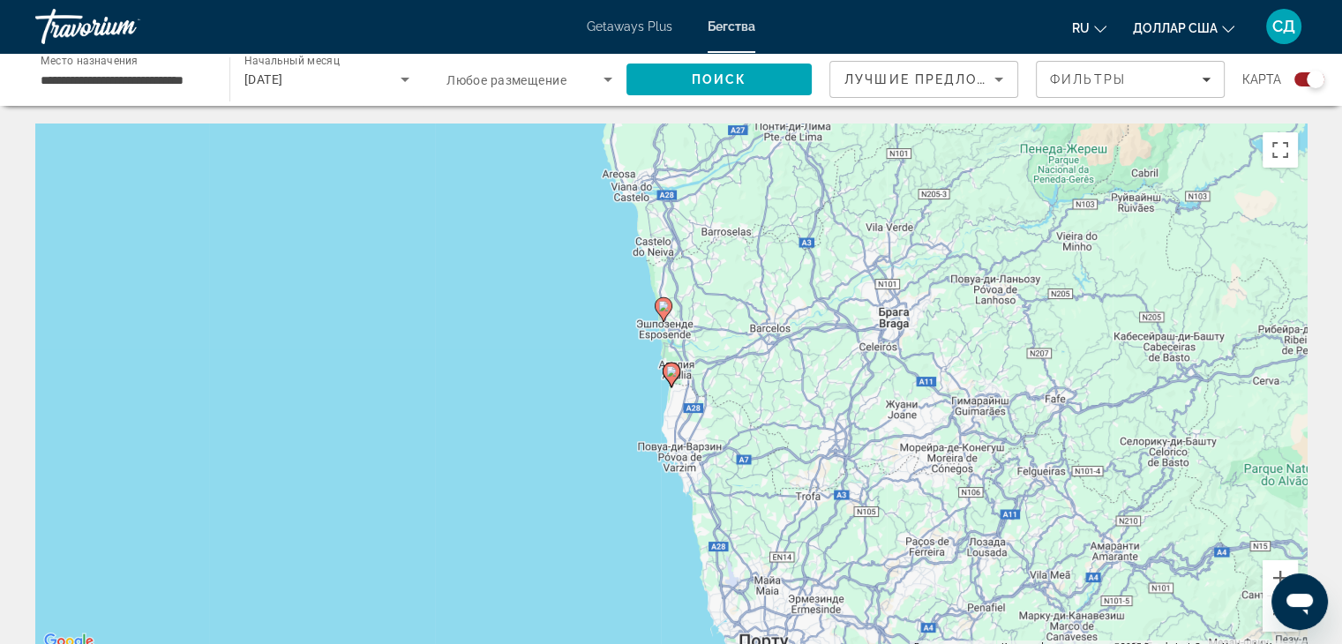
click at [671, 371] on image "Основное содержание" at bounding box center [671, 371] width 11 height 11
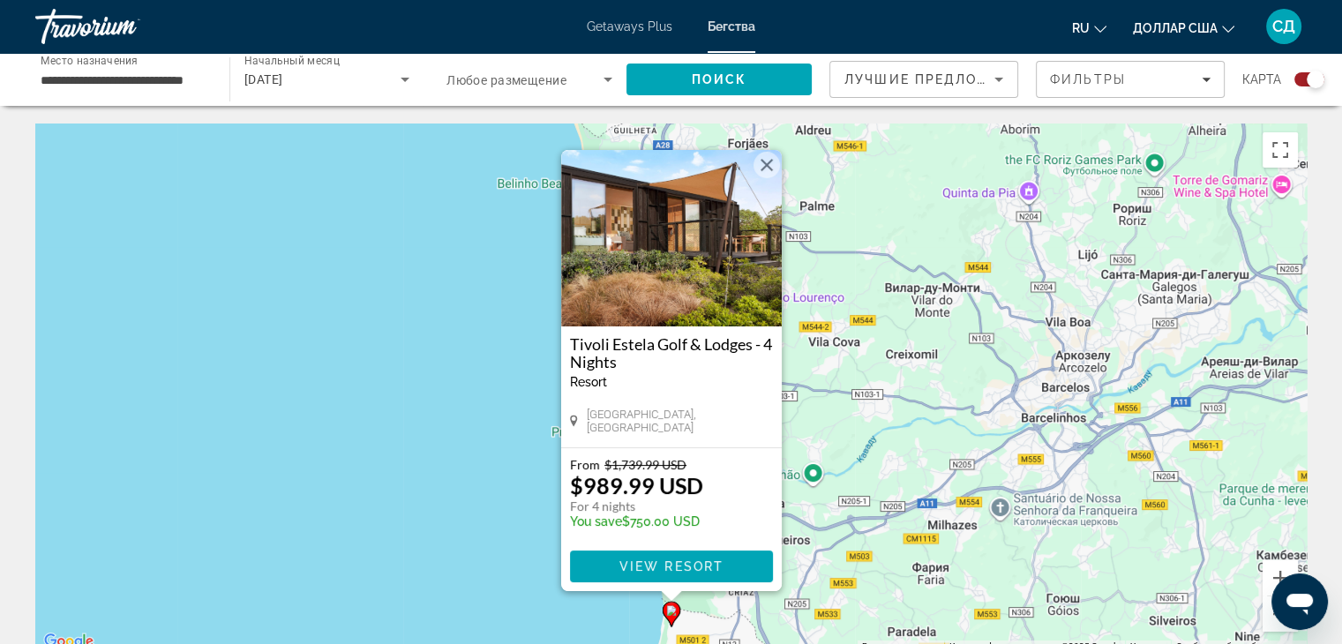
click at [760, 160] on button "Закрыть" at bounding box center [766, 165] width 26 height 26
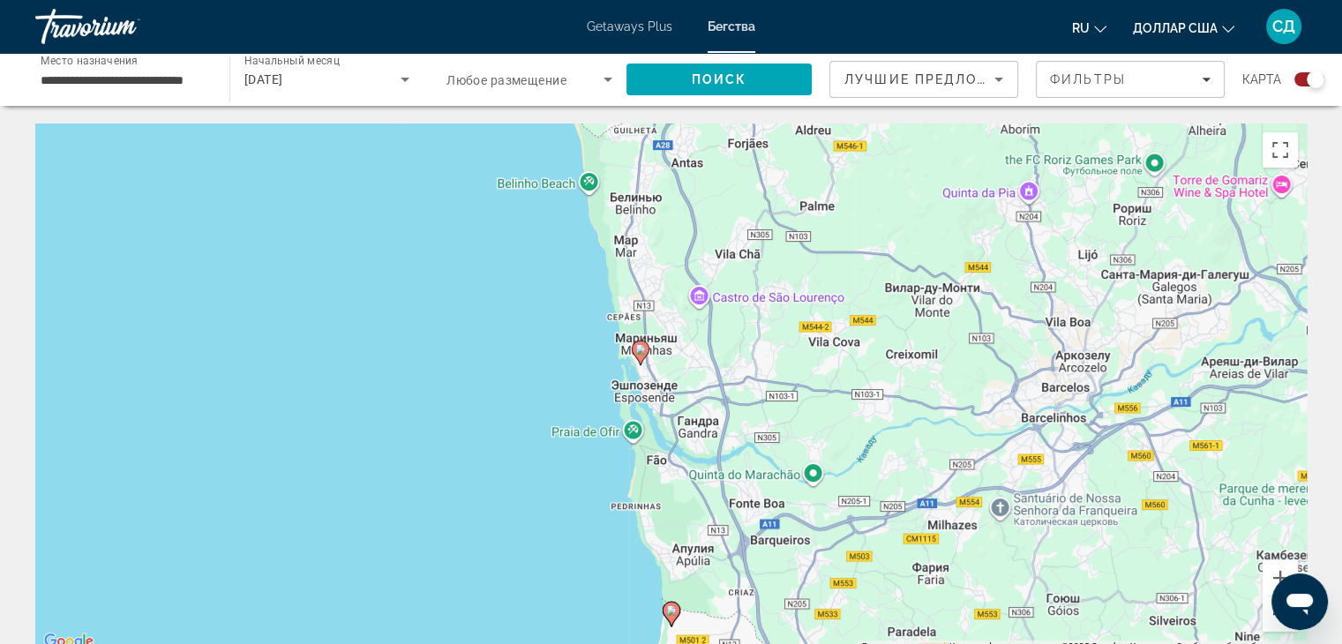
click at [1268, 622] on button "Уменьшить" at bounding box center [1279, 613] width 35 height 35
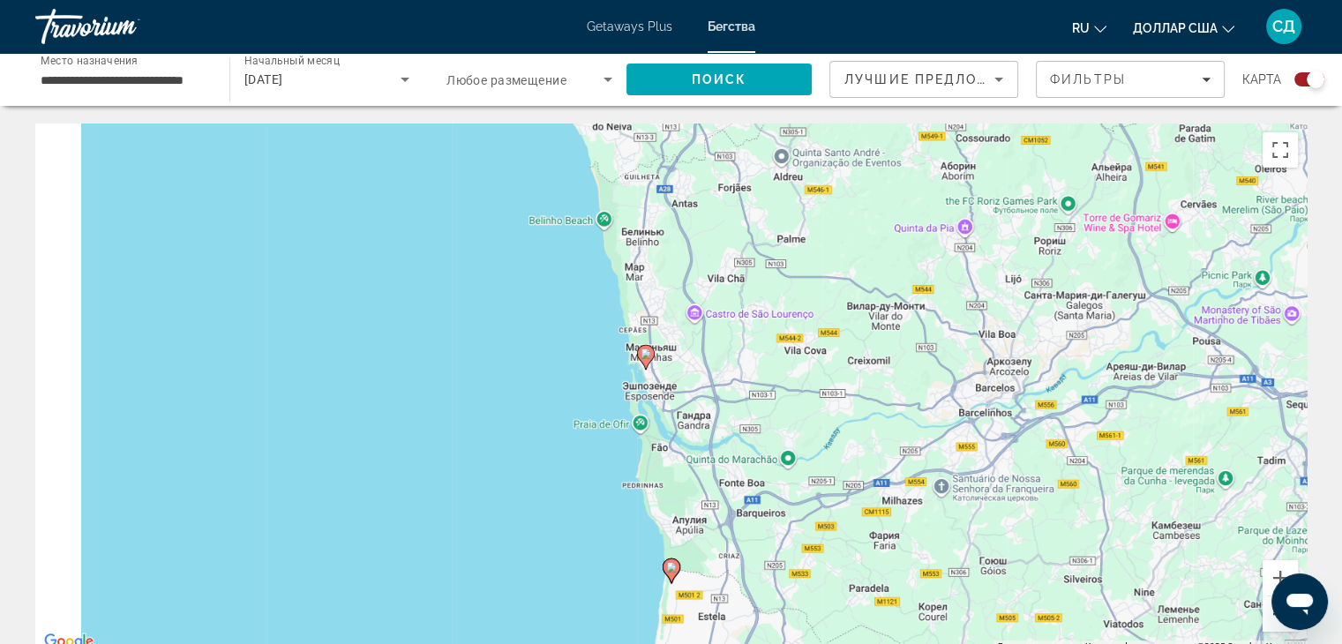
click at [1268, 622] on button "Уменьшить" at bounding box center [1279, 613] width 35 height 35
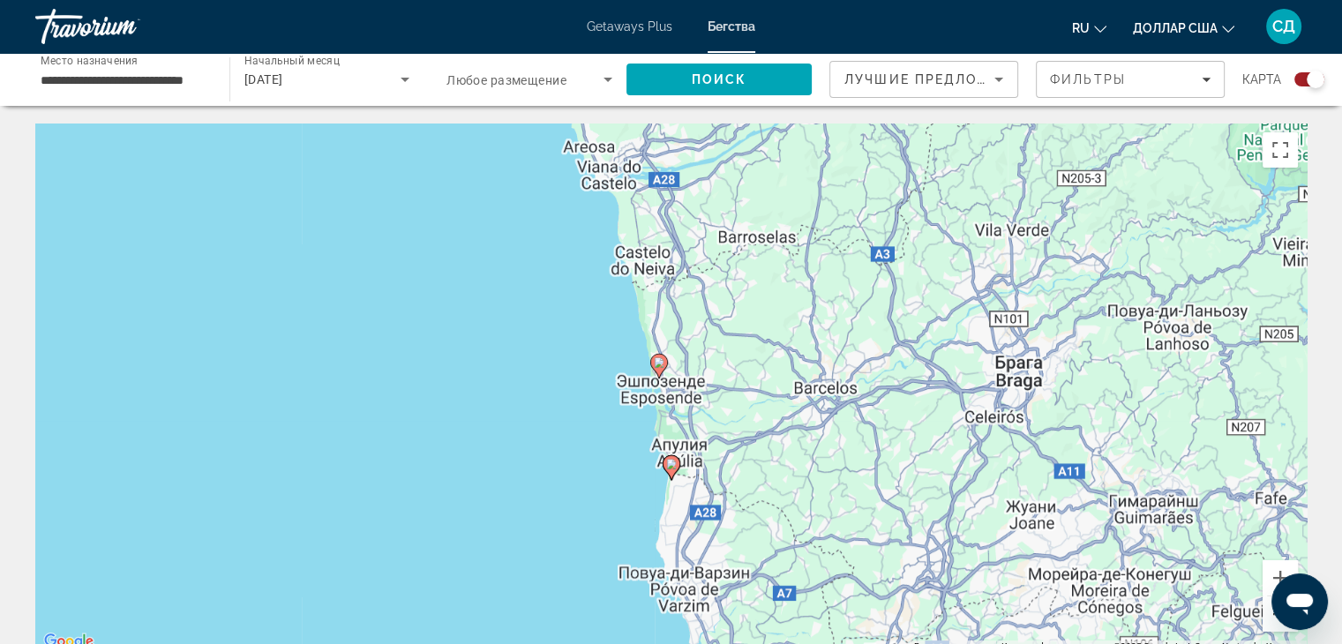
click at [1268, 622] on button "Уменьшить" at bounding box center [1279, 613] width 35 height 35
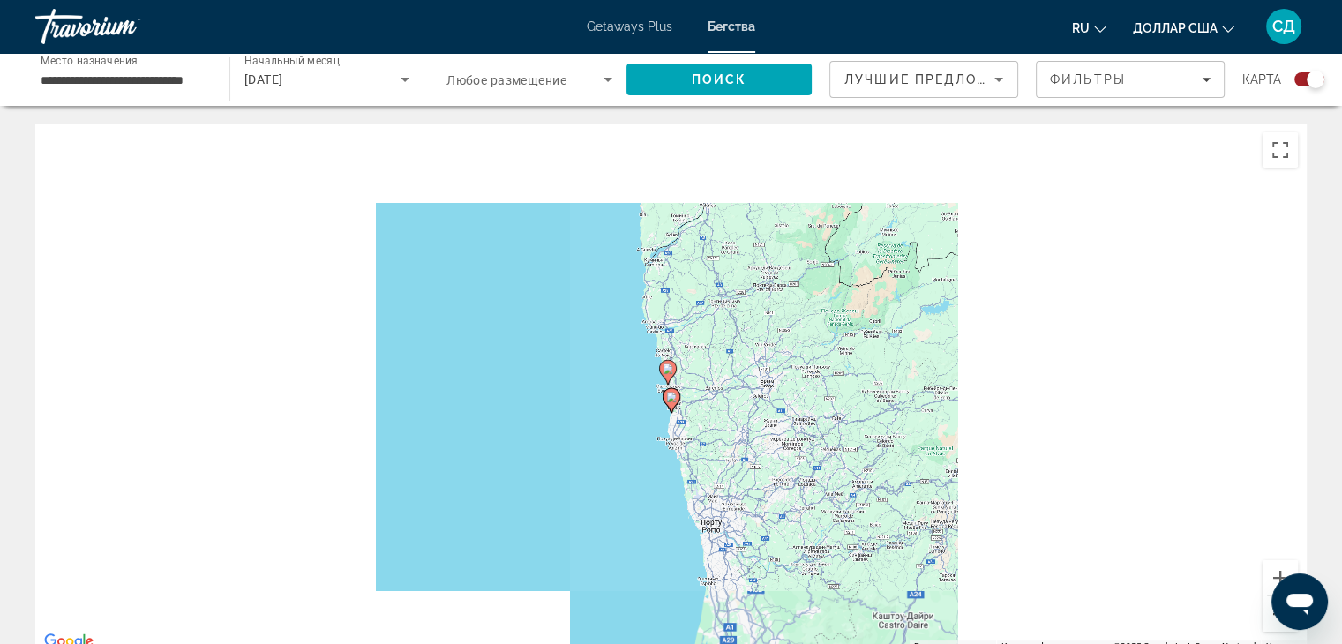
click at [1268, 622] on button "Уменьшить" at bounding box center [1279, 613] width 35 height 35
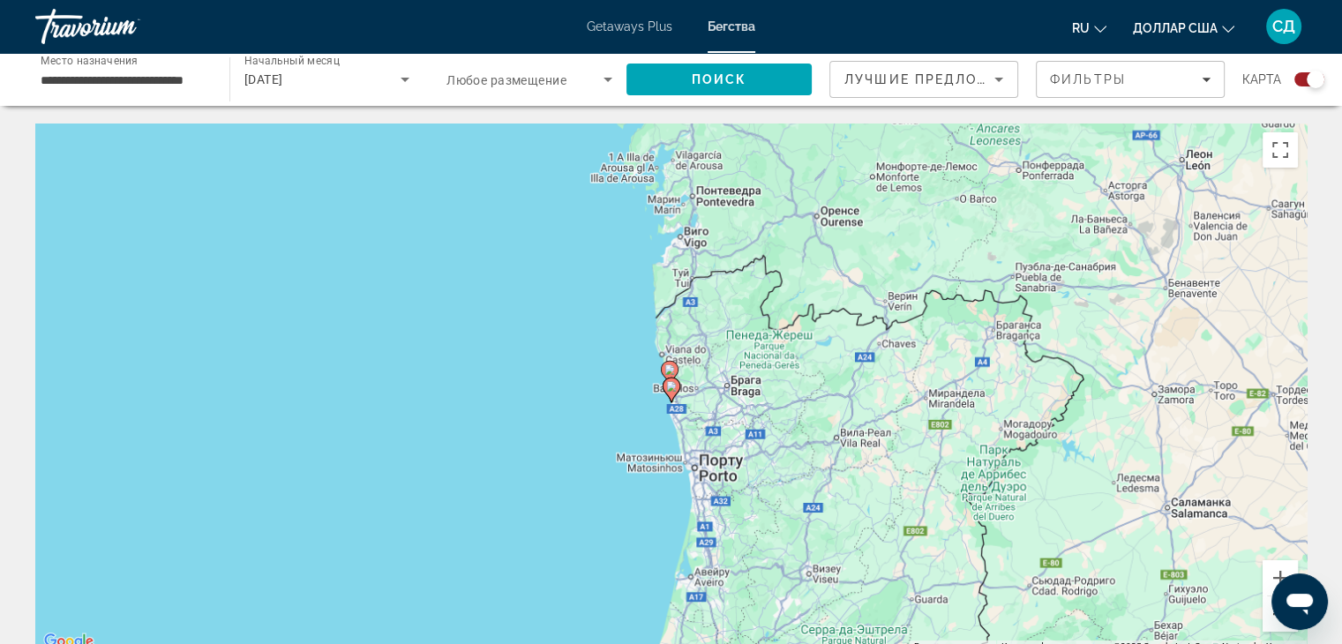
click at [1268, 622] on button "Уменьшить" at bounding box center [1279, 613] width 35 height 35
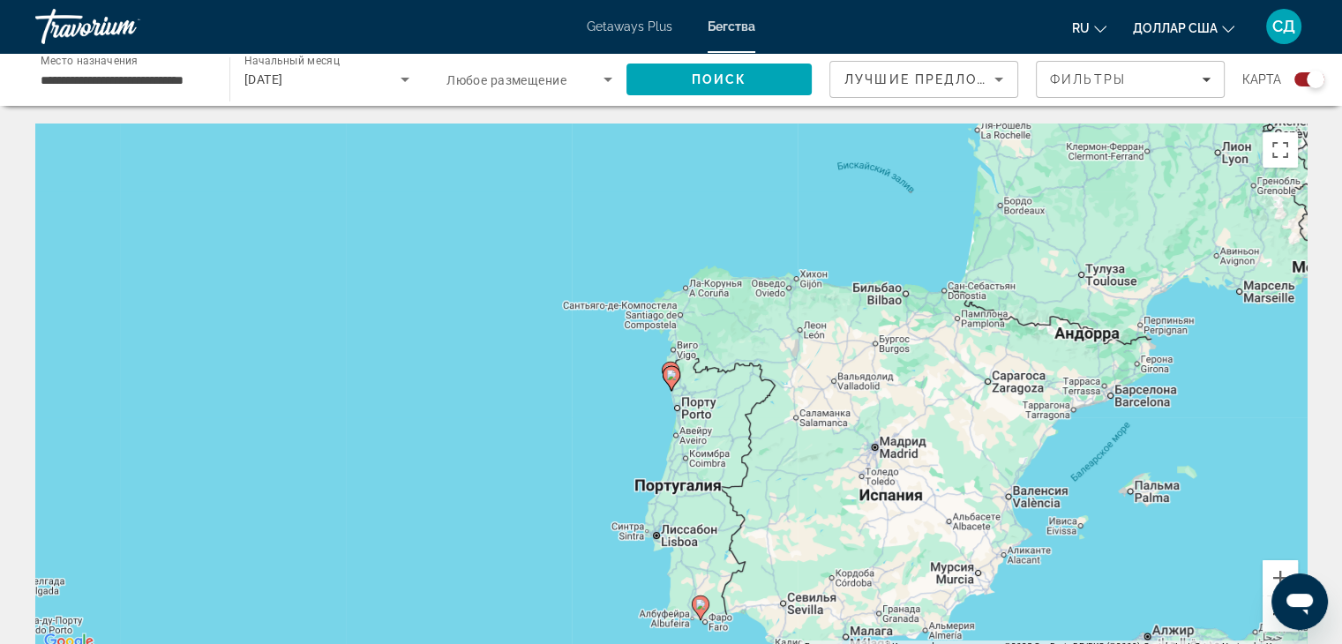
click at [1268, 622] on button "Уменьшить" at bounding box center [1279, 613] width 35 height 35
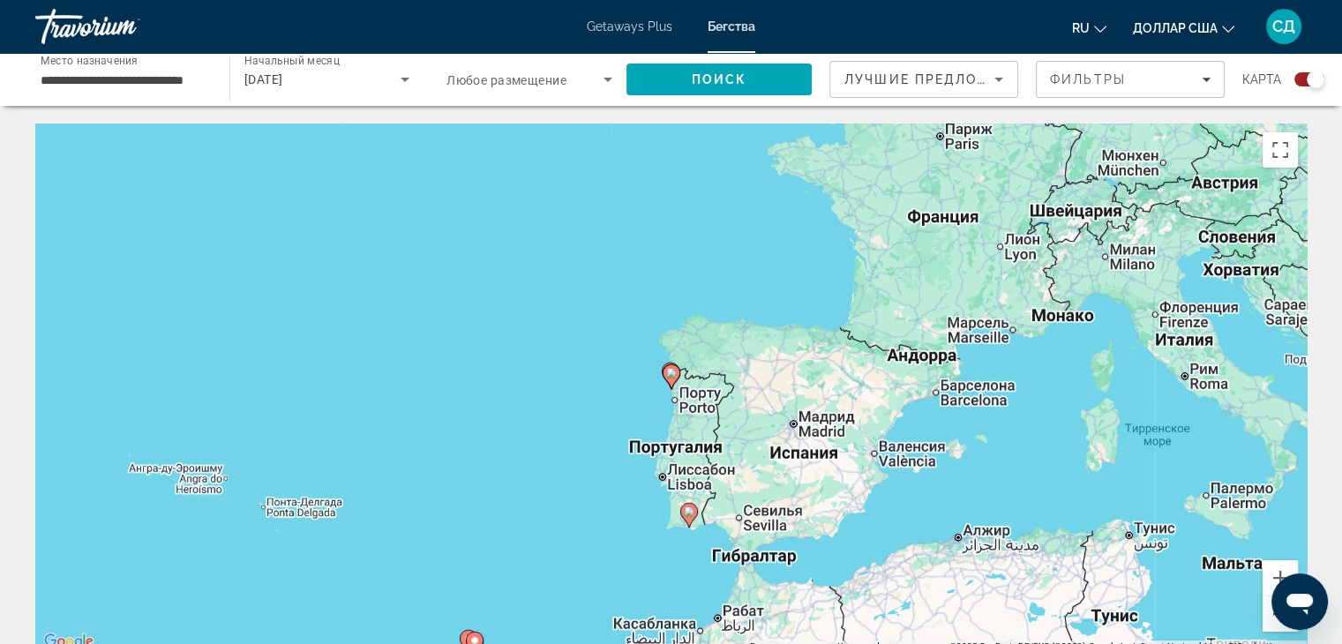
click at [1268, 622] on button "Уменьшить" at bounding box center [1279, 613] width 35 height 35
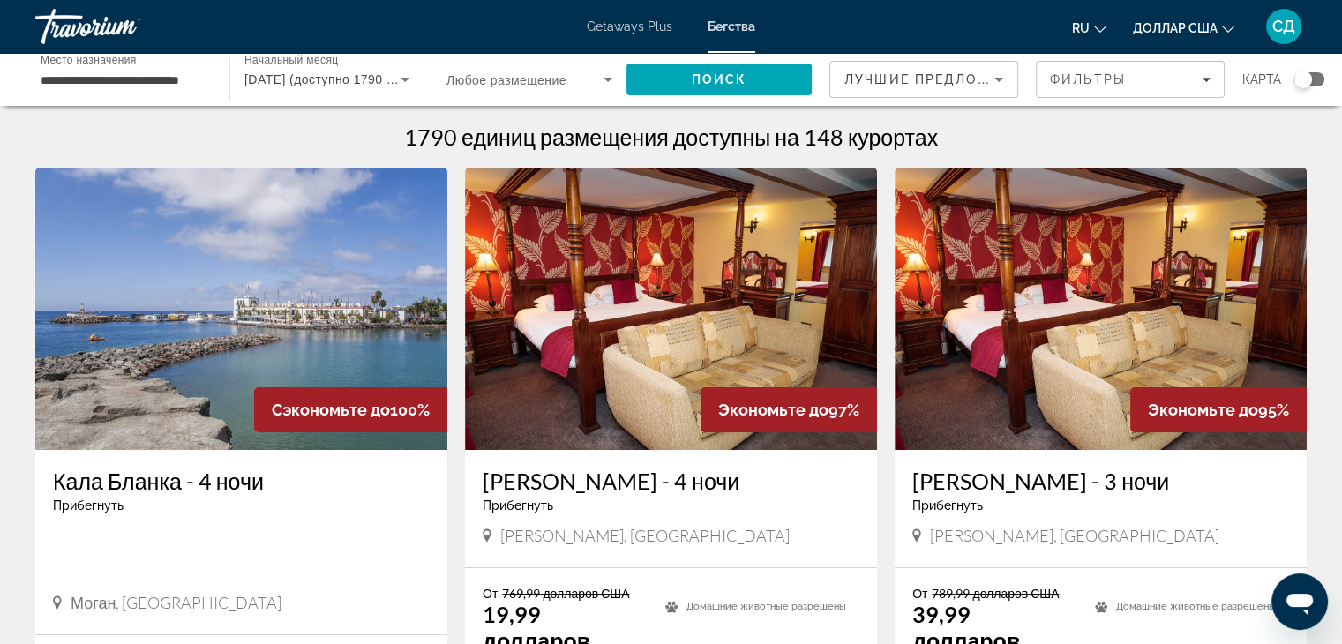
click at [1306, 79] on div "Виджет поиска" at bounding box center [1303, 80] width 18 height 18
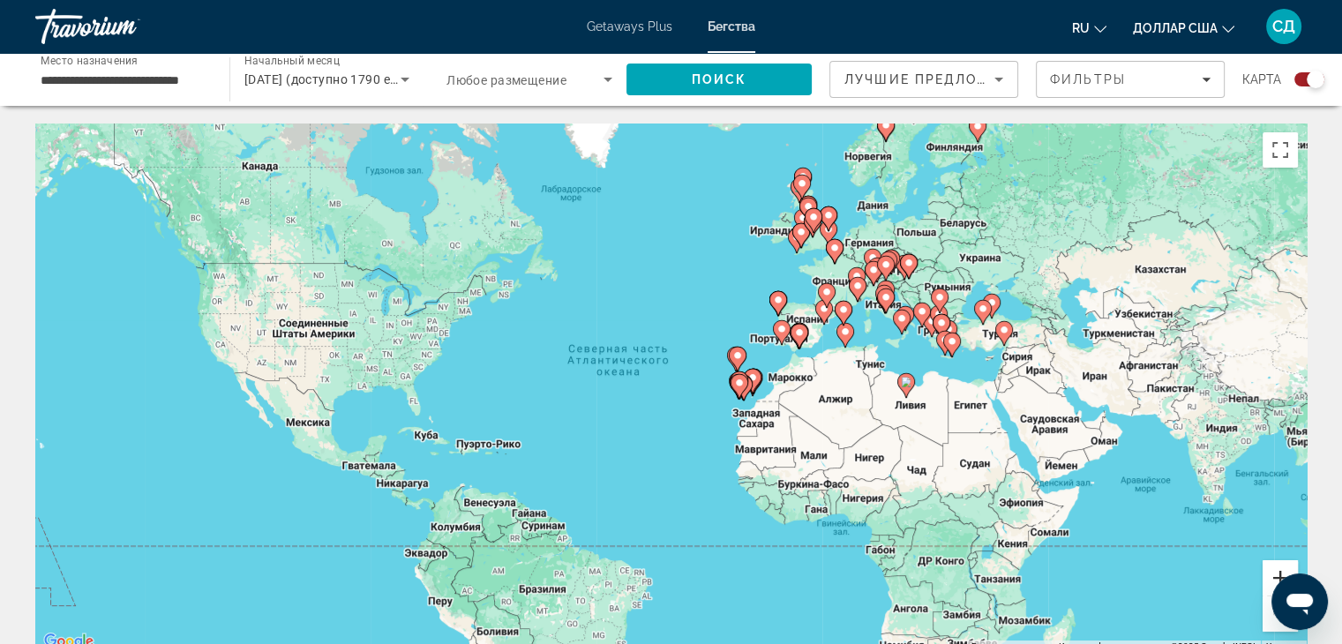
click at [1277, 570] on button "Увеличить" at bounding box center [1279, 577] width 35 height 35
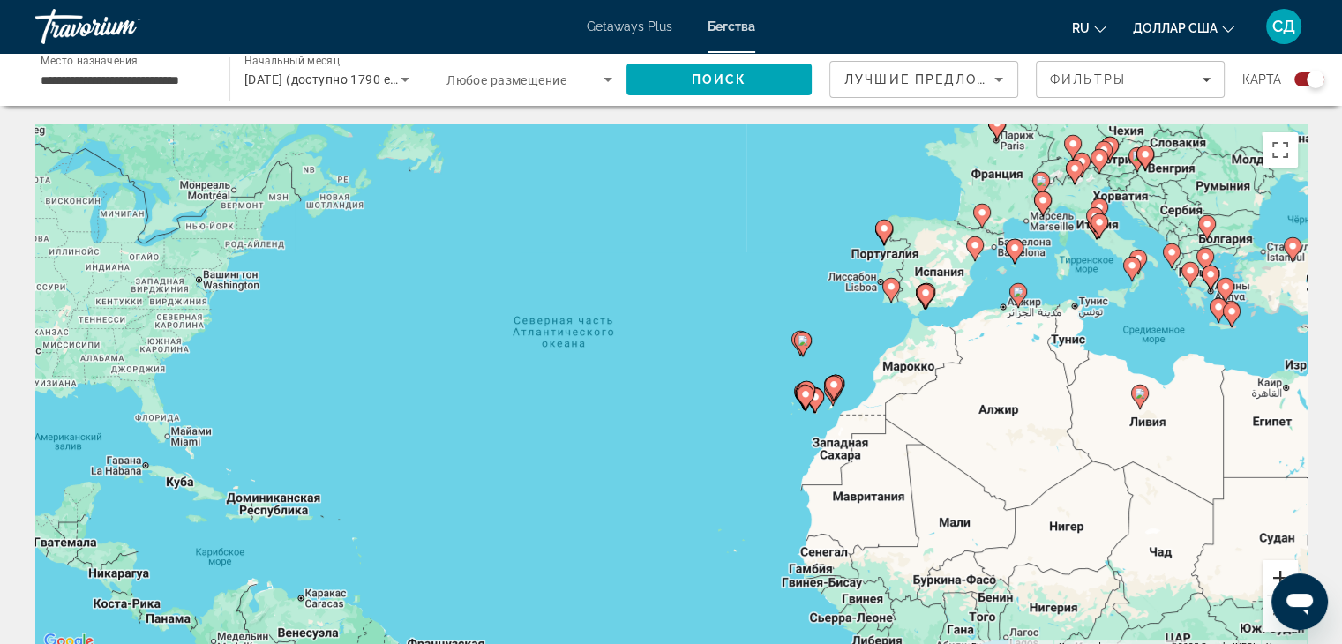
click at [1277, 570] on button "Увеличить" at bounding box center [1279, 577] width 35 height 35
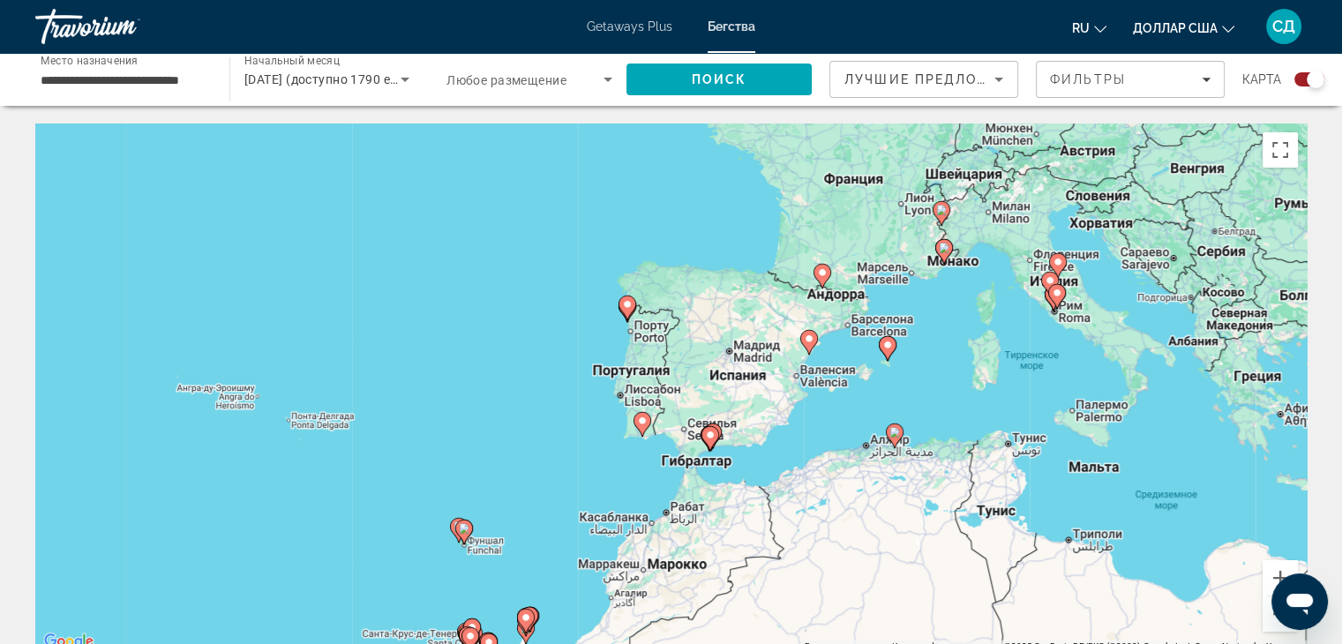
drag, startPoint x: 1244, startPoint y: 314, endPoint x: 771, endPoint y: 534, distance: 521.3
click at [773, 535] on div "Чтобы активировать перетаскивание с помощью клавиатуры, нажмите Alt + Ввод. Пос…" at bounding box center [670, 387] width 1271 height 529
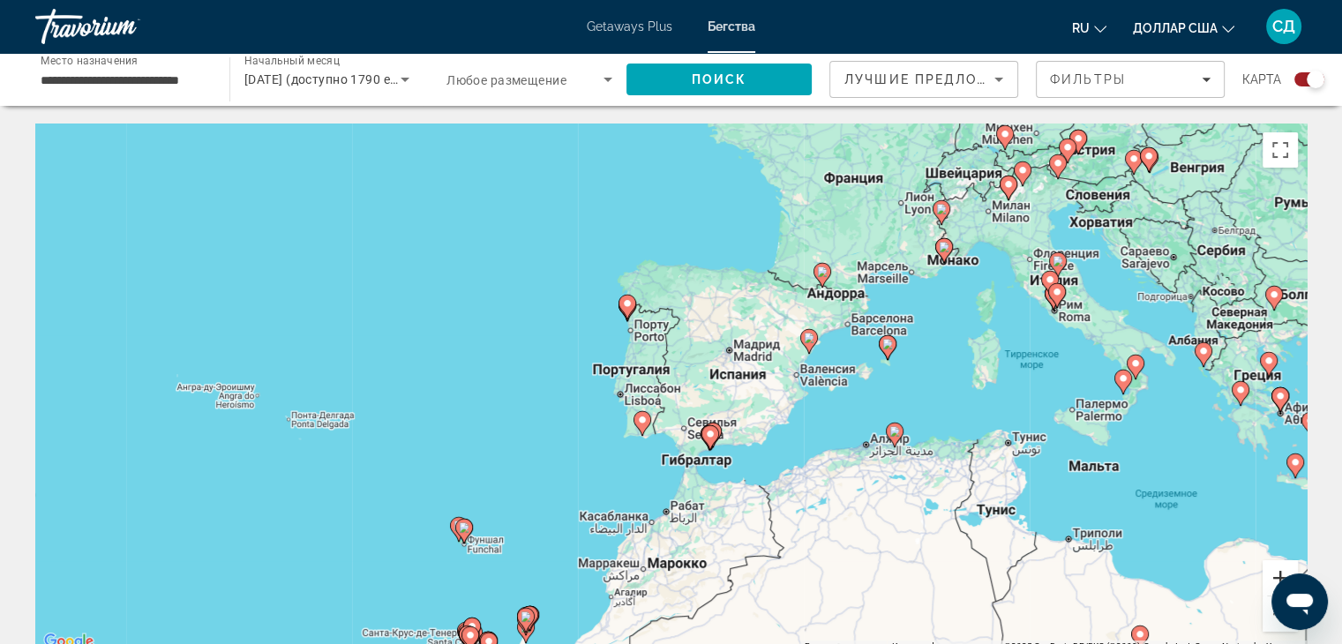
click at [1274, 572] on button "Увеличить" at bounding box center [1279, 577] width 35 height 35
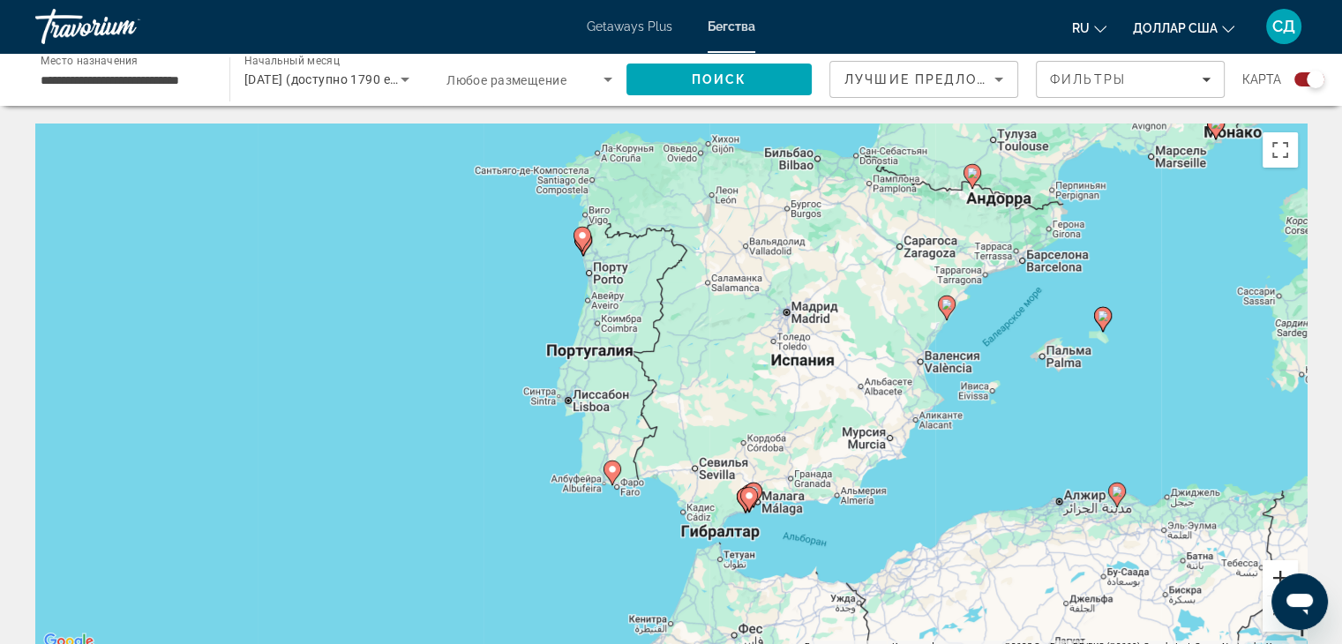
click at [1274, 572] on button "Увеличить" at bounding box center [1279, 577] width 35 height 35
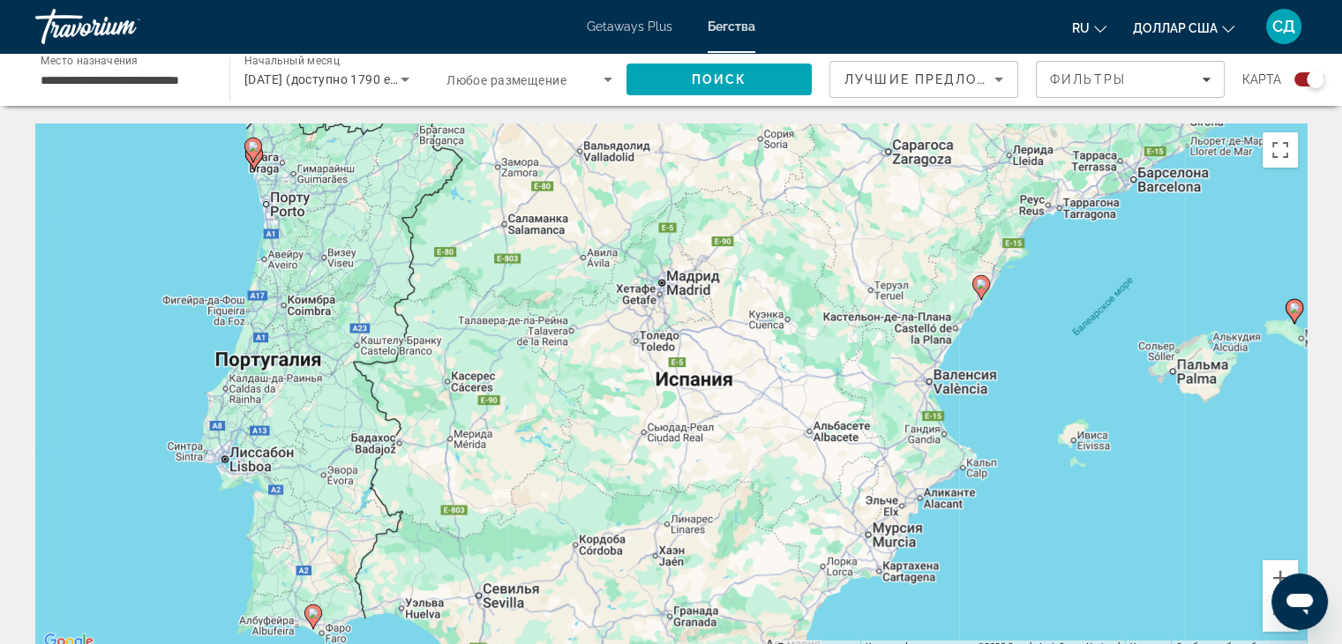
drag, startPoint x: 1065, startPoint y: 340, endPoint x: 815, endPoint y: 385, distance: 253.8
click at [818, 385] on div "Чтобы активировать перетаскивание с помощью клавиатуры, нажмите Alt + Ввод. Пос…" at bounding box center [670, 387] width 1271 height 529
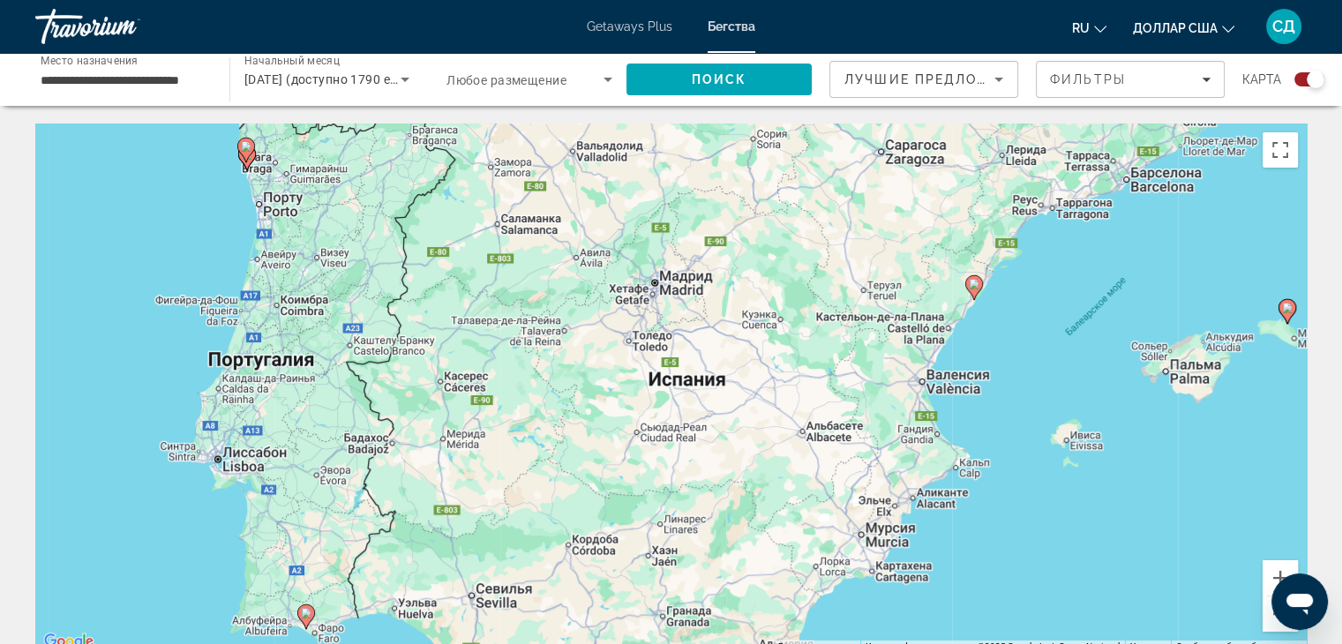
click at [972, 283] on image "Основное содержание" at bounding box center [974, 284] width 11 height 11
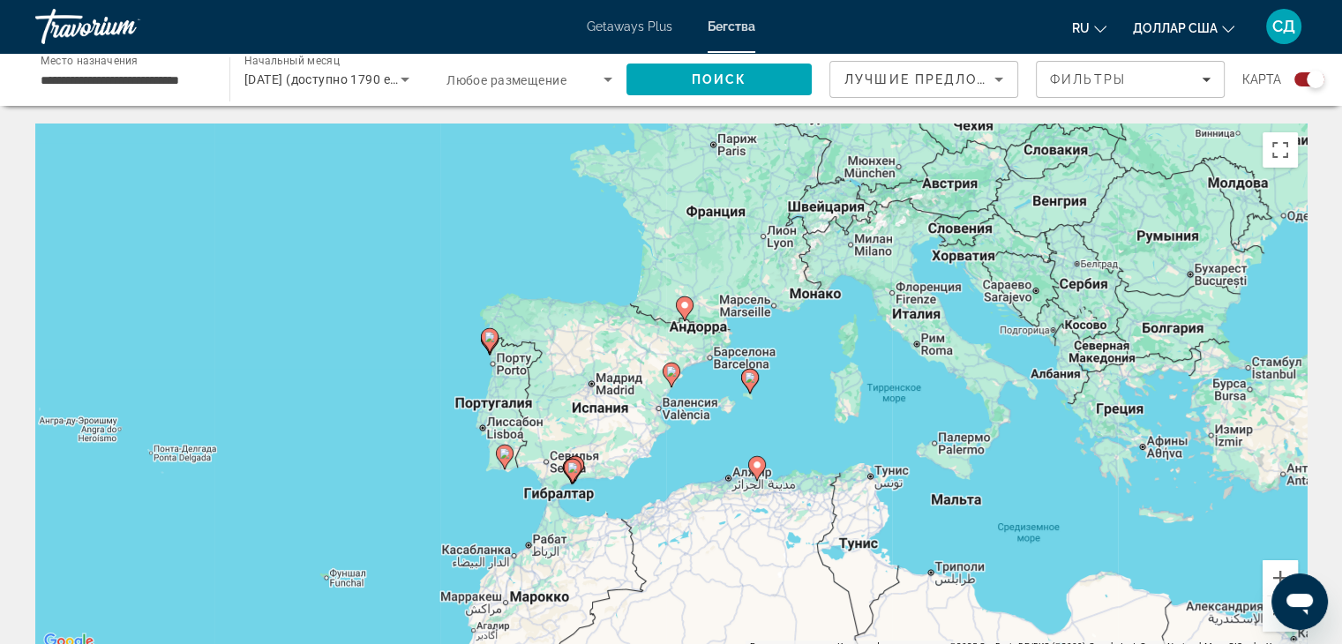
click at [667, 369] on image "Основное содержание" at bounding box center [671, 371] width 11 height 11
type input "**********"
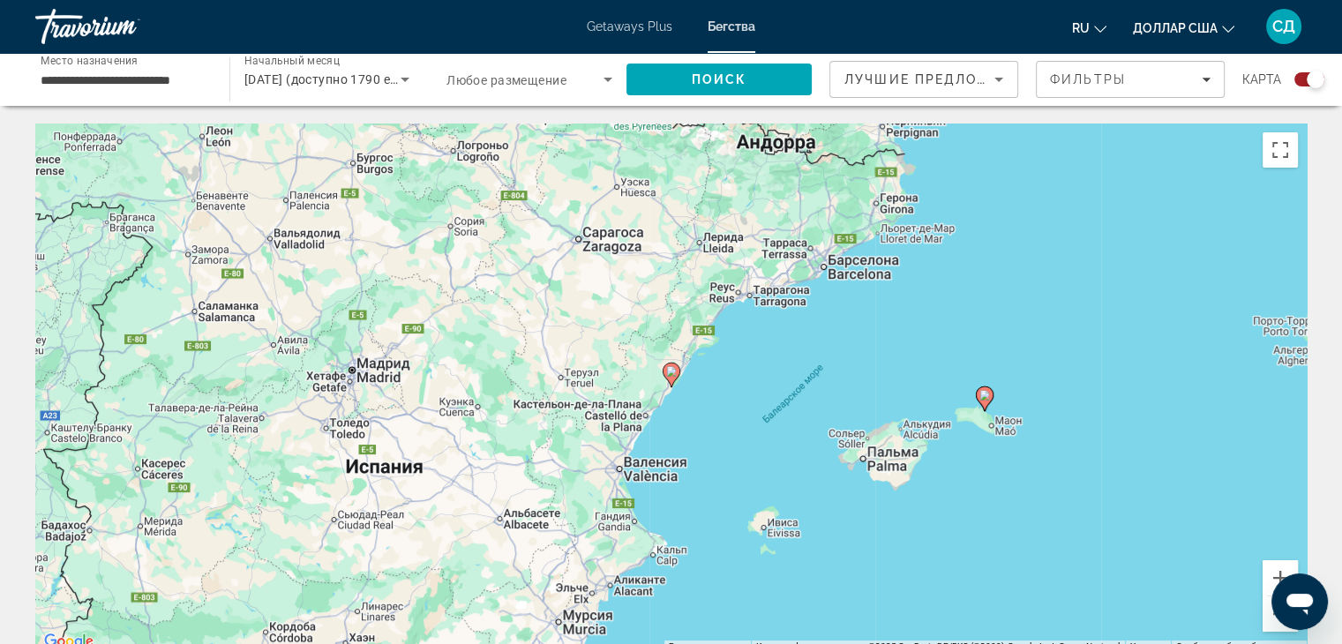
click at [670, 375] on image "Основное содержание" at bounding box center [671, 371] width 11 height 11
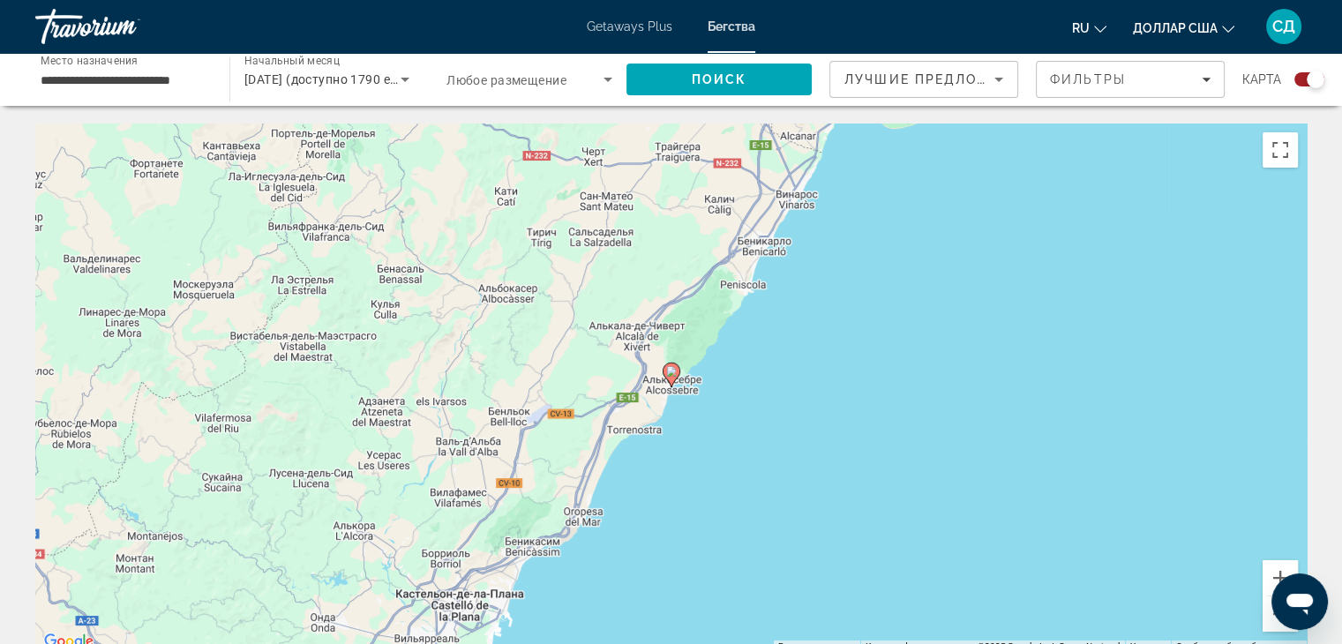
click at [670, 375] on image "Основное содержание" at bounding box center [671, 371] width 11 height 11
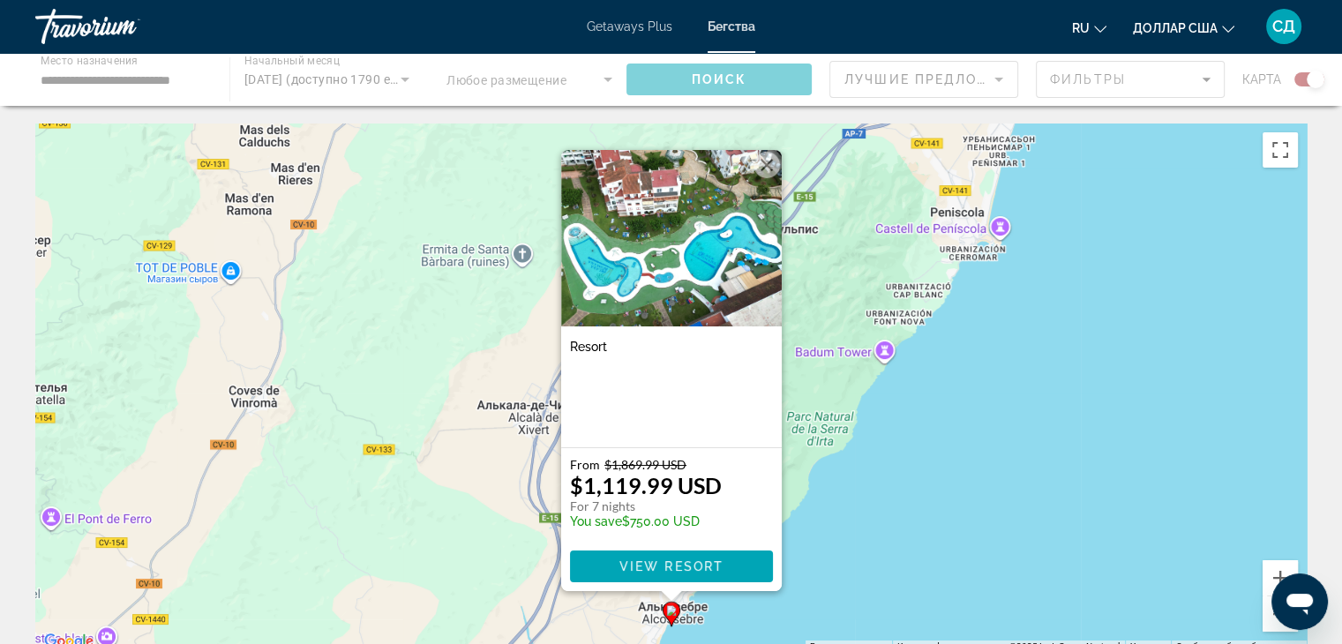
click at [768, 163] on button "Закрыть" at bounding box center [766, 165] width 26 height 26
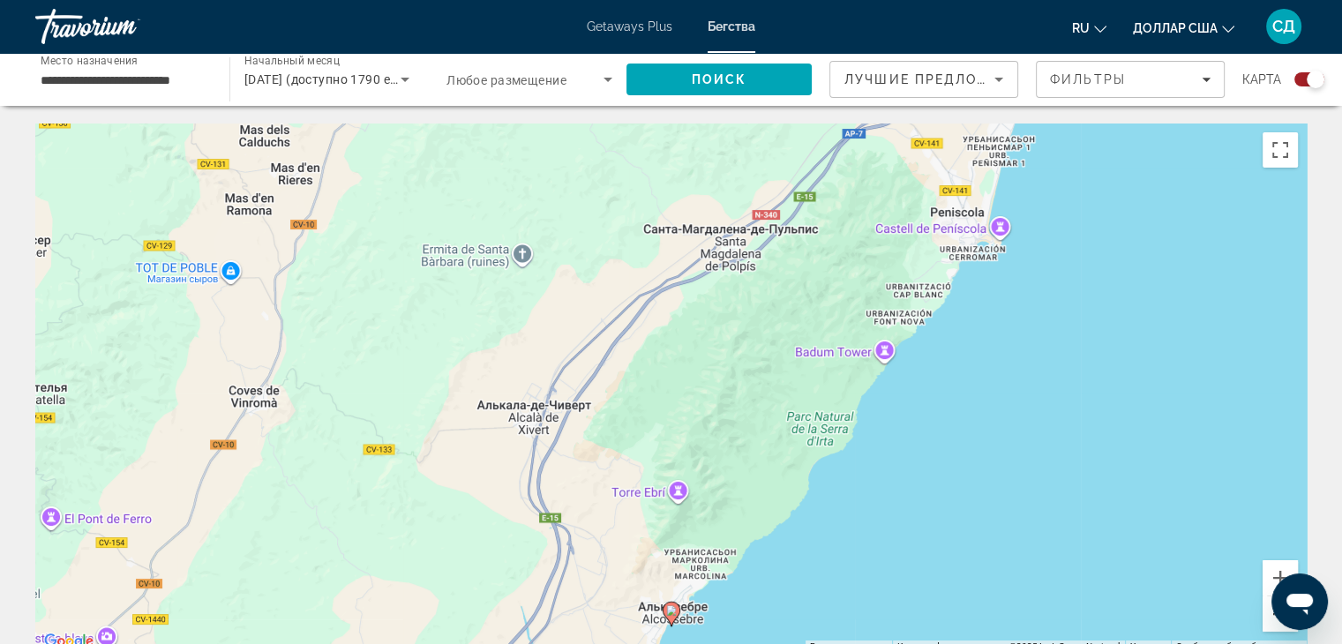
click at [1271, 618] on button "Уменьшить" at bounding box center [1279, 613] width 35 height 35
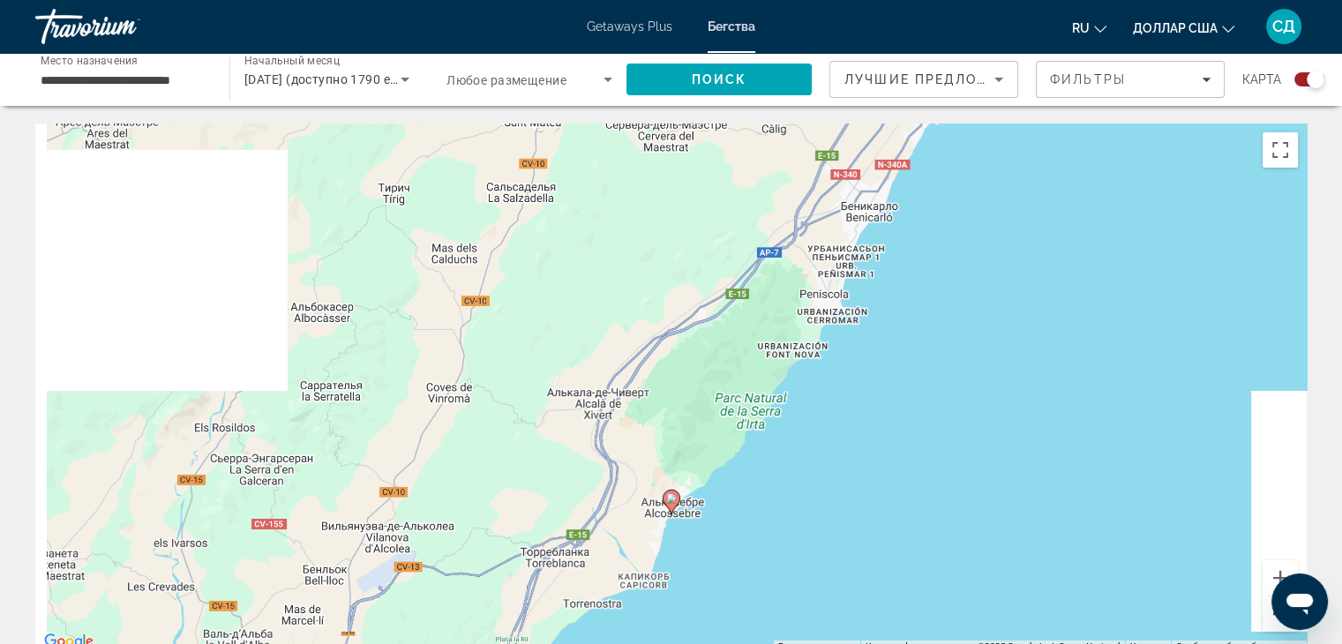
click at [1271, 618] on button "Уменьшить" at bounding box center [1279, 613] width 35 height 35
click at [1270, 618] on button "Уменьшить" at bounding box center [1279, 613] width 35 height 35
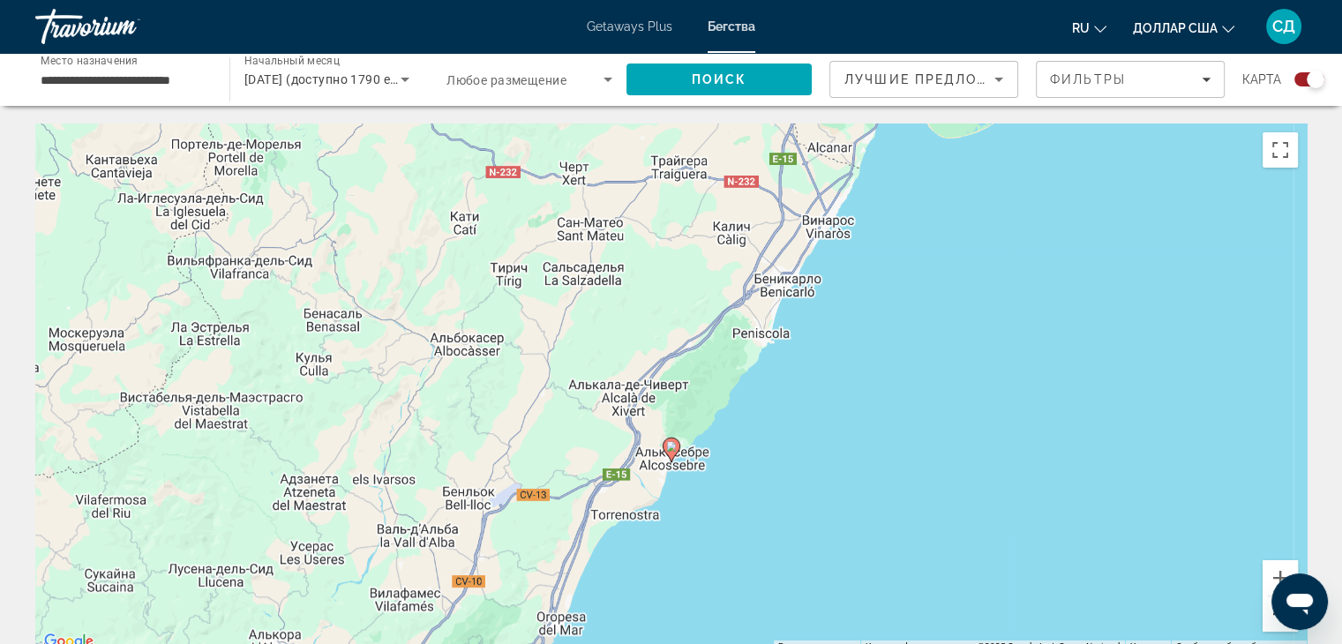
click at [1270, 618] on button "Уменьшить" at bounding box center [1279, 613] width 35 height 35
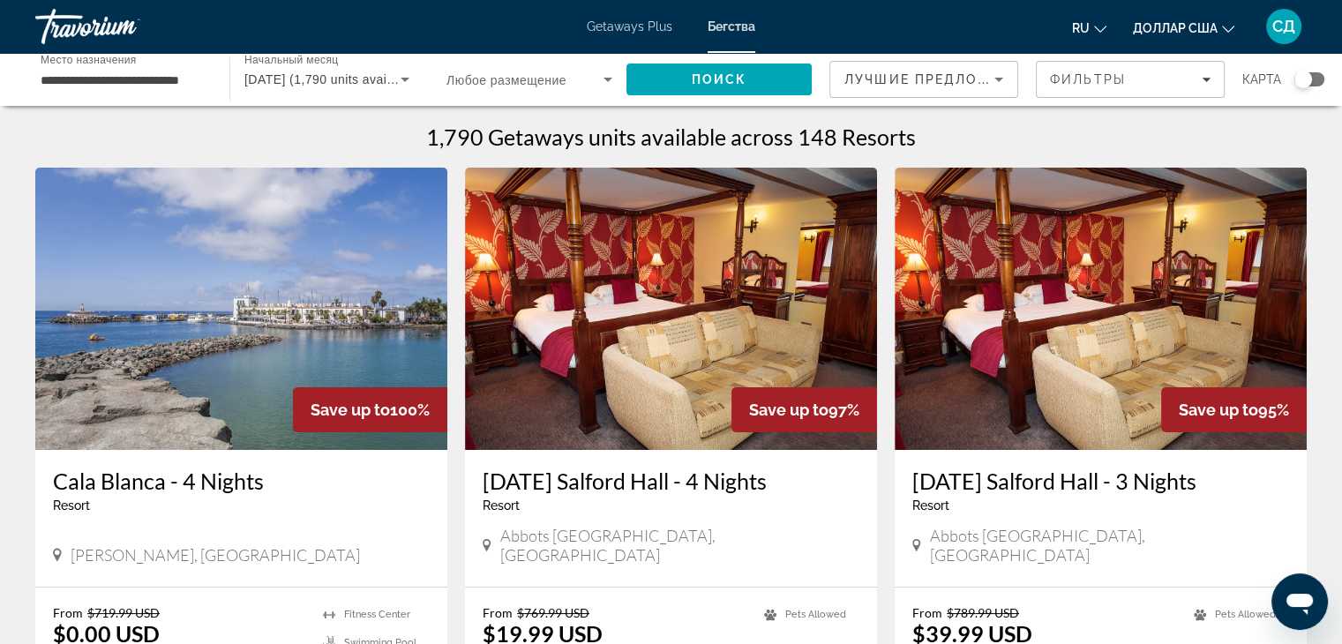
click at [1306, 79] on div "Виджет поиска" at bounding box center [1303, 80] width 18 height 18
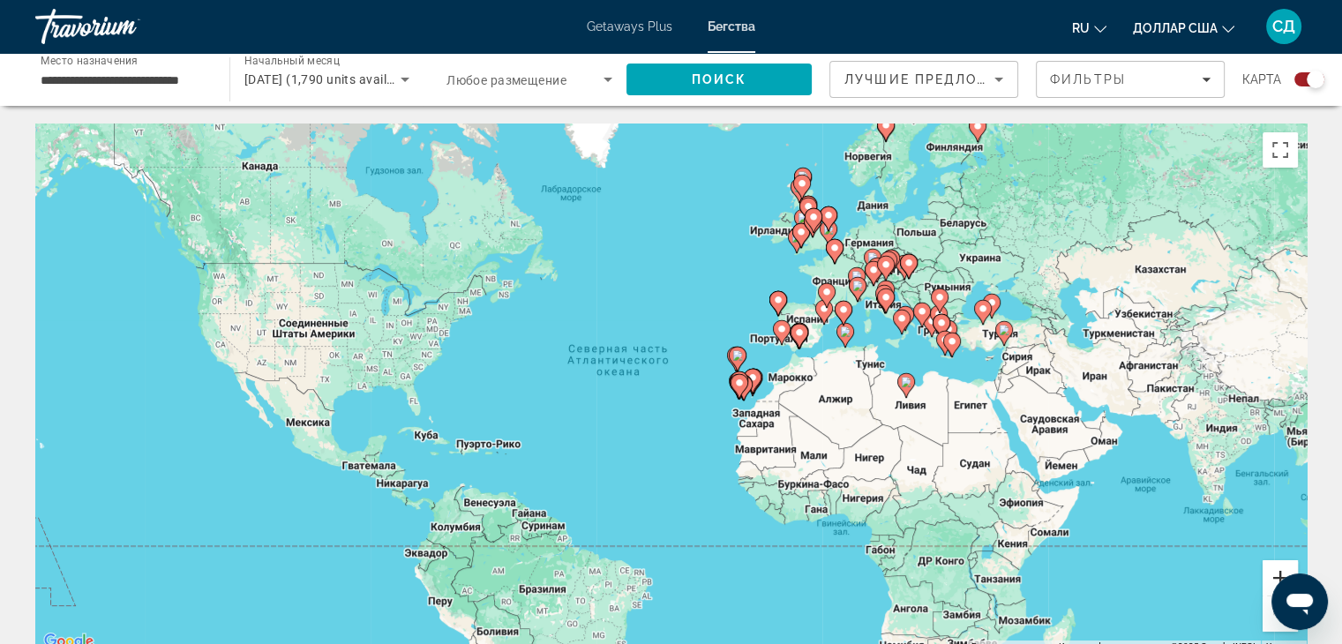
click at [1274, 571] on button "Увеличить" at bounding box center [1279, 577] width 35 height 35
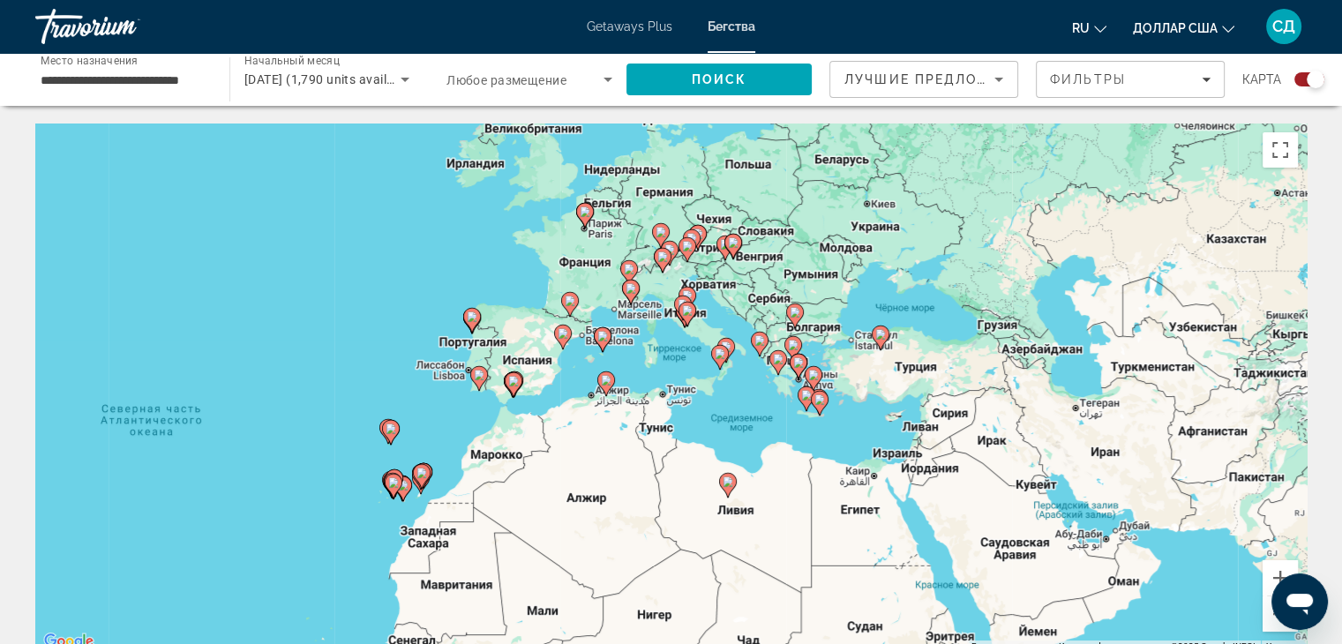
drag, startPoint x: 1056, startPoint y: 420, endPoint x: 736, endPoint y: 490, distance: 327.7
click at [736, 490] on div "Чтобы активировать перетаскивание с помощью клавиатуры, нажмите Alt + Ввод. Пос…" at bounding box center [670, 387] width 1271 height 529
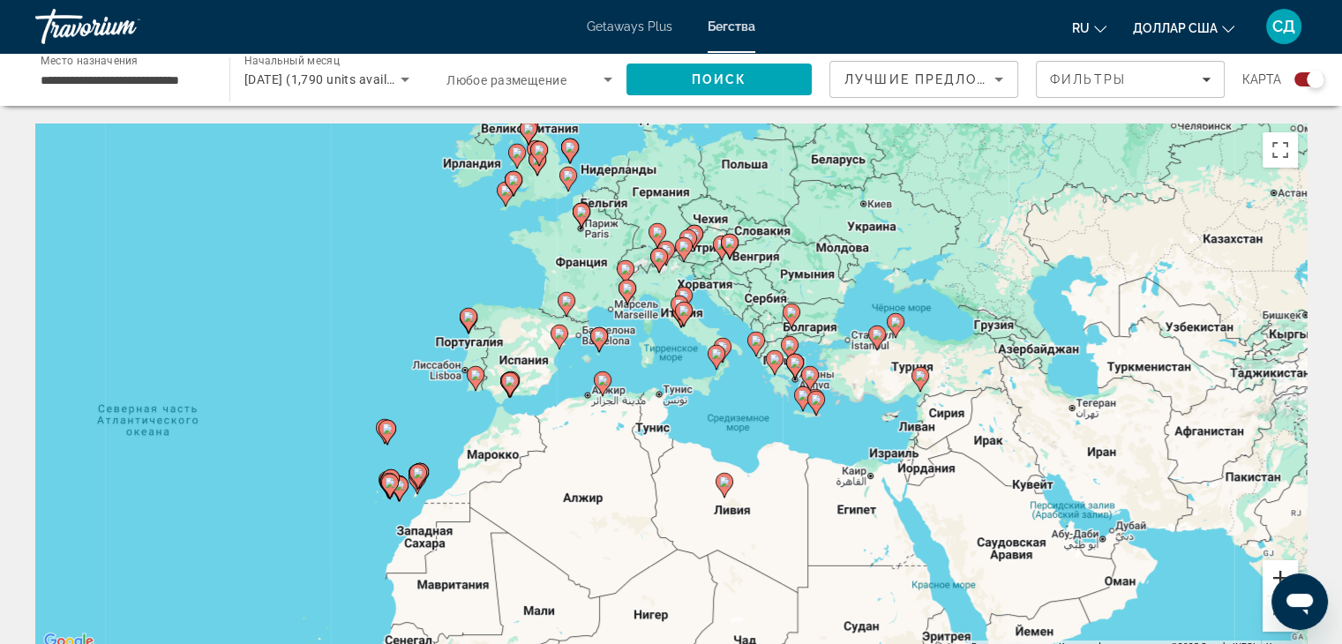
click at [1277, 571] on button "Увеличить" at bounding box center [1279, 577] width 35 height 35
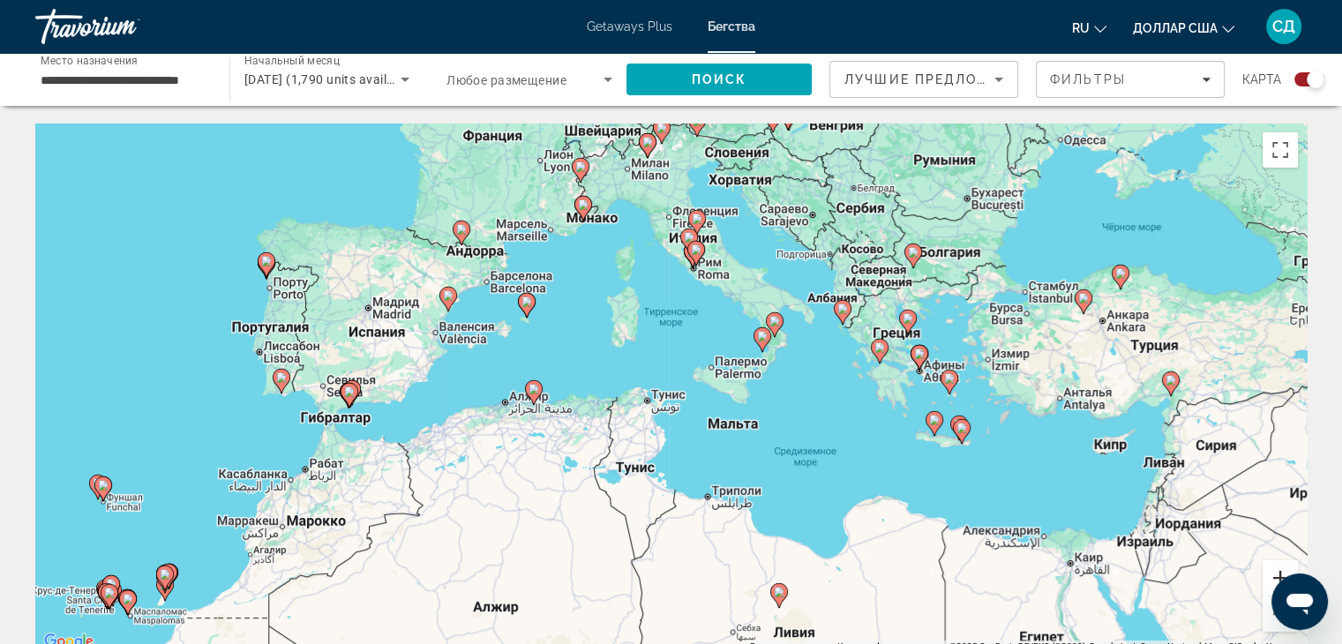
click at [1275, 571] on button "Увеличить" at bounding box center [1279, 577] width 35 height 35
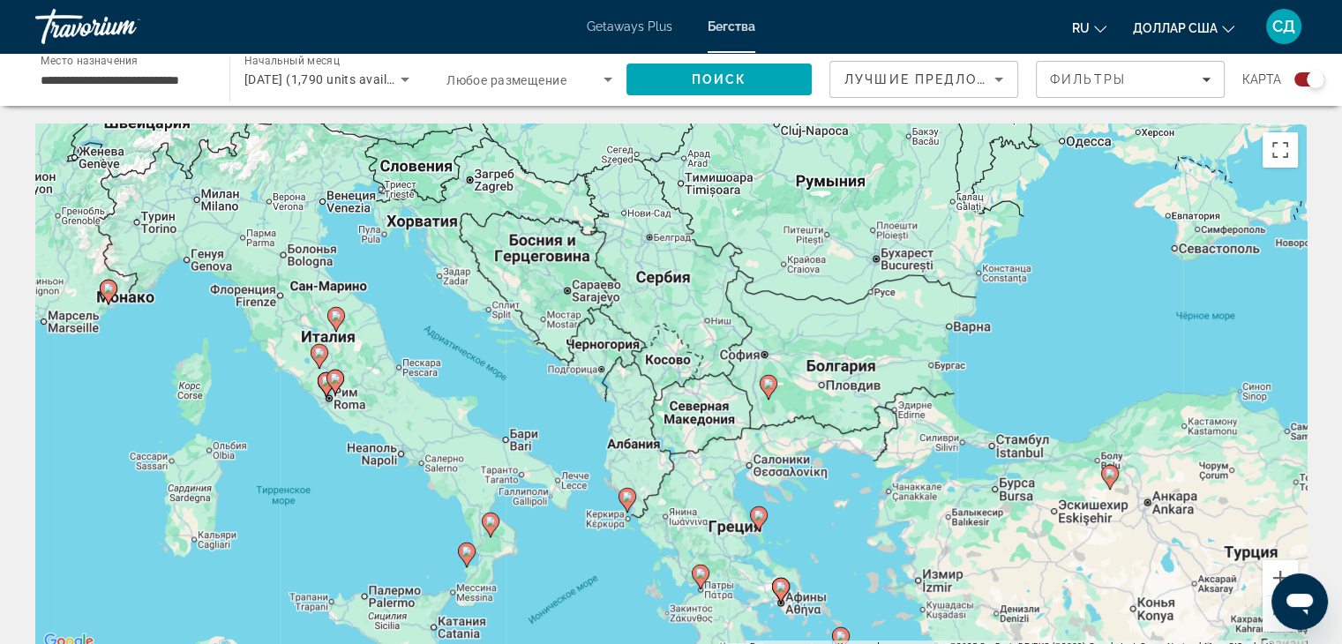
drag, startPoint x: 1037, startPoint y: 251, endPoint x: 754, endPoint y: 433, distance: 336.9
click at [754, 433] on div "Чтобы активировать перетаскивание с помощью клавиатуры, нажмите Alt + Ввод. Пос…" at bounding box center [670, 387] width 1271 height 529
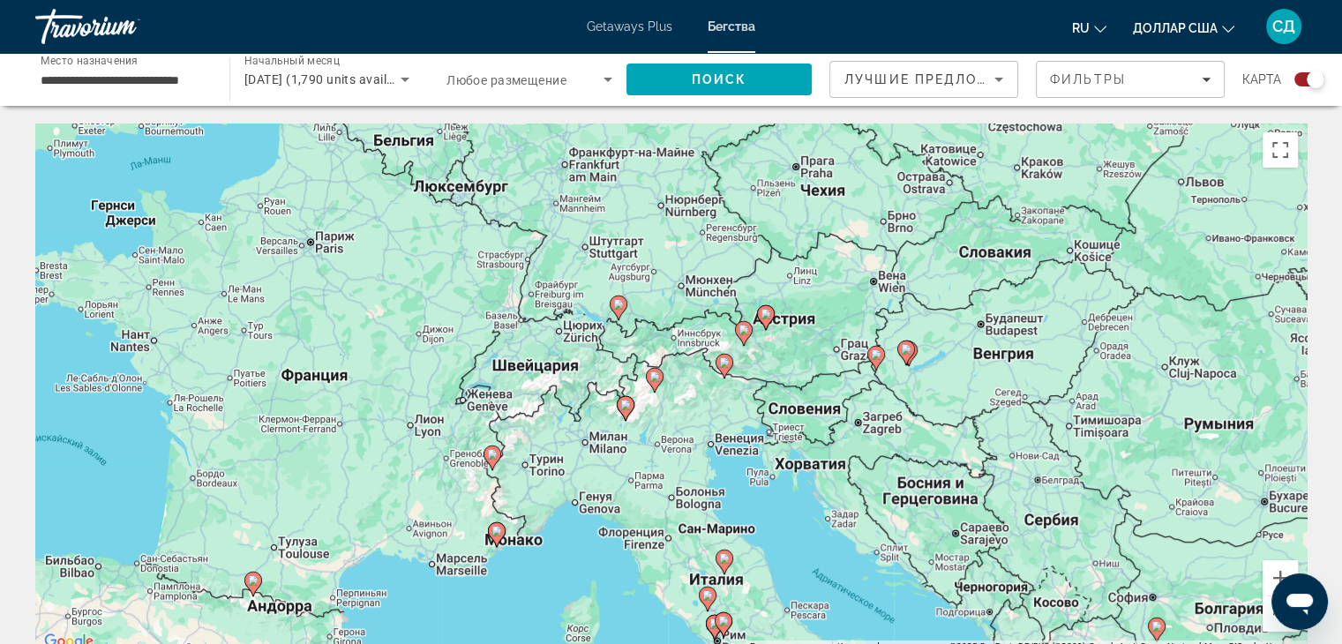
drag, startPoint x: 466, startPoint y: 204, endPoint x: 864, endPoint y: 455, distance: 471.3
click at [864, 455] on div "Чтобы активировать перетаскивание с помощью клавиатуры, нажмите Alt + Ввод. Пос…" at bounding box center [670, 387] width 1271 height 529
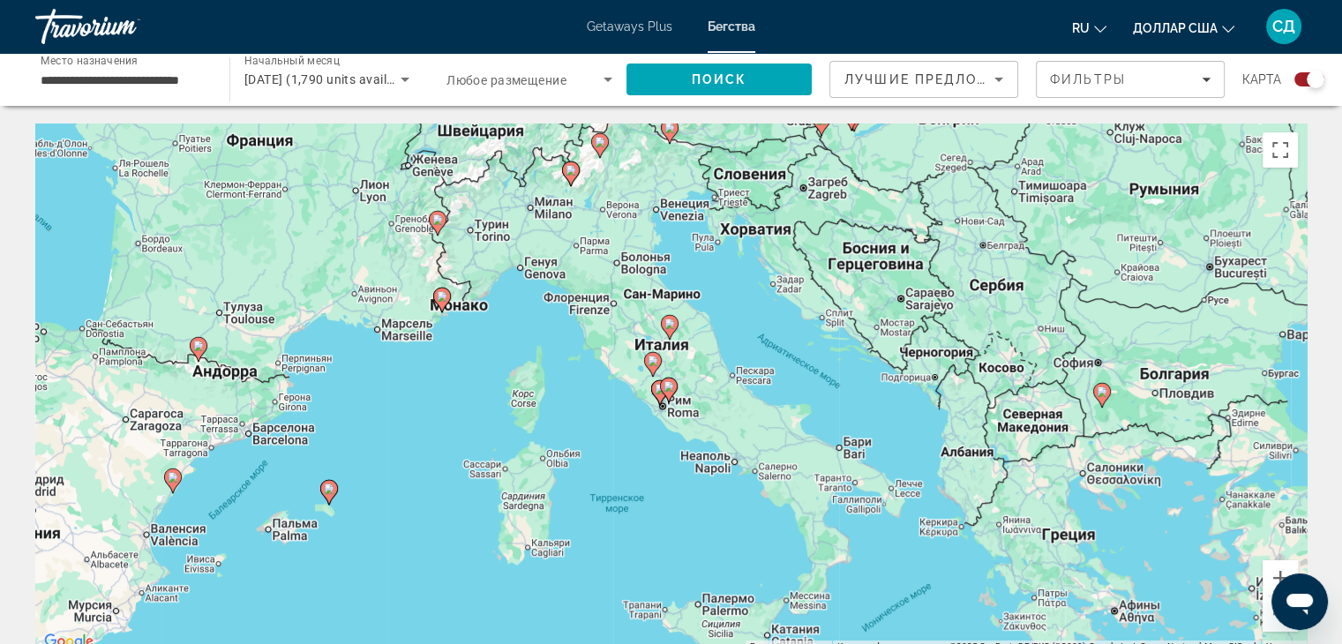
drag, startPoint x: 743, startPoint y: 581, endPoint x: 688, endPoint y: 347, distance: 240.9
click at [688, 347] on div "Чтобы активировать перетаскивание с помощью клавиатуры, нажмите Alt + Ввод. Пос…" at bounding box center [670, 387] width 1271 height 529
click at [657, 393] on image "Основное содержание" at bounding box center [660, 389] width 11 height 11
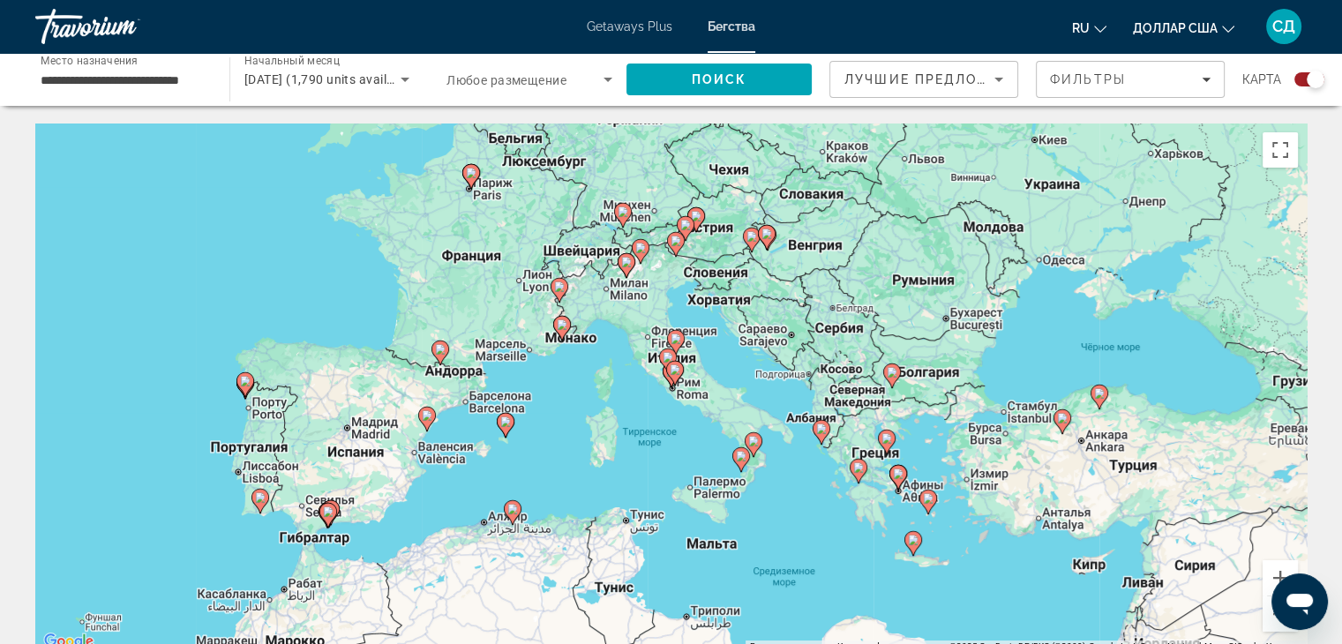
click at [667, 378] on gmp-advanced-marker "Основное содержание" at bounding box center [675, 373] width 18 height 26
type input "**********"
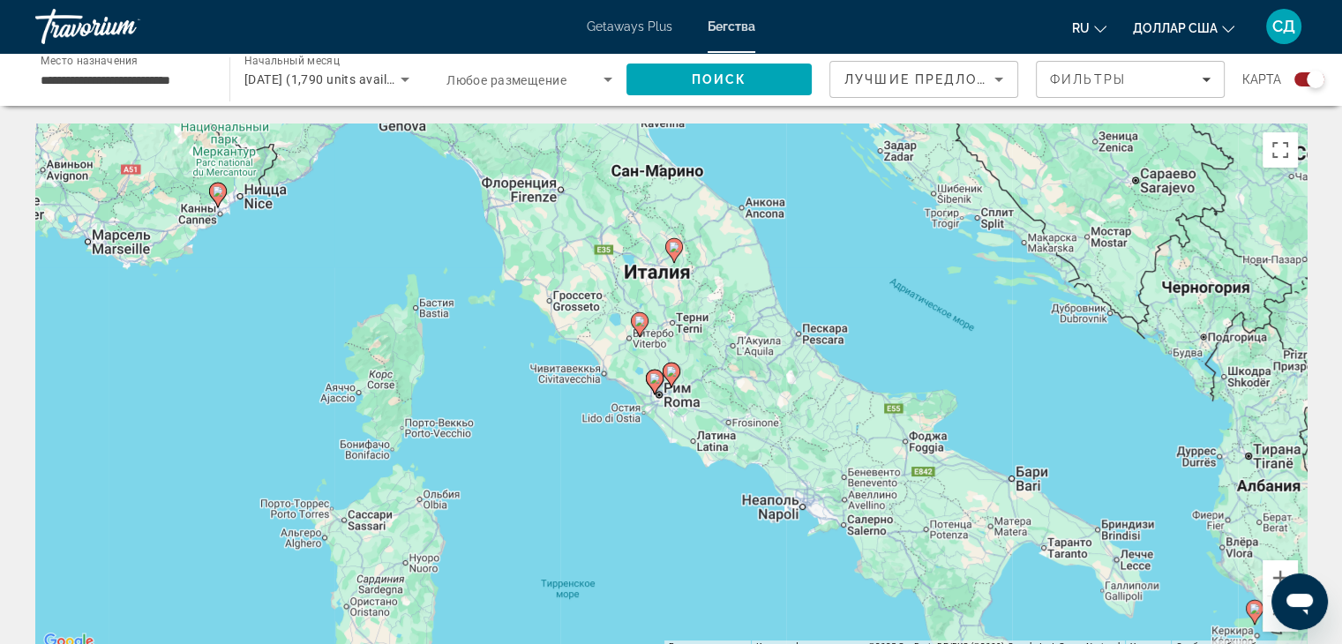
click at [654, 377] on image "Основное содержание" at bounding box center [654, 378] width 11 height 11
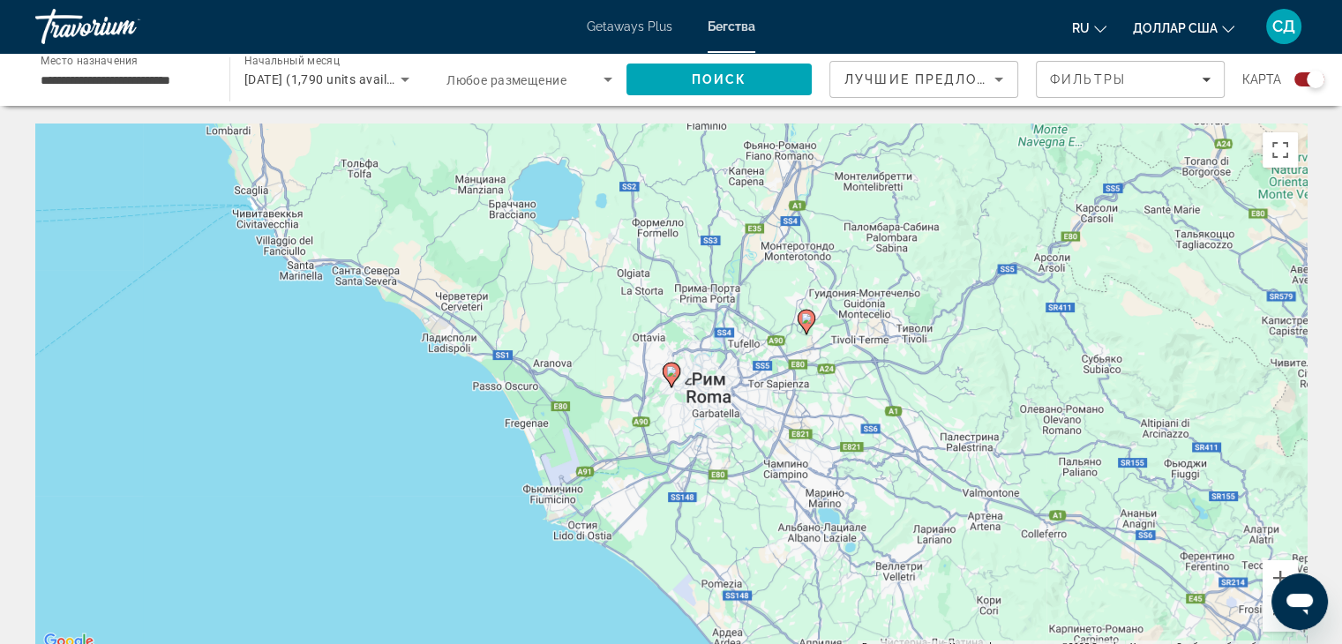
click at [672, 370] on image "Основное содержание" at bounding box center [671, 371] width 11 height 11
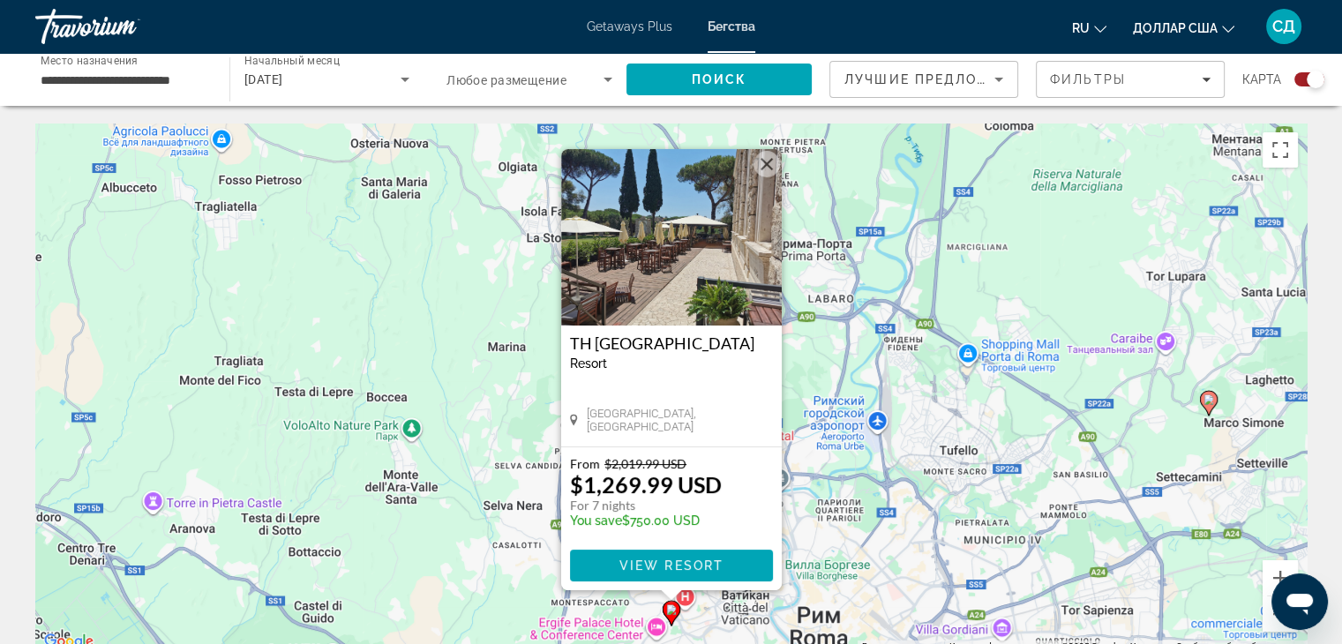
click at [768, 162] on button "Закрыть" at bounding box center [766, 164] width 26 height 26
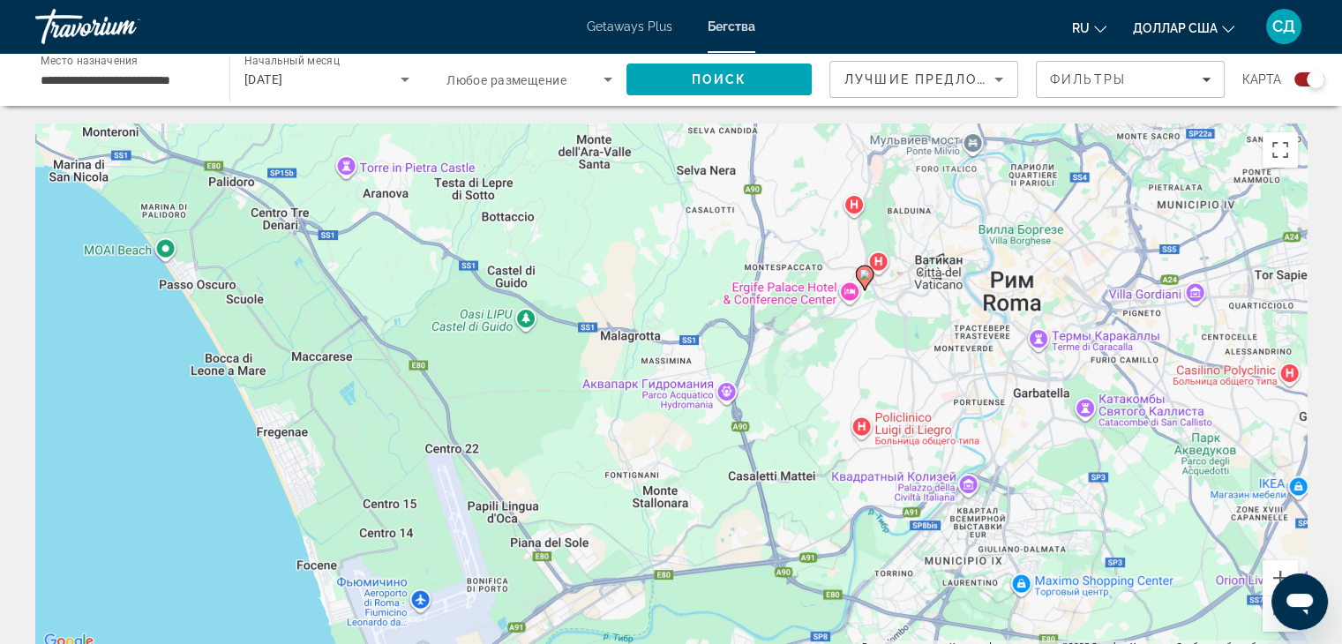
drag, startPoint x: 746, startPoint y: 453, endPoint x: 940, endPoint y: 114, distance: 390.4
click at [1270, 617] on button "Уменьшить" at bounding box center [1279, 613] width 35 height 35
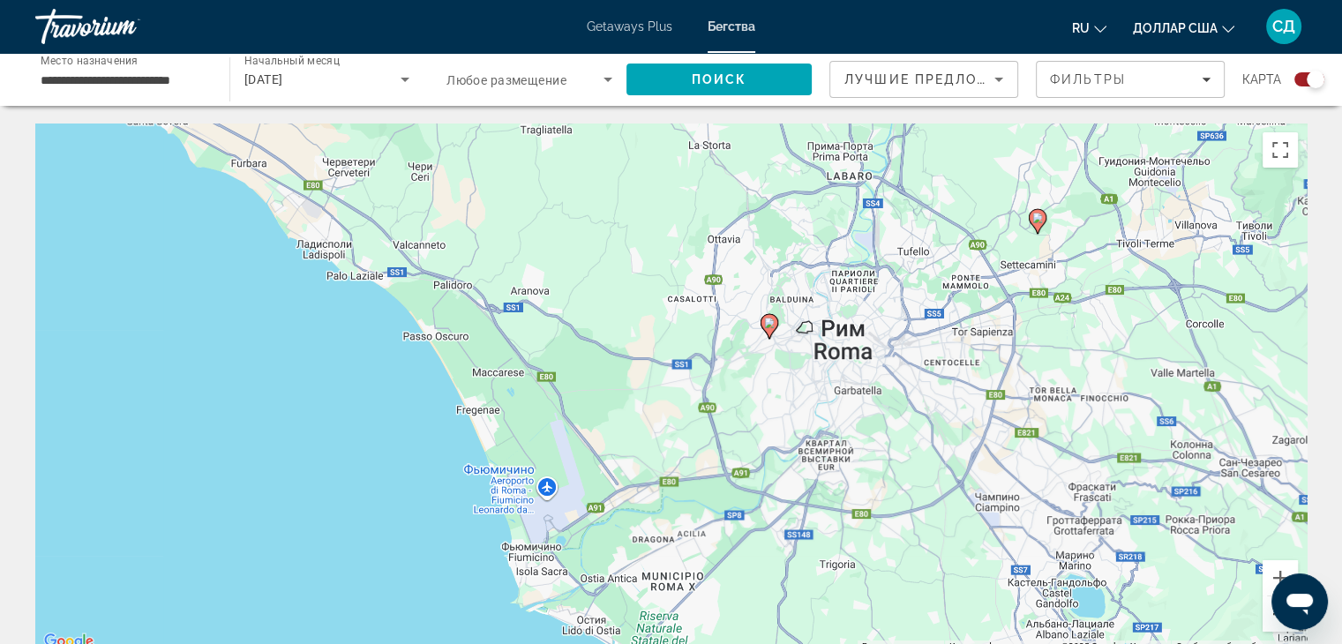
click at [1270, 617] on button "Уменьшить" at bounding box center [1279, 613] width 35 height 35
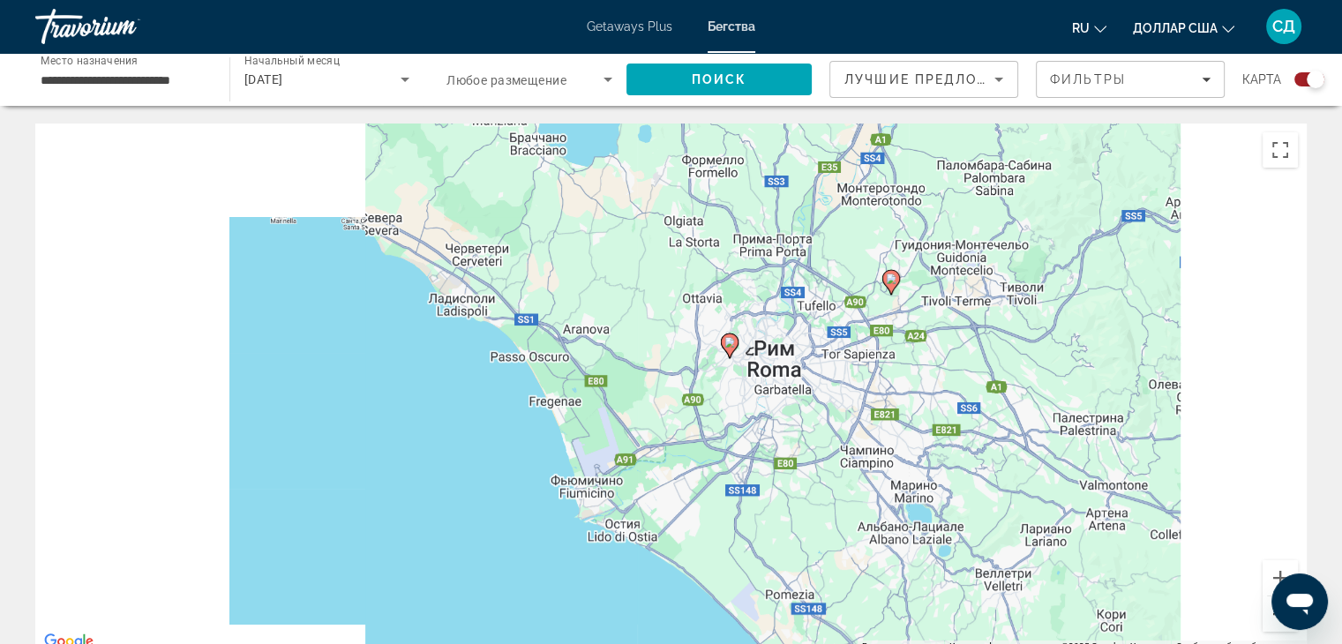
click at [1270, 617] on button "Уменьшить" at bounding box center [1279, 613] width 35 height 35
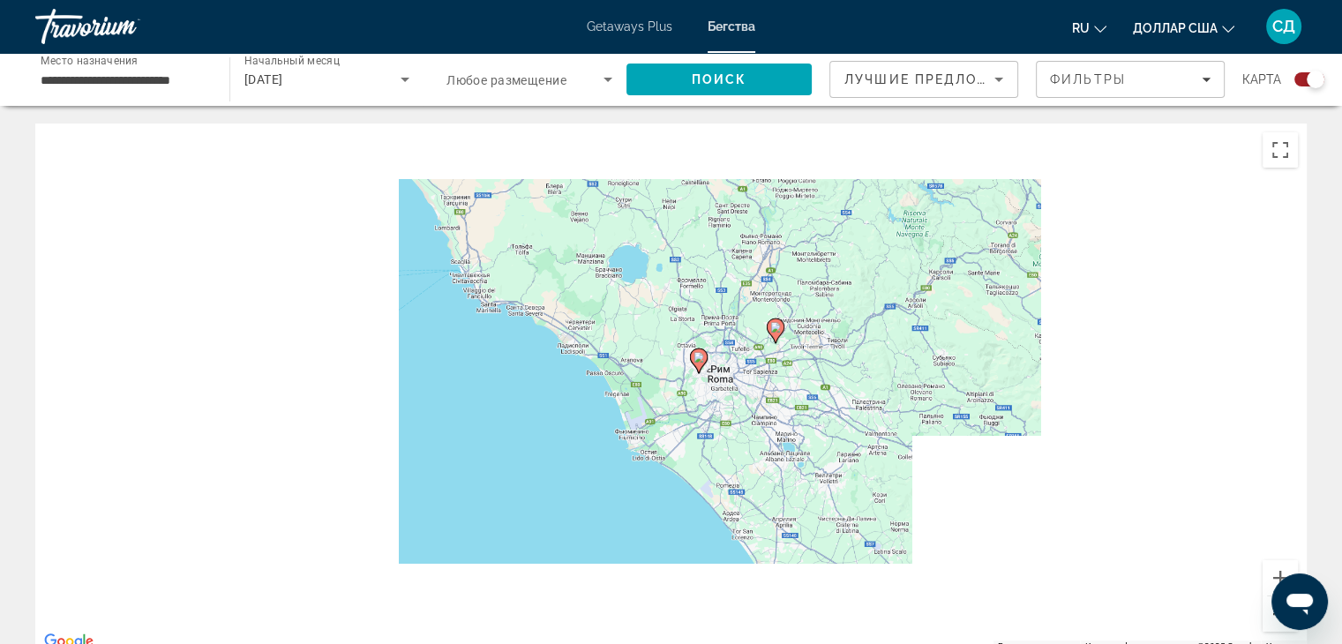
click at [1270, 617] on button "Уменьшить" at bounding box center [1279, 613] width 35 height 35
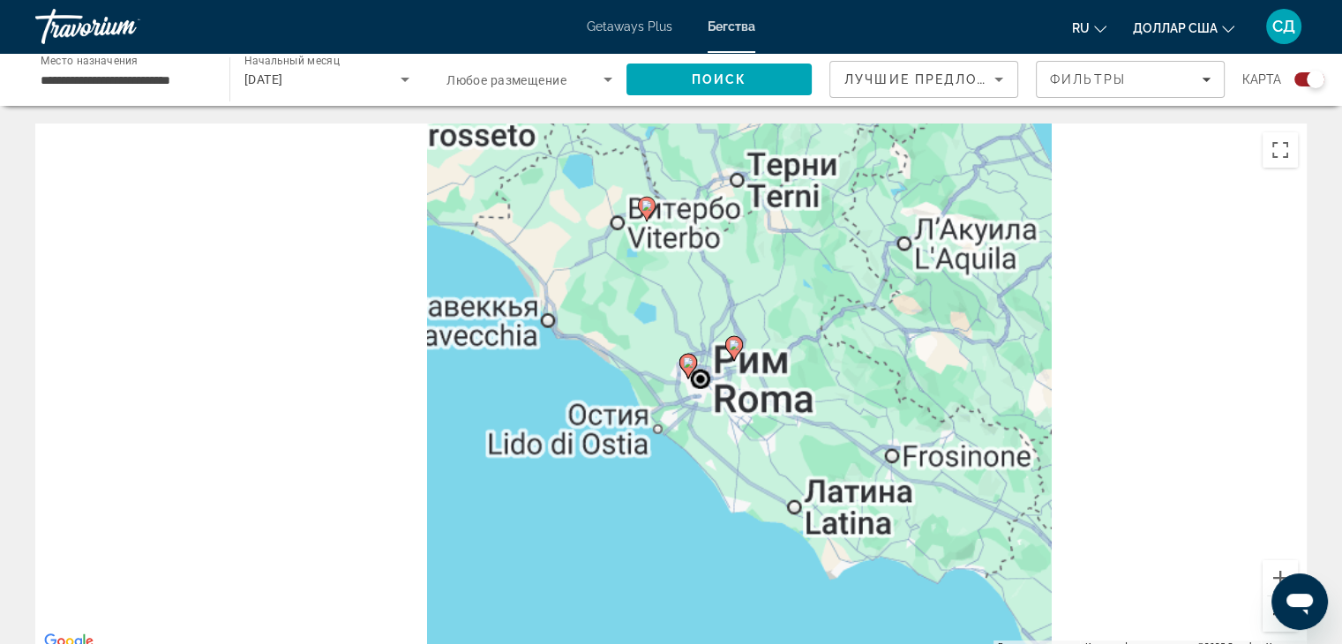
click at [1270, 617] on button "Уменьшить" at bounding box center [1279, 613] width 35 height 35
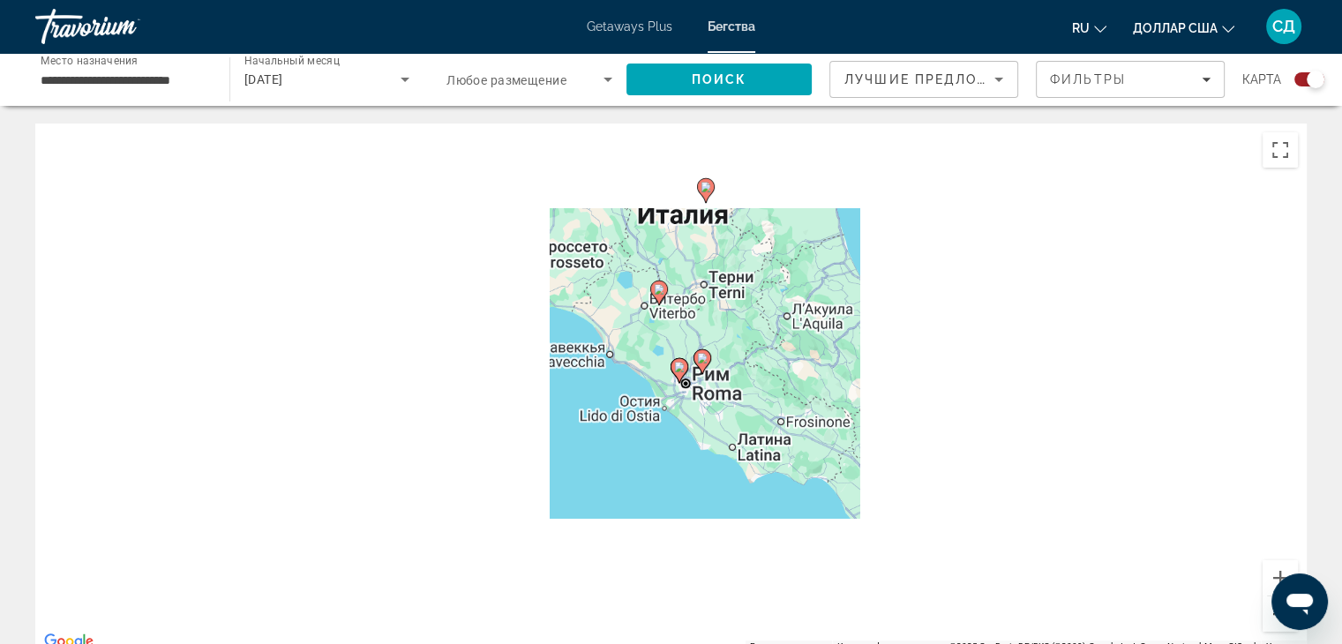
click at [1270, 617] on button "Уменьшить" at bounding box center [1279, 613] width 35 height 35
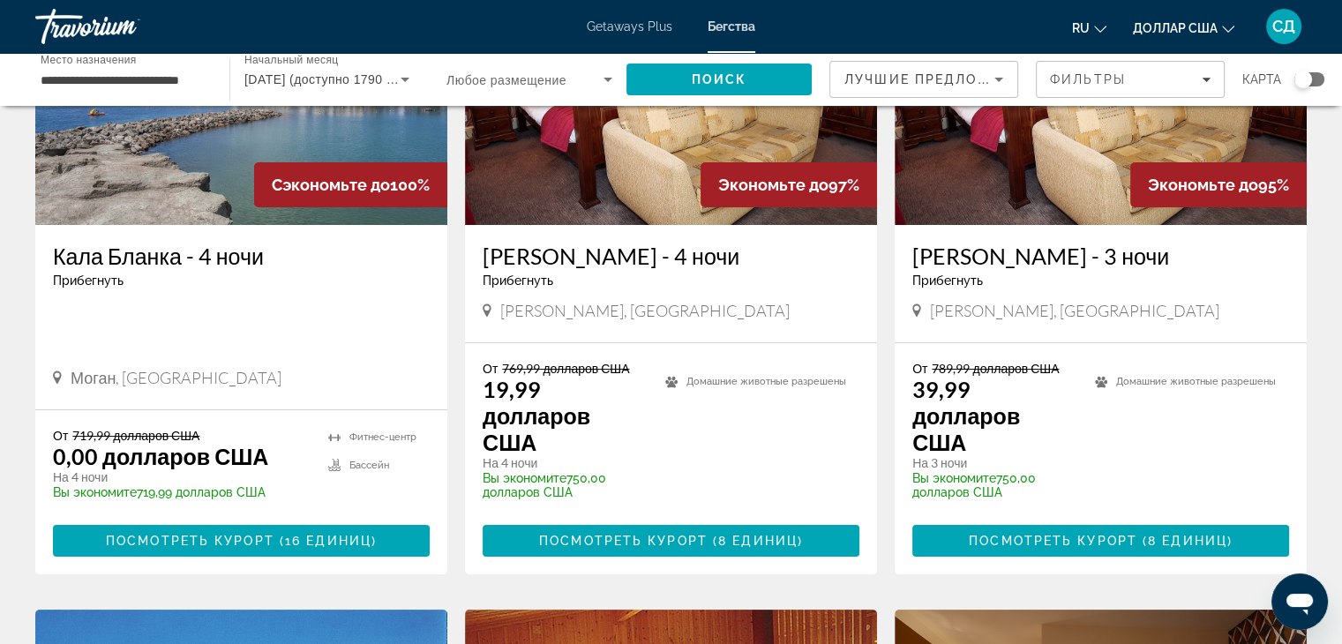
scroll to position [265, 0]
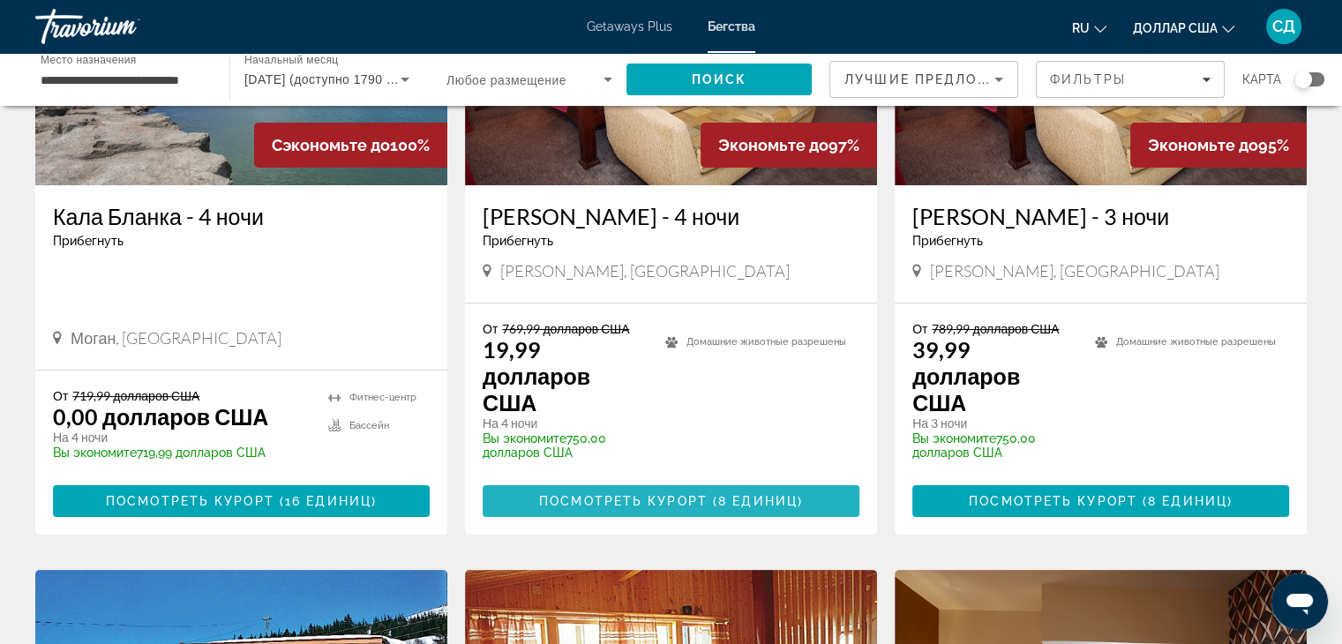
click at [618, 494] on font "Посмотреть курорт" at bounding box center [623, 501] width 168 height 14
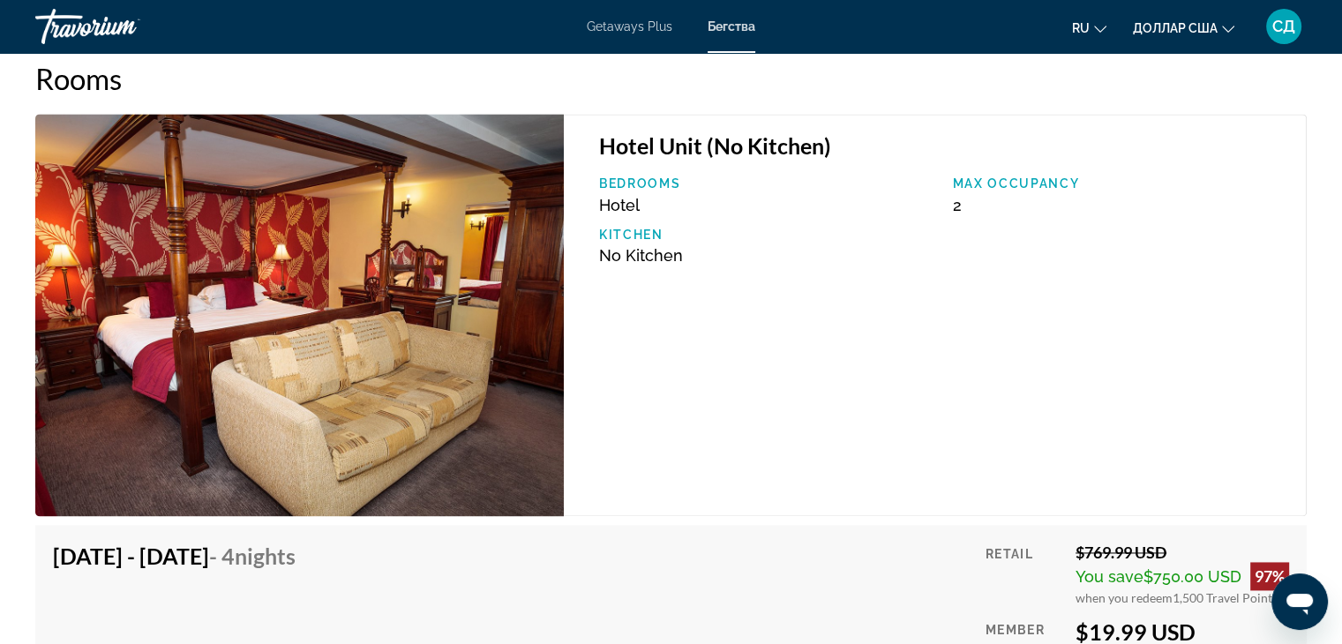
scroll to position [2293, 0]
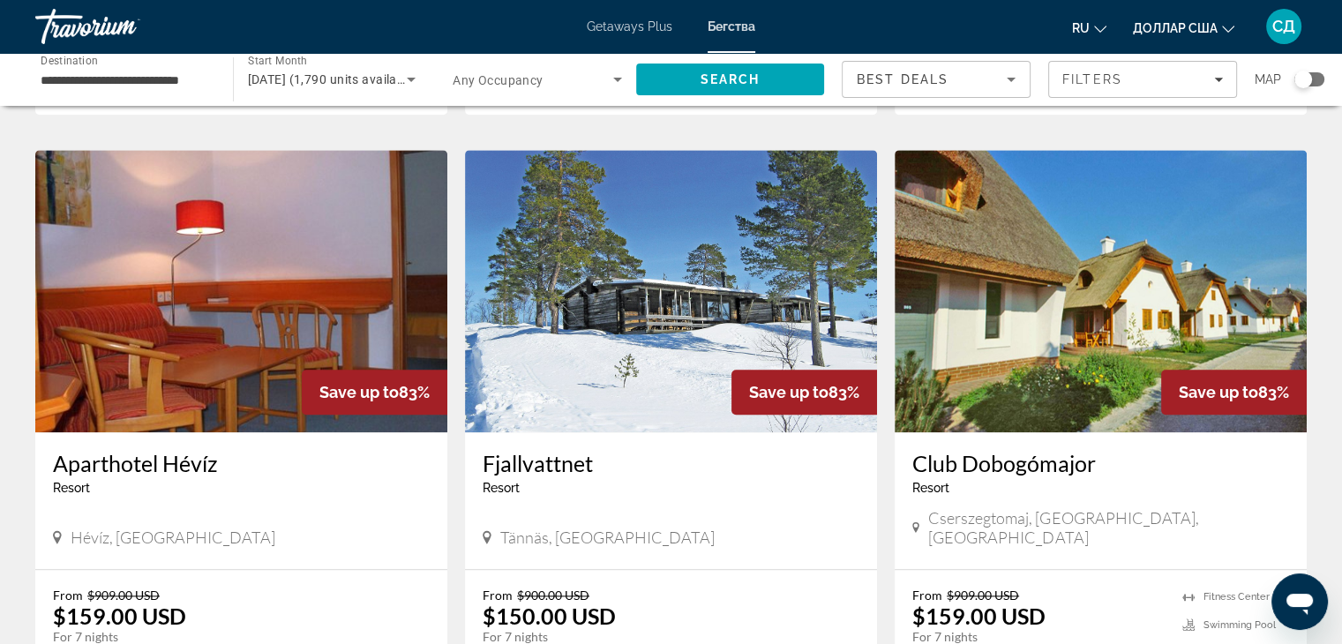
scroll to position [1415, 0]
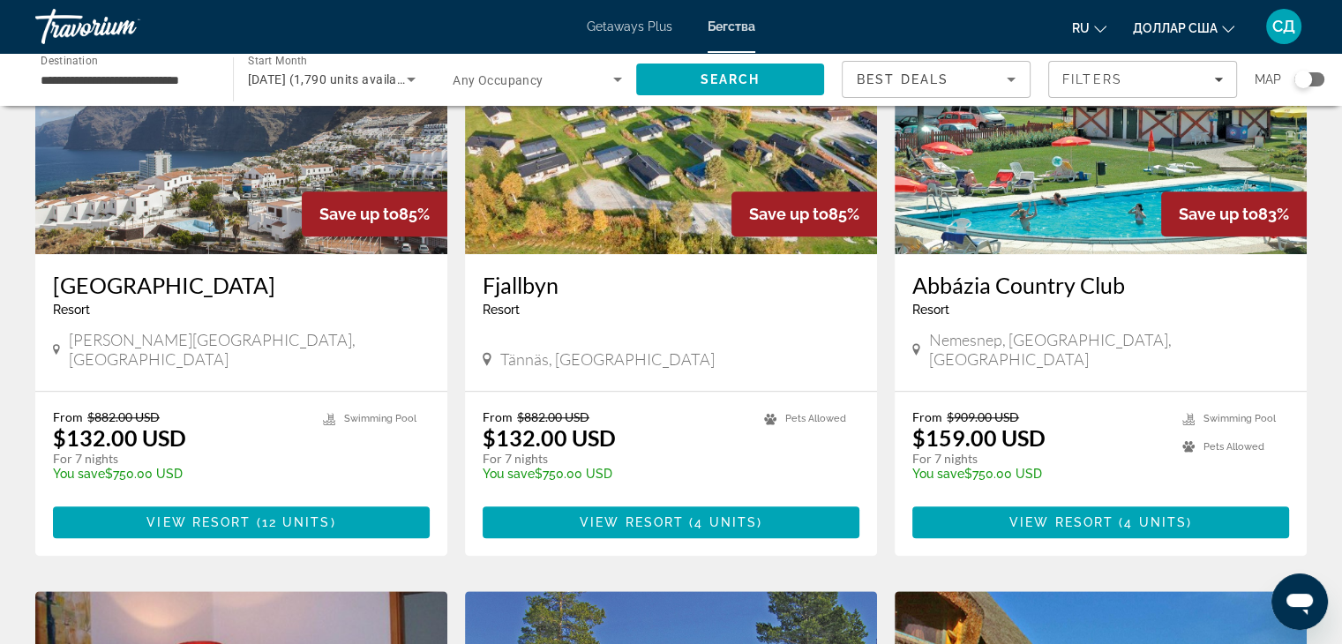
click at [1303, 77] on div "Search widget" at bounding box center [1303, 80] width 18 height 18
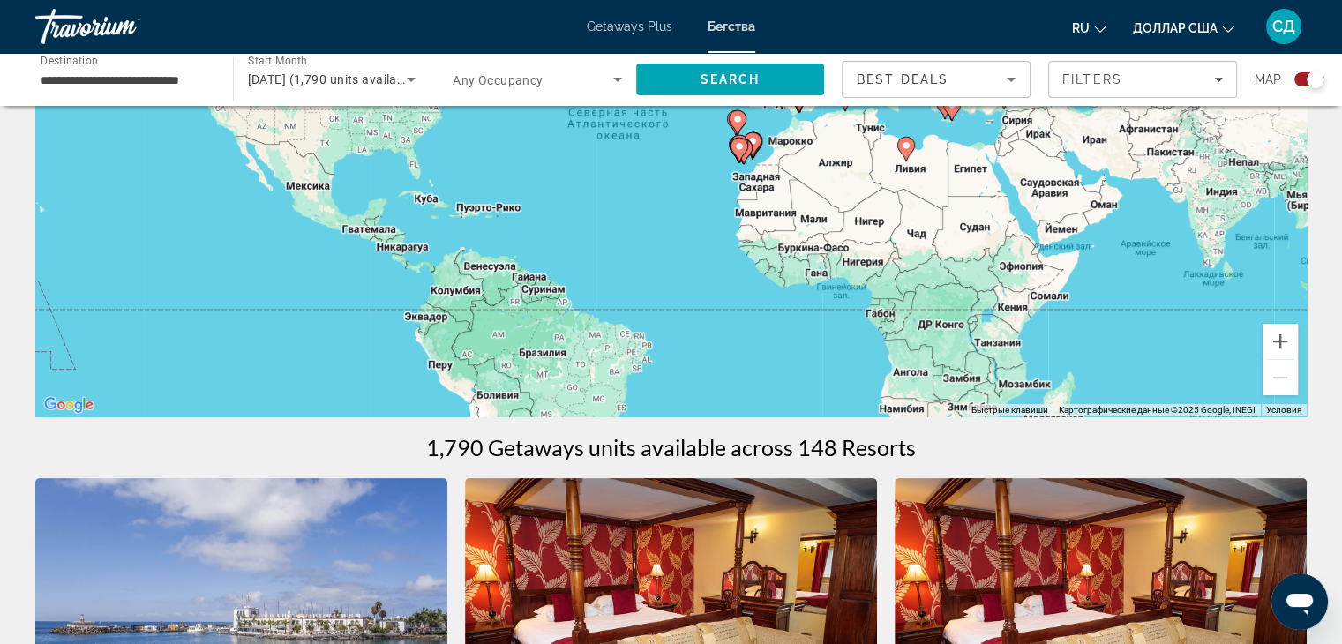
scroll to position [0, 0]
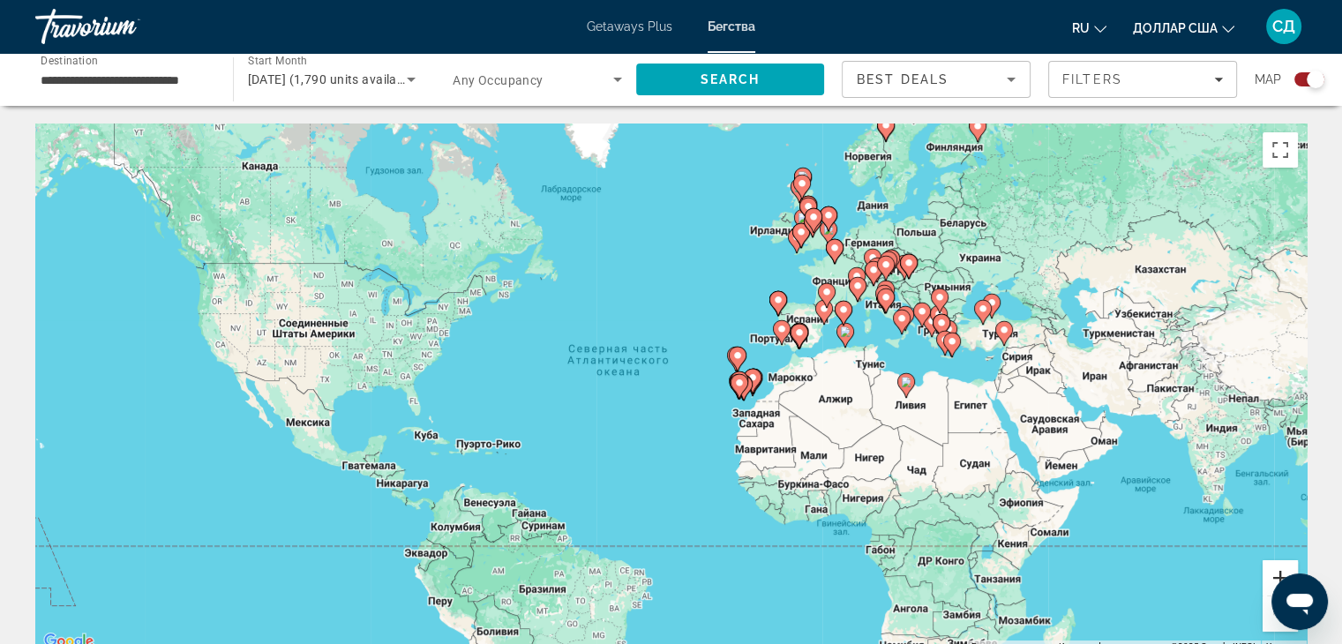
click at [1270, 576] on button "Увеличить" at bounding box center [1279, 577] width 35 height 35
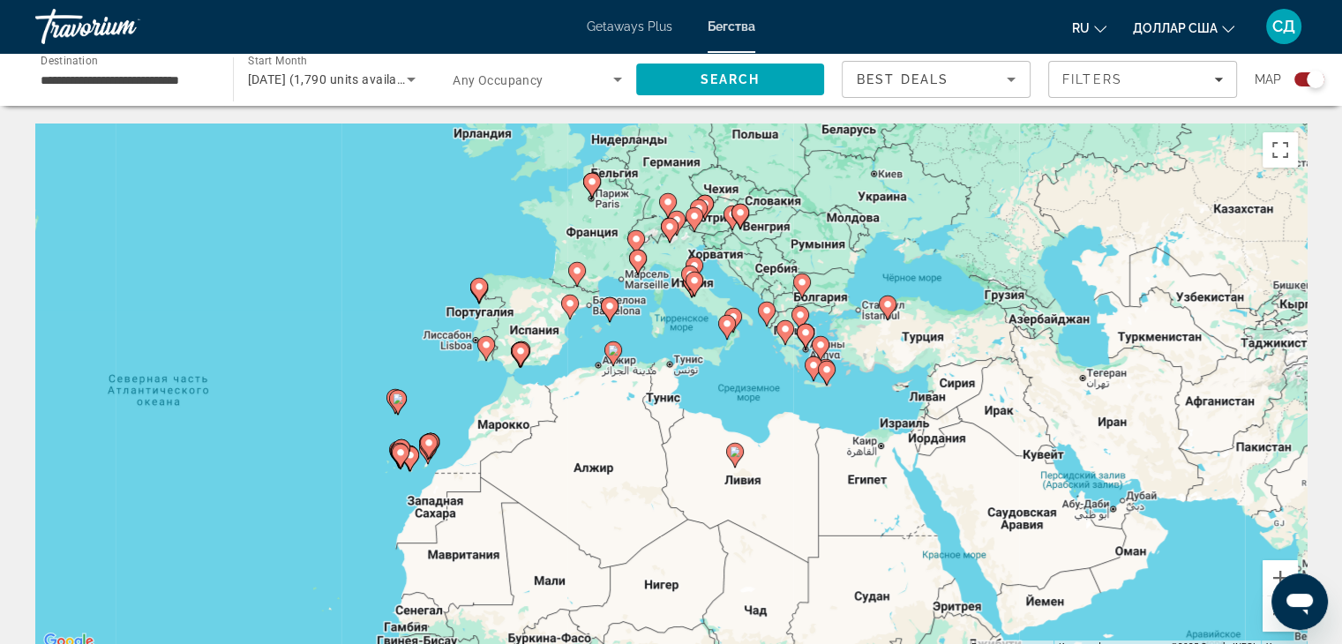
drag, startPoint x: 957, startPoint y: 386, endPoint x: 635, endPoint y: 437, distance: 325.9
click at [635, 437] on div "Чтобы активировать перетаскивание с помощью клавиатуры, нажмите Alt + Ввод. Пос…" at bounding box center [670, 387] width 1271 height 529
click at [1270, 570] on button "Увеличить" at bounding box center [1279, 577] width 35 height 35
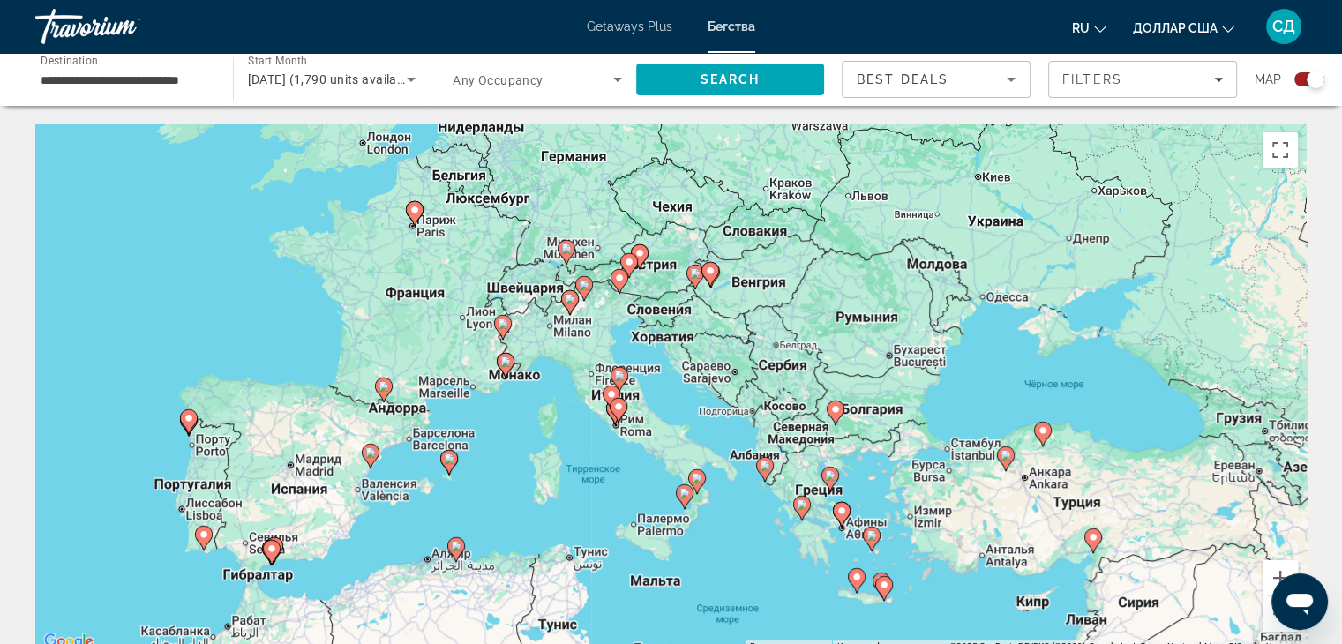
drag, startPoint x: 712, startPoint y: 382, endPoint x: 649, endPoint y: 539, distance: 169.0
click at [649, 539] on div "Чтобы активировать перетаскивание с помощью клавиатуры, нажмите Alt + Ввод. Пос…" at bounding box center [670, 387] width 1271 height 529
click at [803, 506] on image "Основное содержание" at bounding box center [802, 504] width 11 height 11
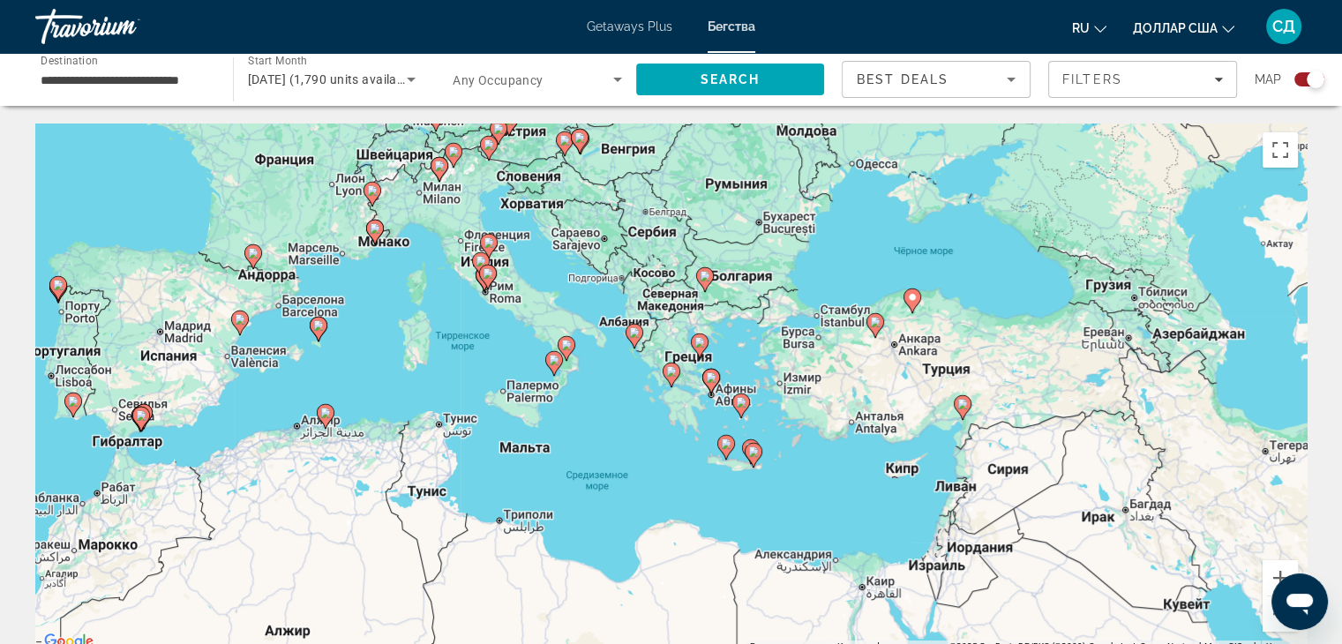
click at [628, 334] on icon "Основное содержание" at bounding box center [633, 336] width 16 height 23
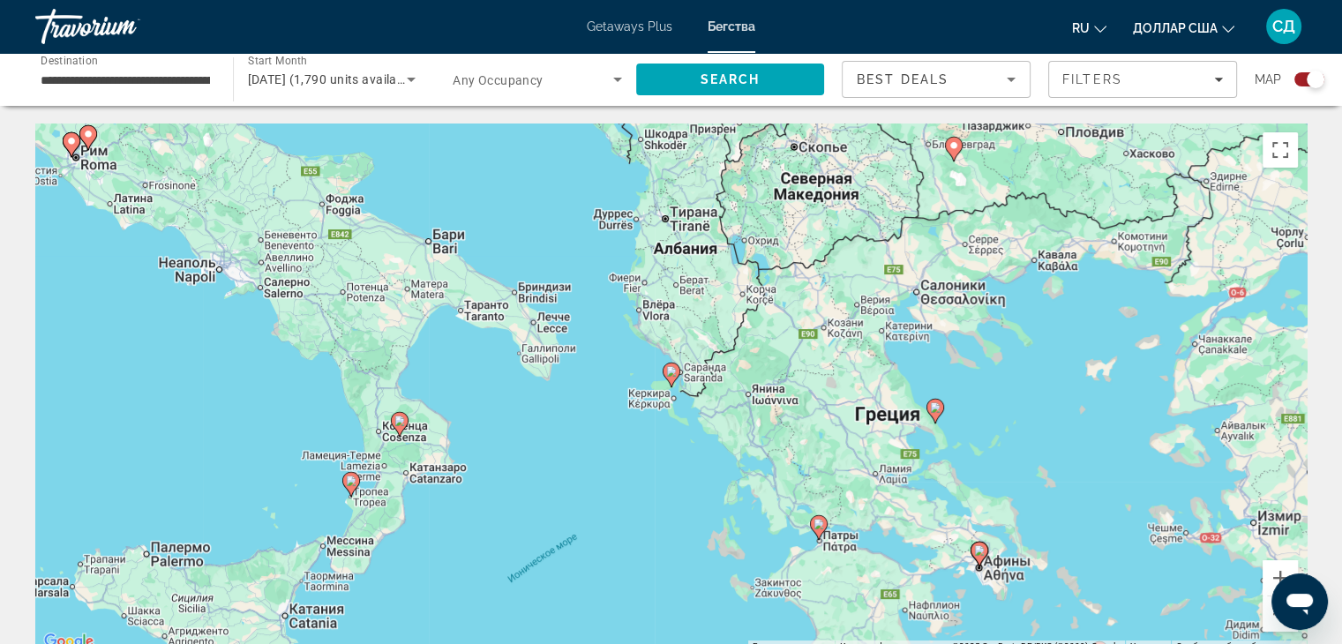
click at [674, 373] on image "Основное содержание" at bounding box center [671, 371] width 11 height 11
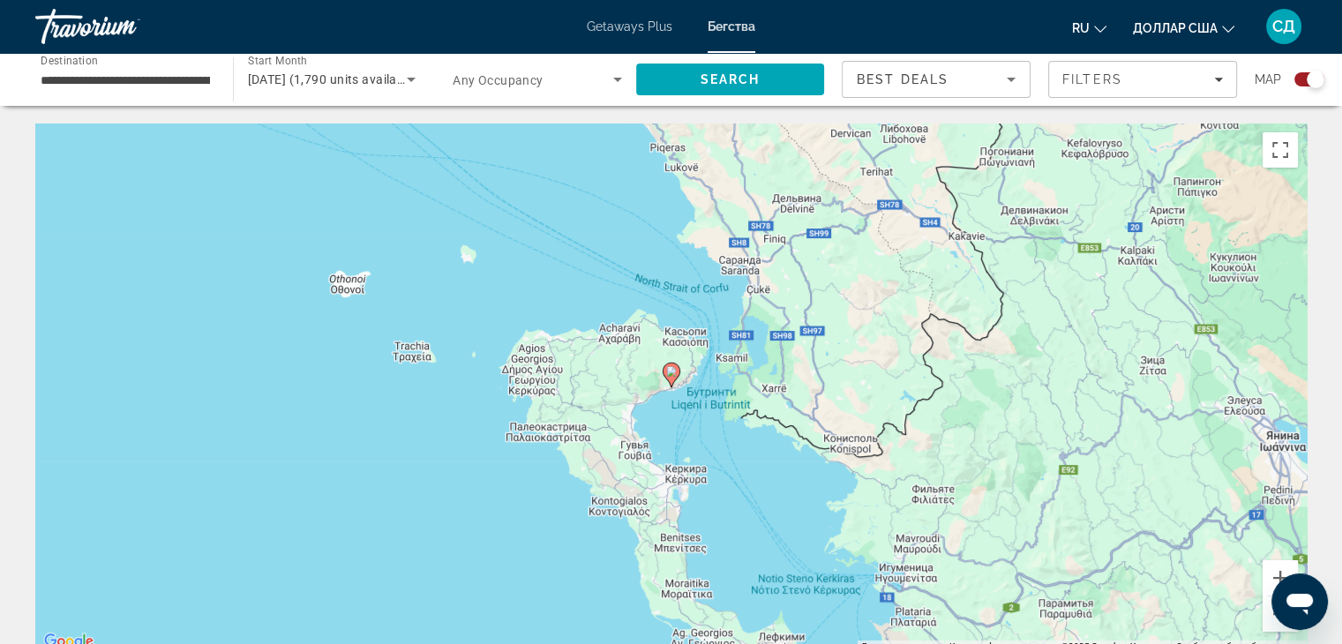
click at [674, 373] on image "Основное содержание" at bounding box center [671, 371] width 11 height 11
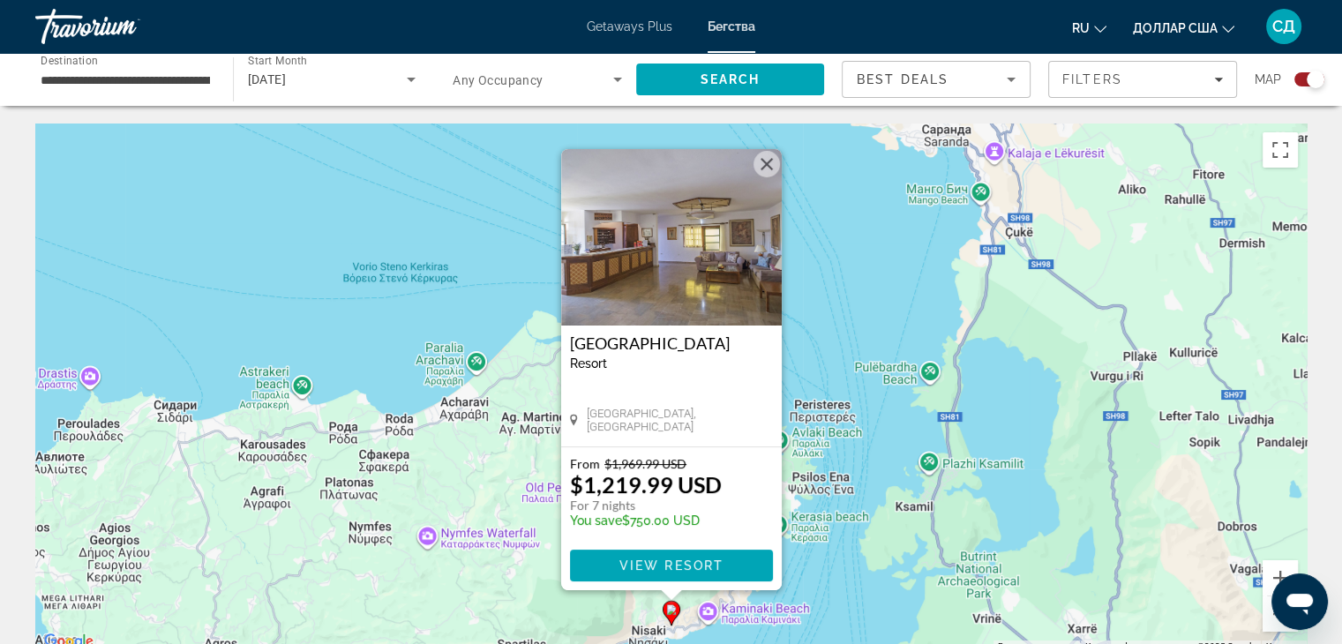
click at [765, 162] on button "Закрыть" at bounding box center [766, 164] width 26 height 26
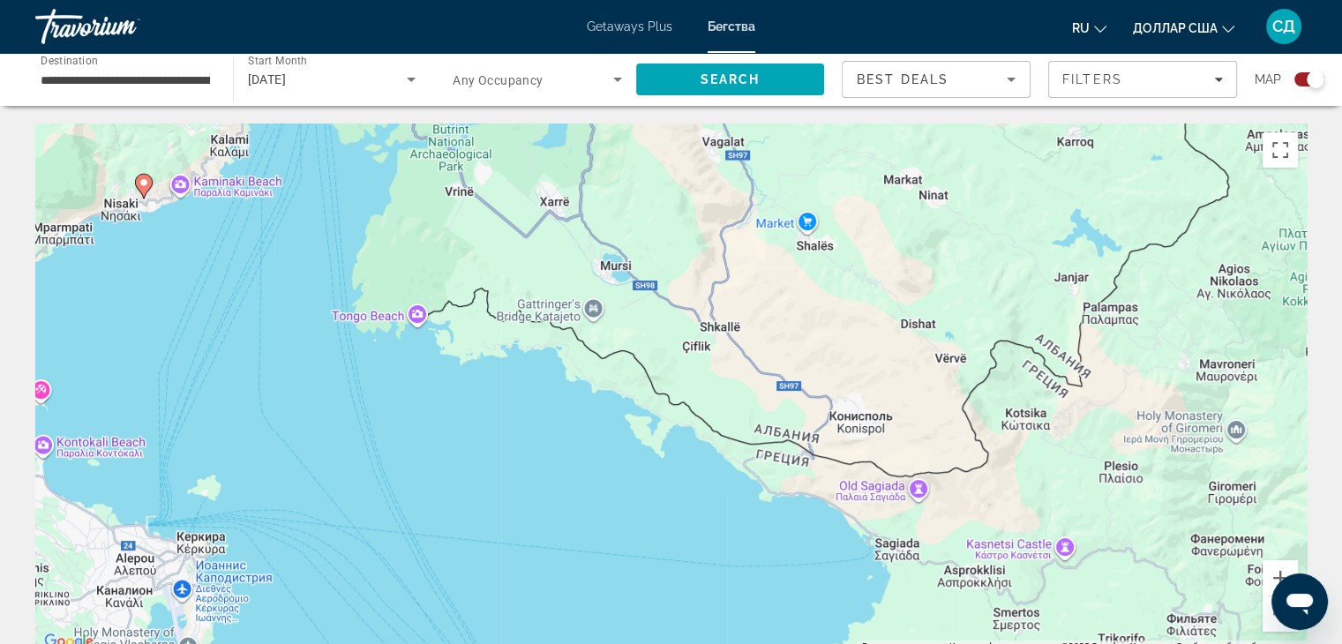
drag, startPoint x: 1163, startPoint y: 544, endPoint x: 632, endPoint y: 110, distance: 686.5
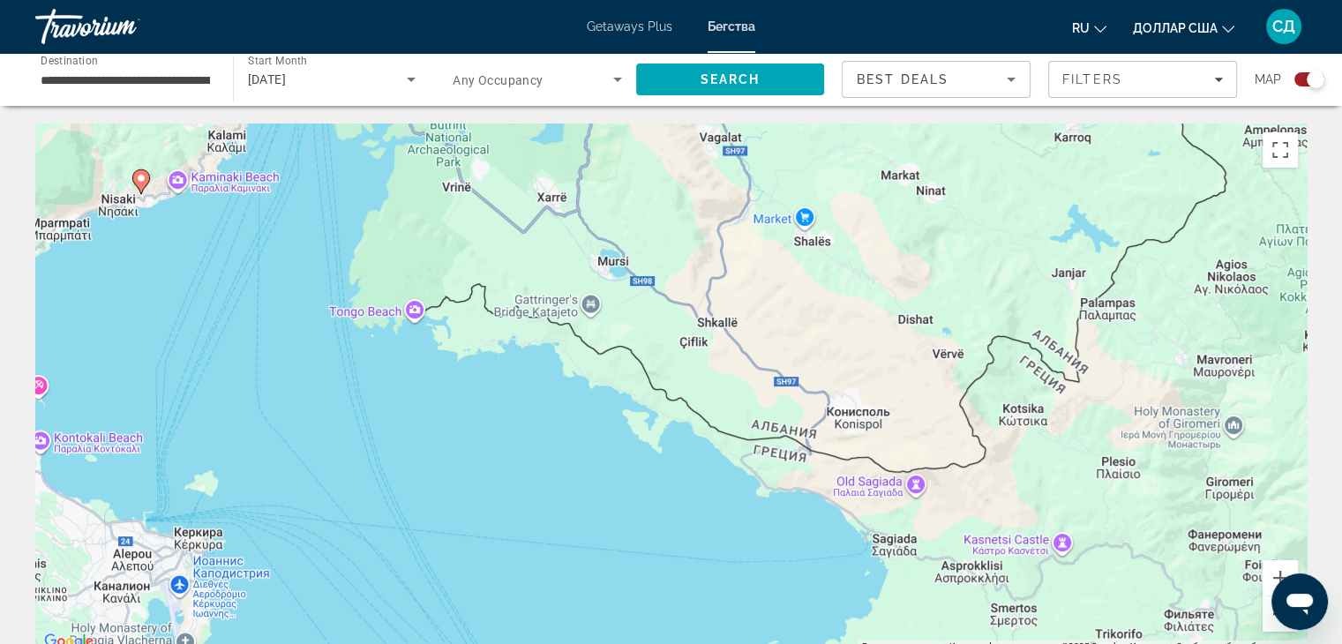
click at [1267, 619] on button "Уменьшить" at bounding box center [1279, 613] width 35 height 35
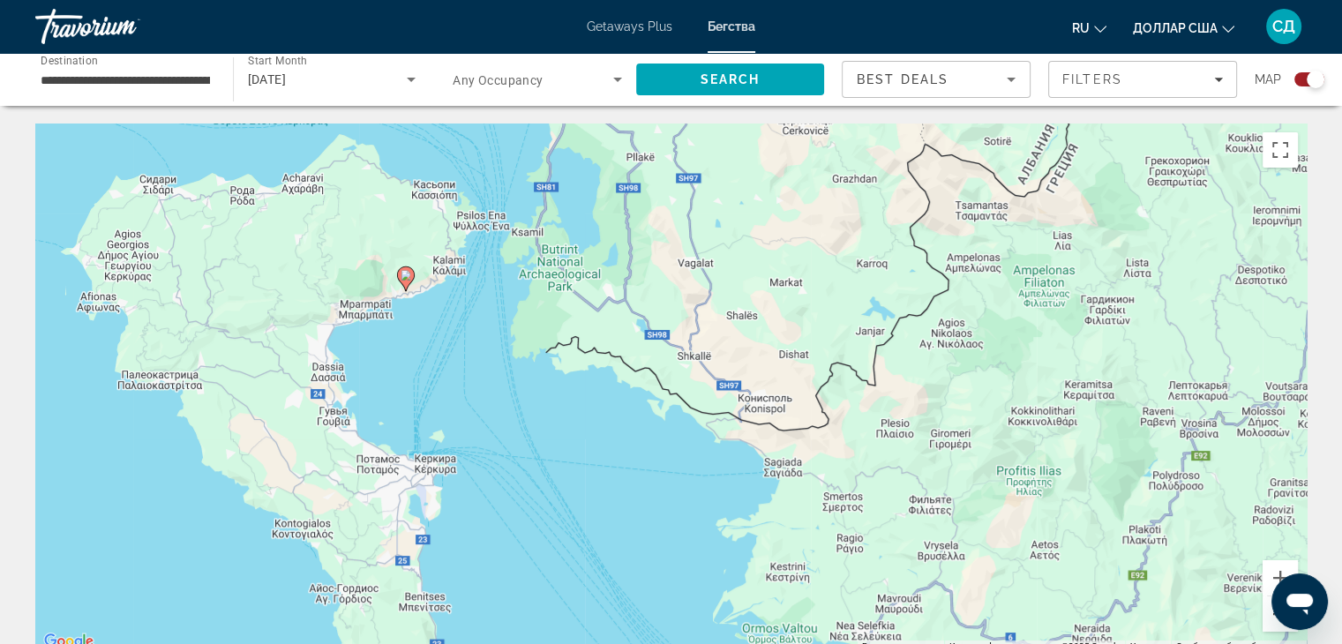
click at [1267, 619] on button "Уменьшить" at bounding box center [1279, 613] width 35 height 35
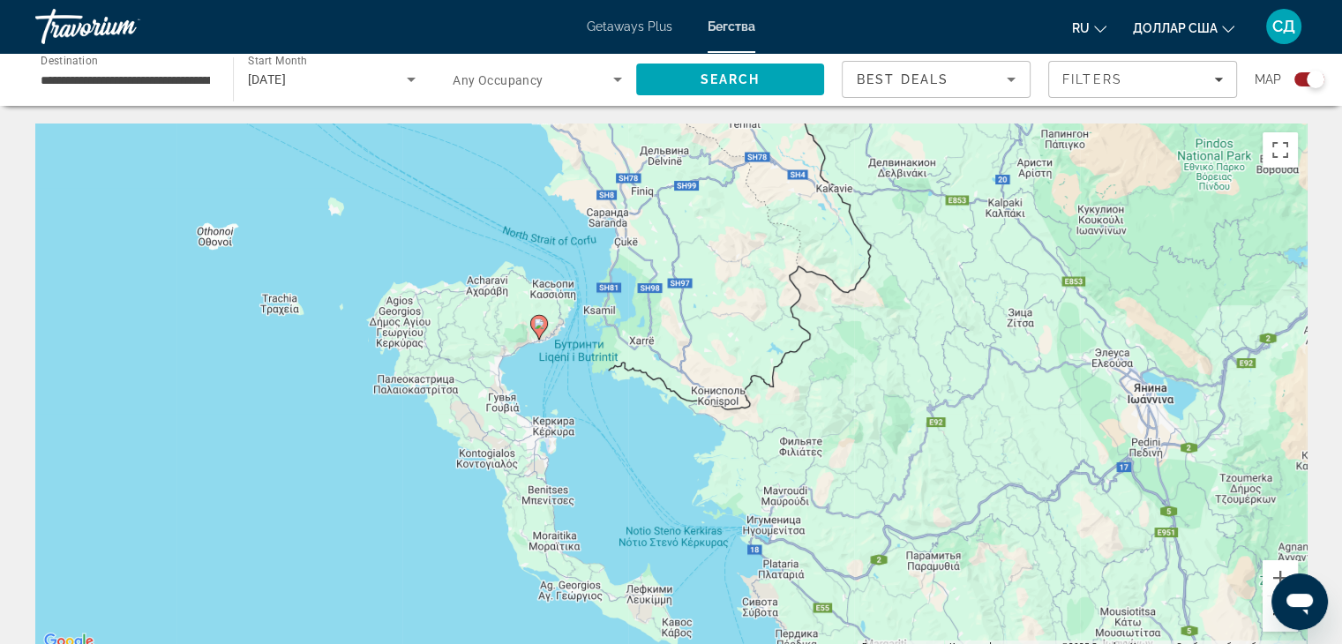
click at [1263, 622] on button "Уменьшить" at bounding box center [1279, 613] width 35 height 35
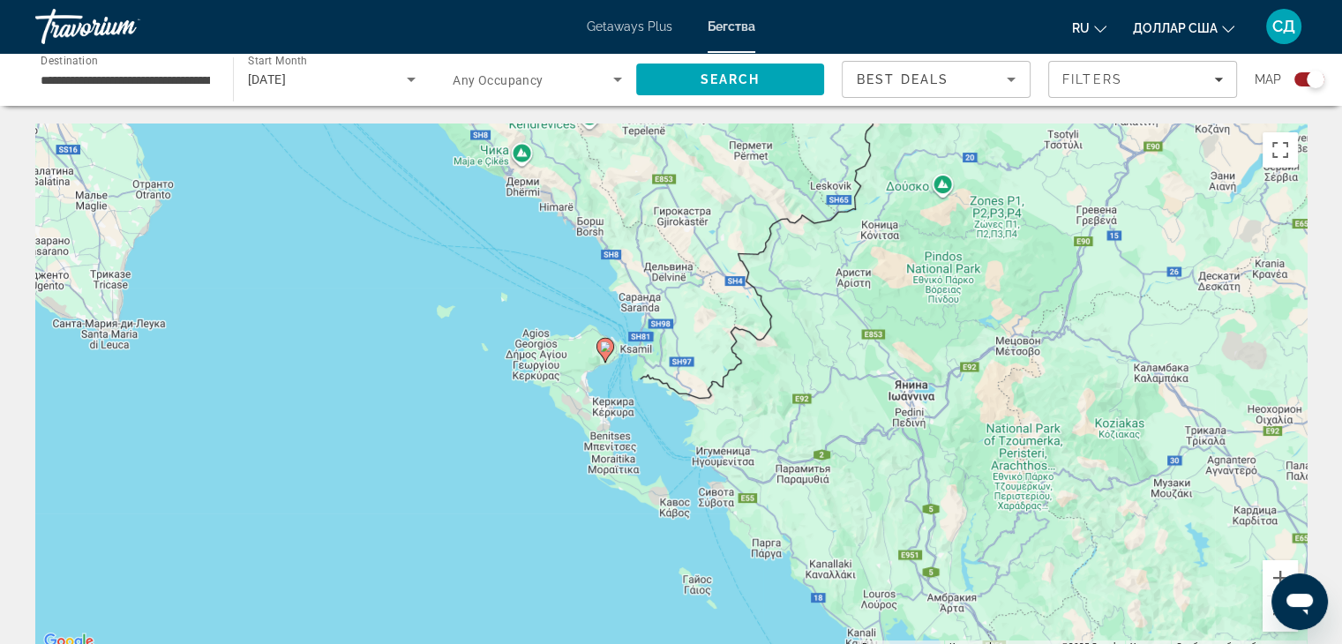
click at [410, 75] on icon "Search widget" at bounding box center [410, 79] width 21 height 21
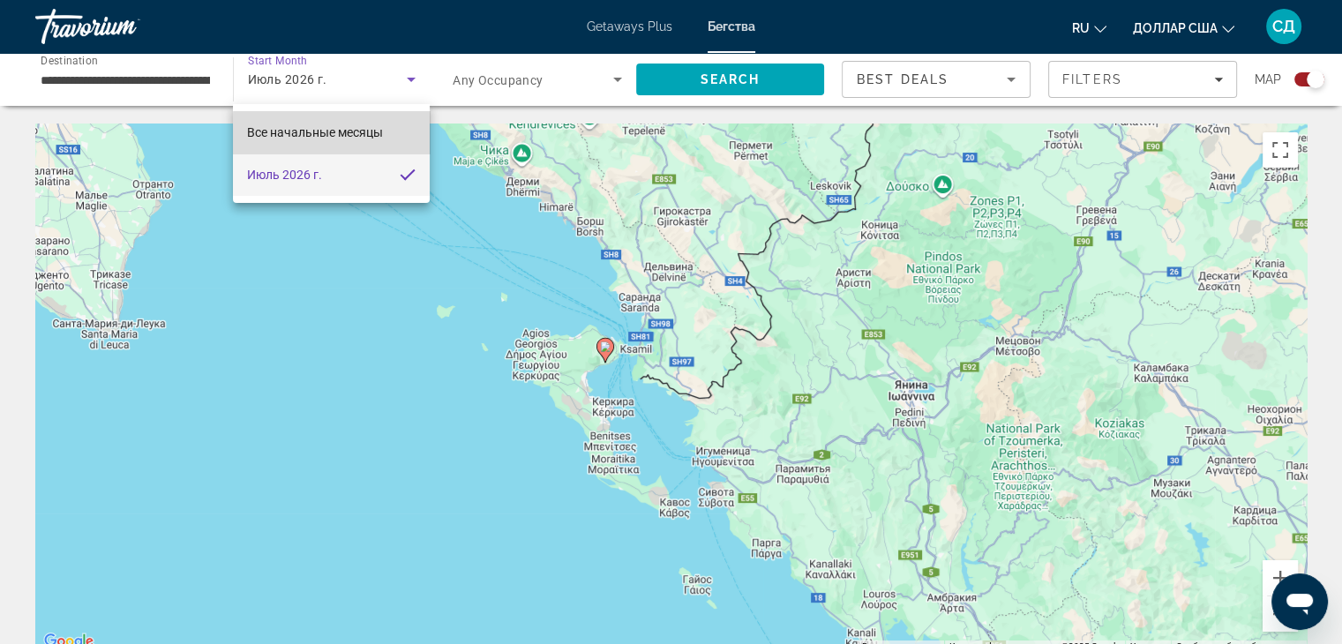
click at [345, 137] on font "Все начальные месяцы" at bounding box center [315, 132] width 136 height 14
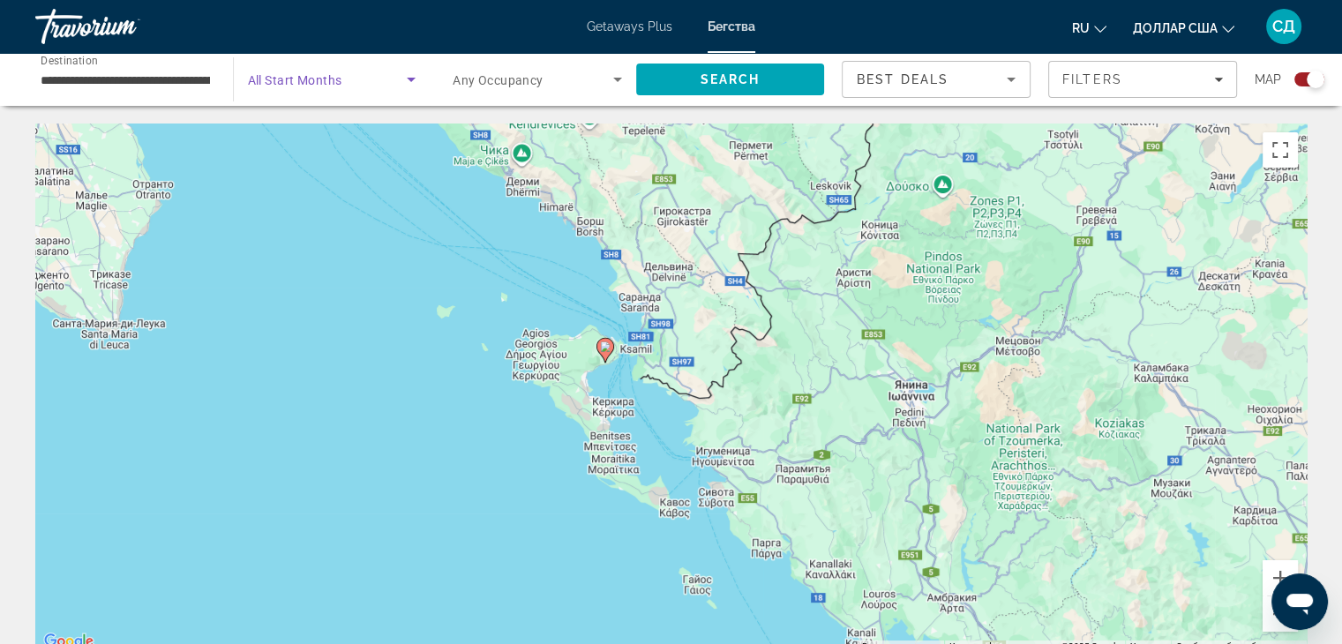
click at [402, 85] on icon "Search widget" at bounding box center [410, 79] width 21 height 21
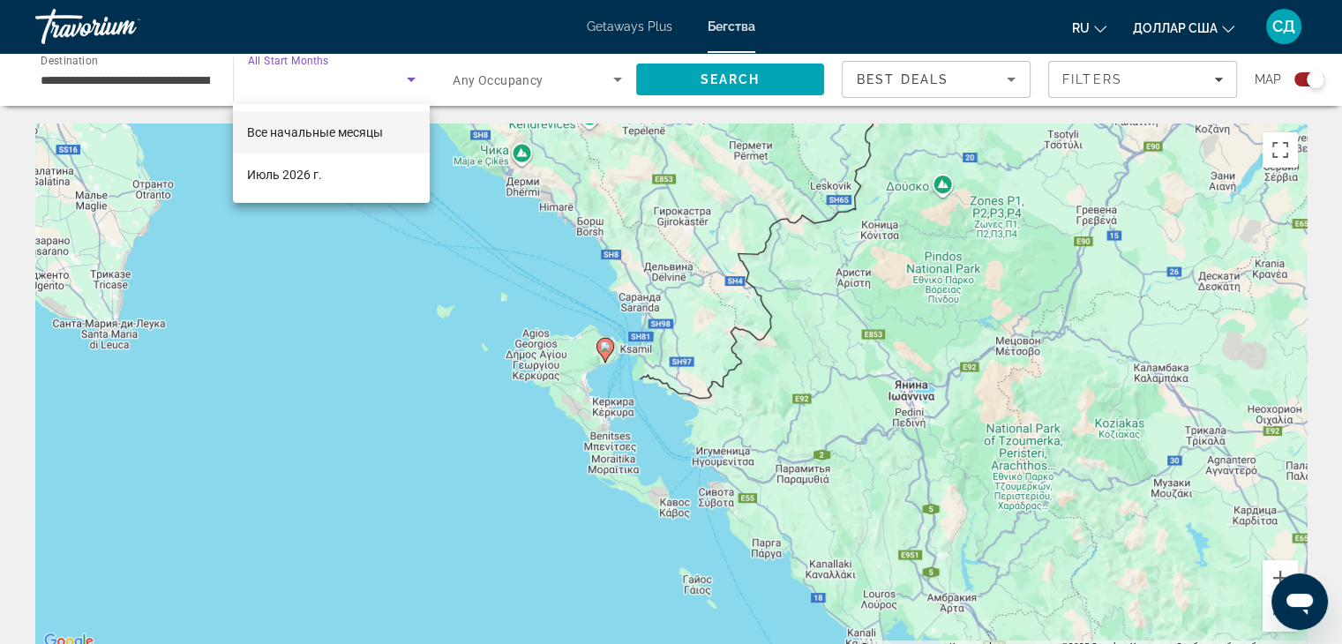
click at [129, 80] on div at bounding box center [671, 322] width 1342 height 644
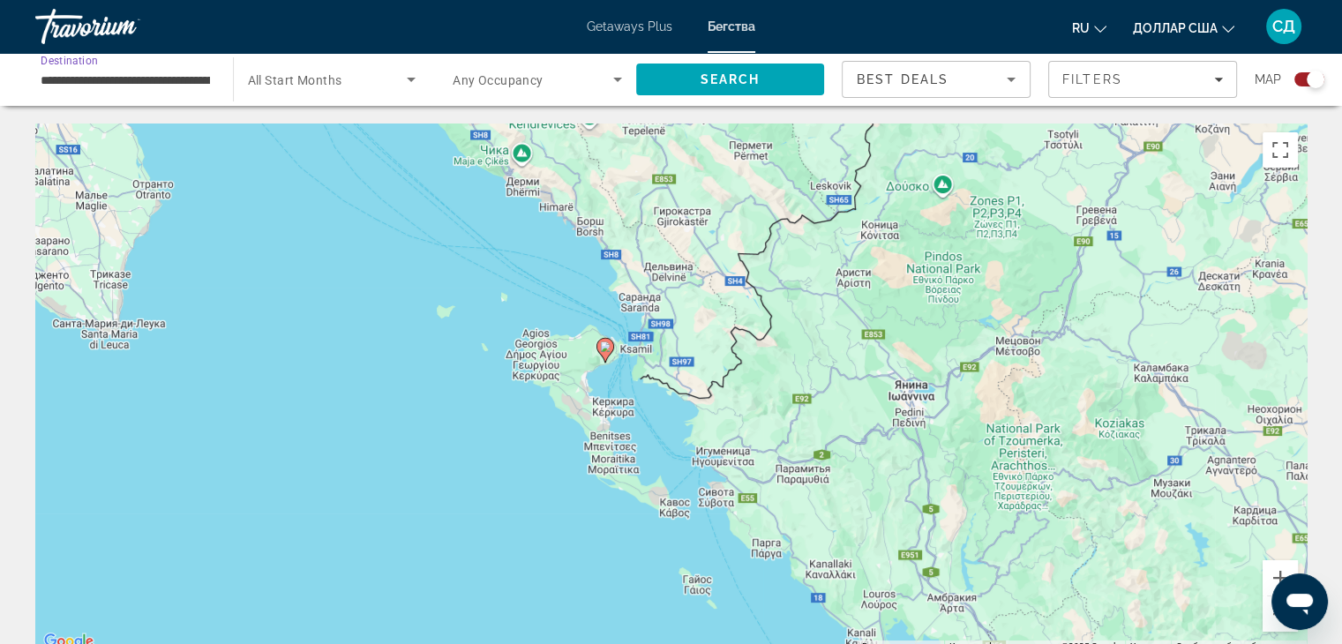
click at [129, 80] on input "**********" at bounding box center [125, 80] width 169 height 21
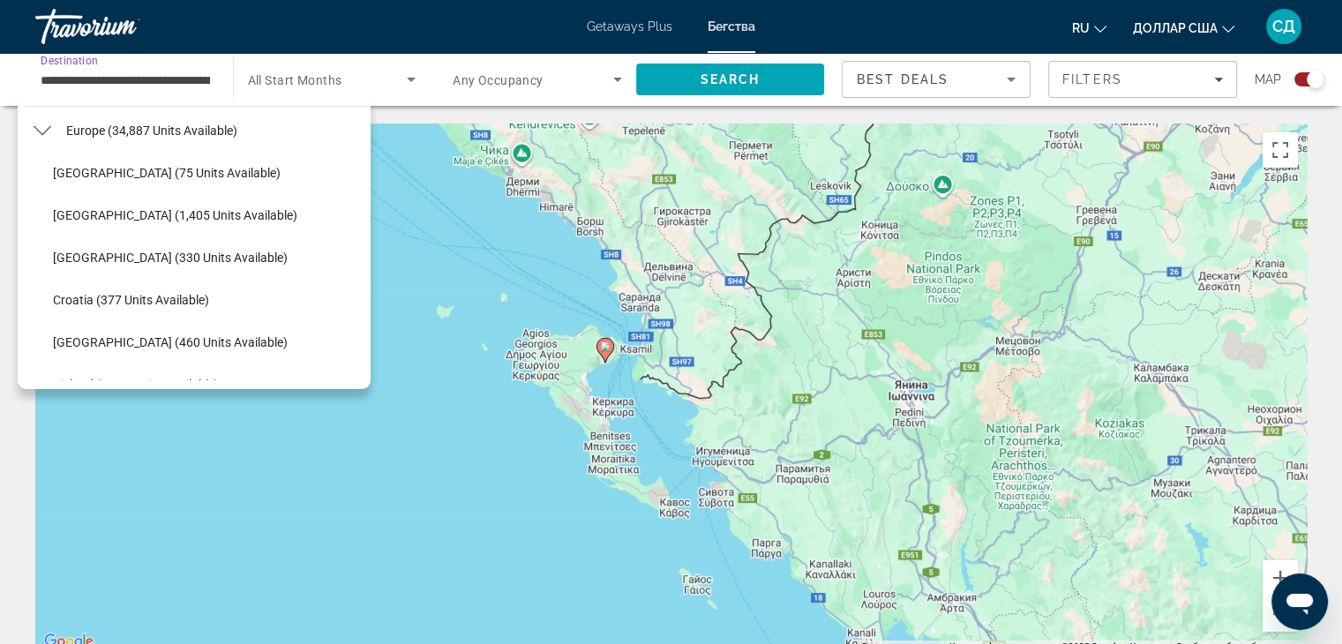
scroll to position [133, 0]
click at [51, 209] on mat-icon "Toggle Europe (34,887 units available) submenu" at bounding box center [41, 215] width 31 height 31
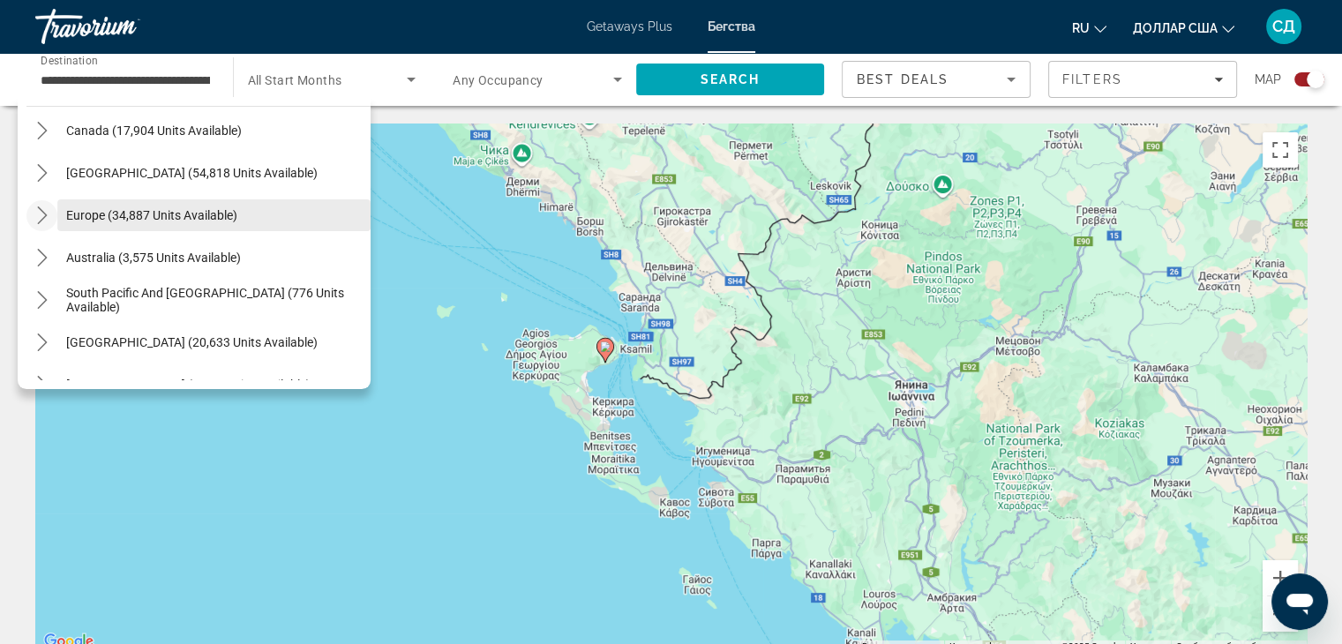
click at [81, 208] on span "Europe (34,887 units available)" at bounding box center [151, 215] width 171 height 14
type input "**********"
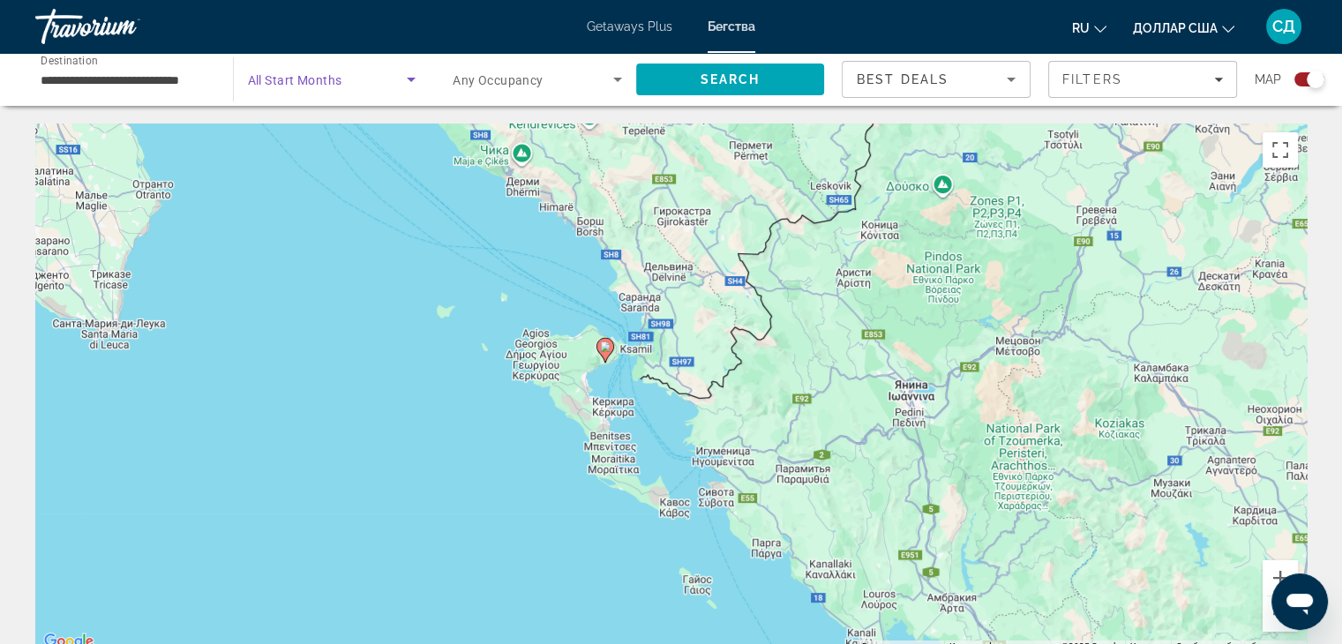
click at [409, 79] on icon "Search widget" at bounding box center [411, 80] width 9 height 4
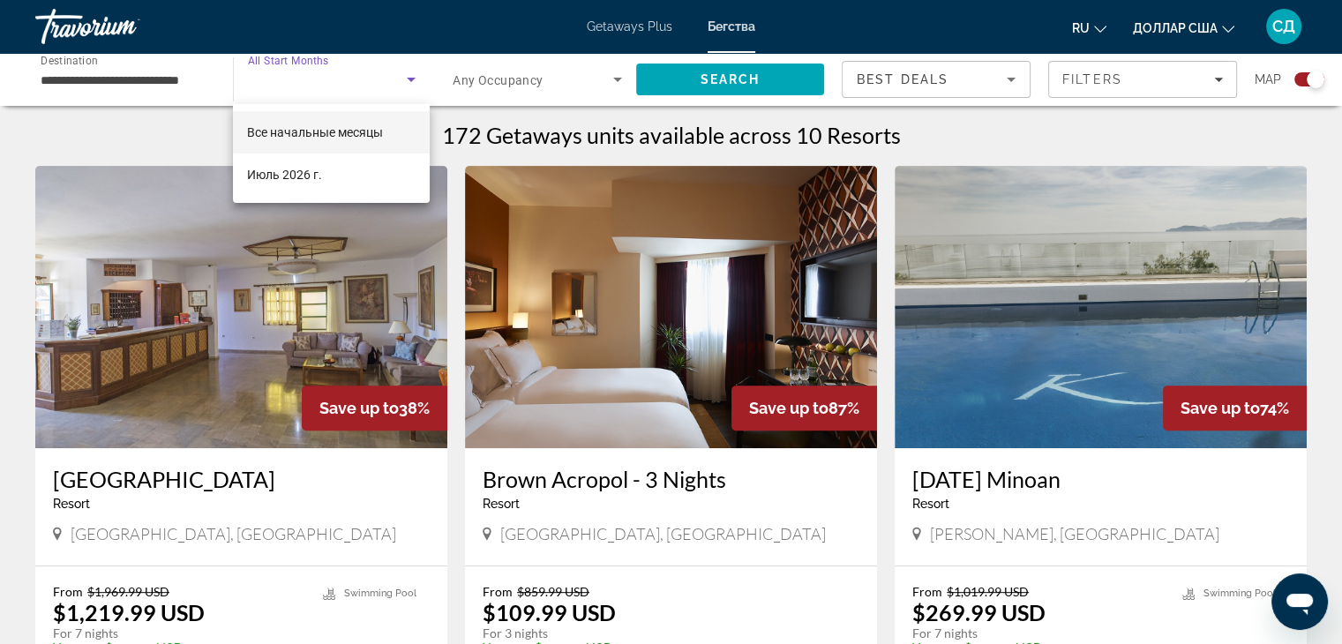
scroll to position [474, 0]
